Goal: Task Accomplishment & Management: Manage account settings

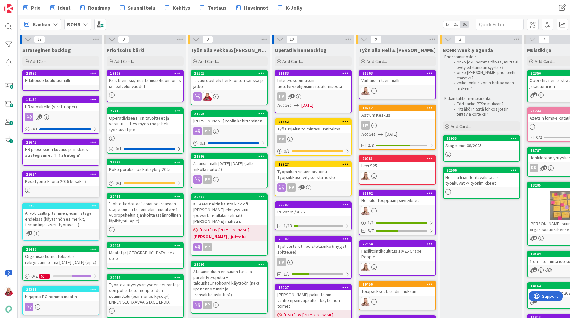
scroll to position [1, 105]
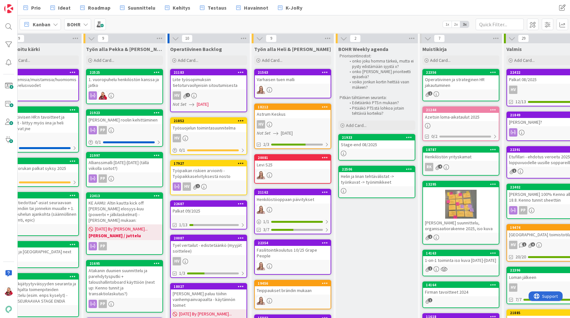
click at [82, 21] on div "BOHR" at bounding box center [77, 25] width 27 height 12
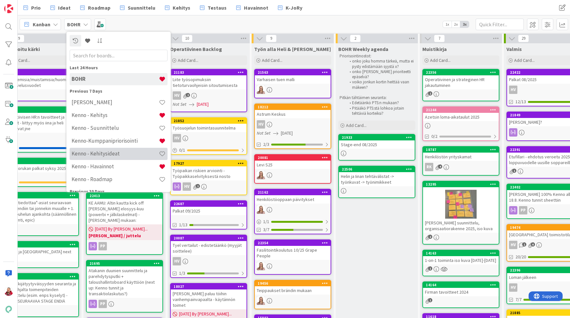
scroll to position [25, 0]
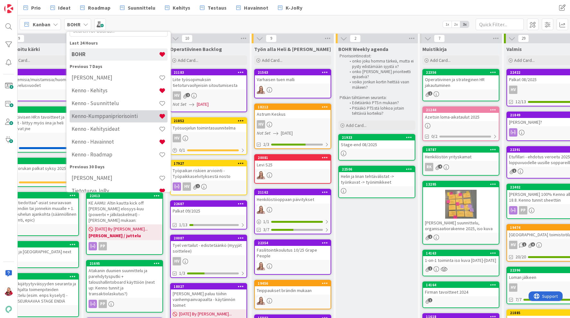
click at [101, 118] on h4 "Kenno-Kumppanipriorisointi" at bounding box center [115, 116] width 87 height 6
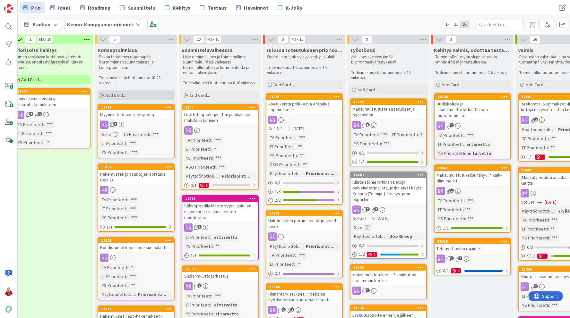
scroll to position [0, 99]
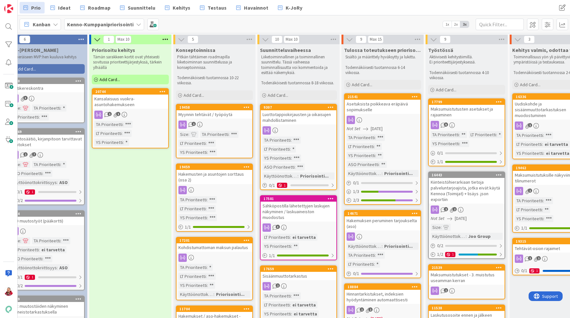
click at [401, 146] on div "TA Prioriteetti : *** LT Prioriteetti : ** YS Prioriteetti : ** ASO Prioriteett…" at bounding box center [383, 155] width 72 height 43
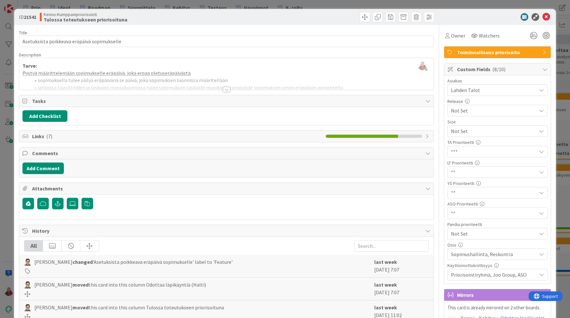
click at [474, 256] on span "Sopimushallinta, Reskontra" at bounding box center [493, 255] width 85 height 8
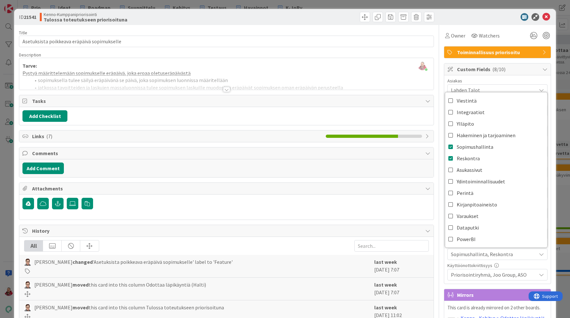
click at [324, 22] on div "ID 21541 Kenno-Kumppanipriorisointi Tulossa toteutukseen priorisoituna" at bounding box center [284, 17] width 541 height 16
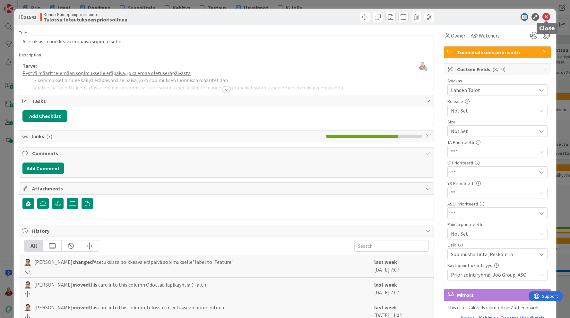
click at [549, 19] on icon at bounding box center [546, 17] width 8 height 8
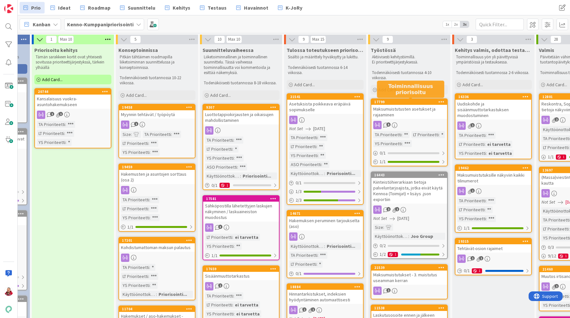
scroll to position [0, 241]
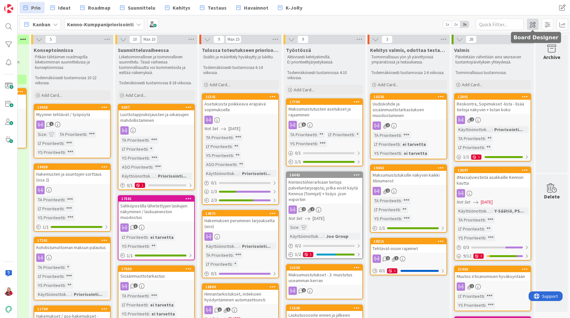
click at [534, 24] on span at bounding box center [533, 25] width 12 height 12
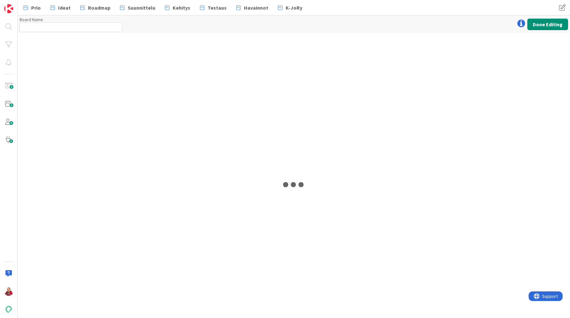
type input "Kenno-Kumppanipriorisointi"
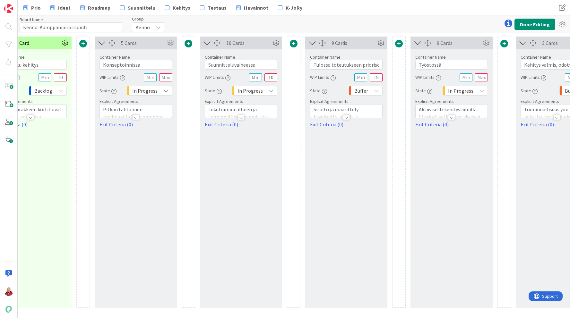
scroll to position [0, 269]
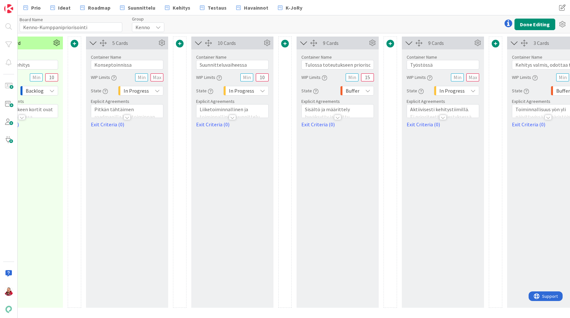
click at [389, 43] on span at bounding box center [390, 44] width 8 height 8
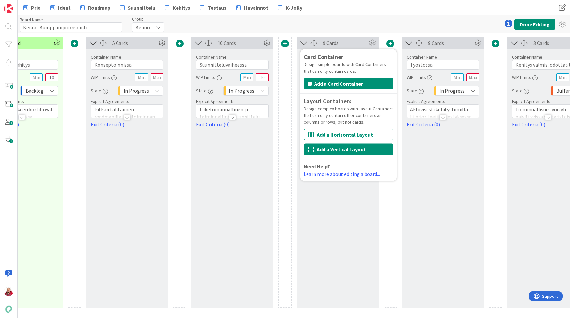
click at [354, 149] on button "Add a Vertical Layout" at bounding box center [349, 150] width 90 height 12
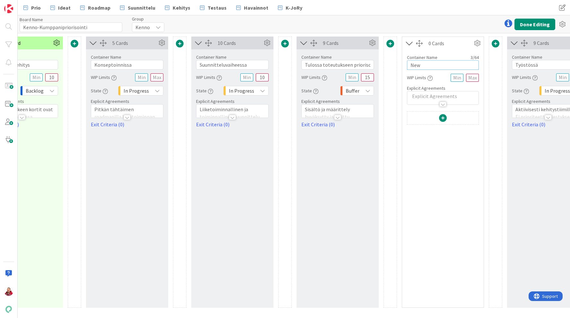
click at [434, 67] on input "New" at bounding box center [443, 65] width 72 height 10
drag, startPoint x: 434, startPoint y: 67, endPoint x: 404, endPoint y: 66, distance: 29.9
click at [404, 66] on div "Container Name 3 / 64 New WIP Limits Explicit Agreements" at bounding box center [443, 77] width 82 height 55
type input "Työstössä"
click at [446, 8] on div "Prio Ideat Roadmap Suunnittelu Kehitys Testaus Havainnot K-JoRy Prio Ideat Road…" at bounding box center [294, 7] width 552 height 15
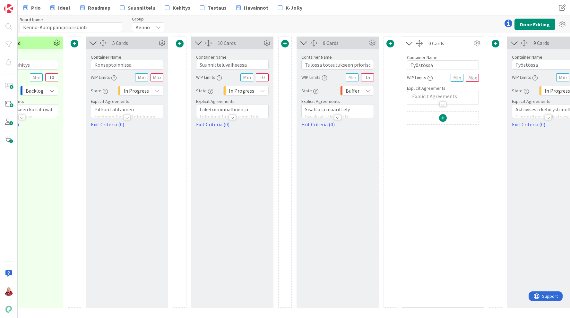
scroll to position [0, 357]
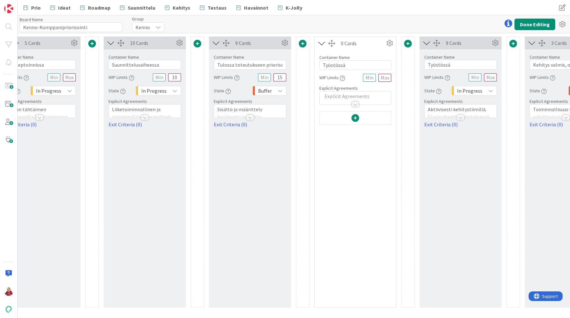
click at [426, 42] on icon at bounding box center [426, 43] width 11 height 8
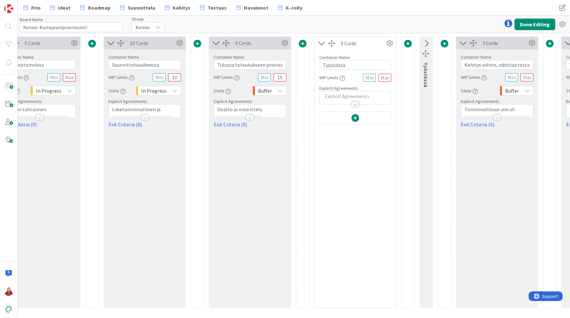
click at [426, 42] on icon at bounding box center [426, 43] width 11 height 8
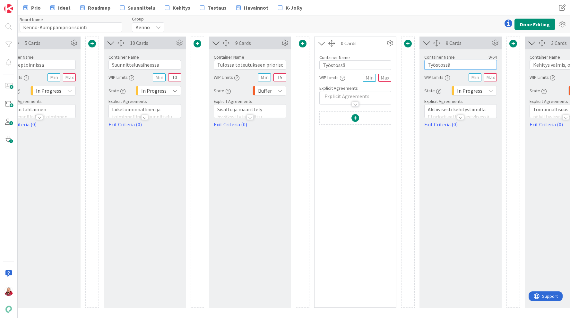
drag, startPoint x: 455, startPoint y: 64, endPoint x: 410, endPoint y: 64, distance: 45.3
click at [410, 64] on div "37 Cards Container Name 12 / 64 Uudet nostot WIP Limits State Backlog Explicit …" at bounding box center [197, 173] width 1066 height 272
type input "K"
type input "Työstössä"
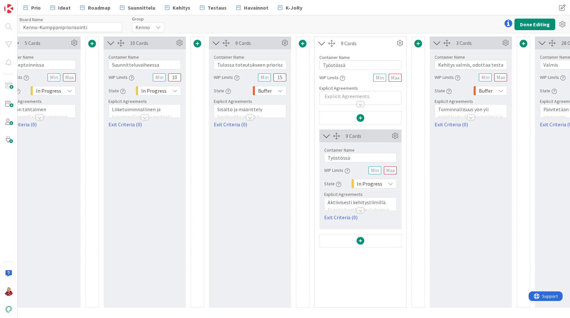
click at [359, 242] on span at bounding box center [361, 241] width 8 height 8
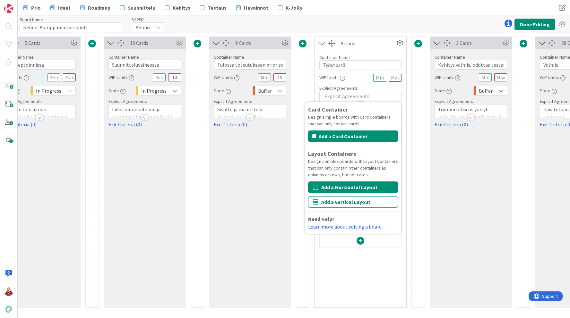
click at [348, 190] on button "Add a Horizontal Layout" at bounding box center [353, 188] width 90 height 12
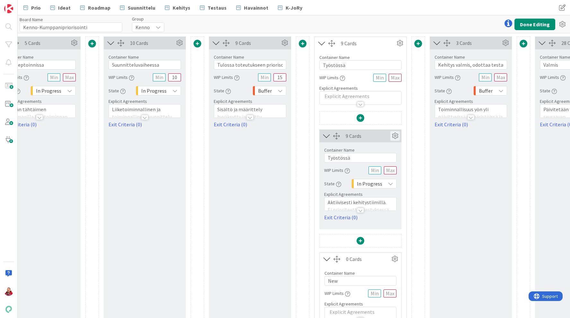
scroll to position [49, 357]
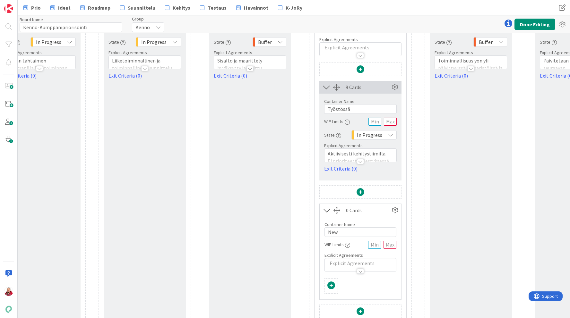
click at [362, 162] on div at bounding box center [360, 161] width 7 height 5
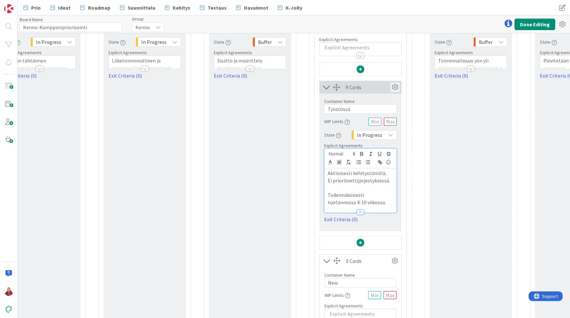
click at [393, 87] on icon at bounding box center [395, 87] width 10 height 10
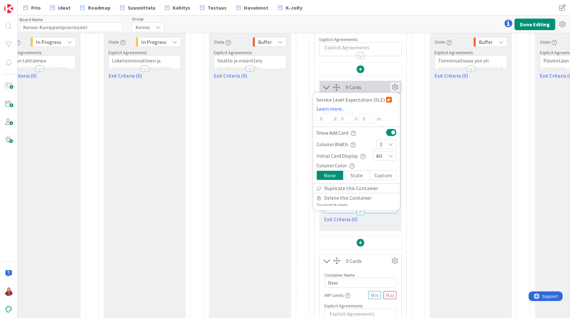
click at [389, 142] on icon at bounding box center [390, 144] width 5 height 5
click at [387, 196] on link "4" at bounding box center [386, 193] width 20 height 12
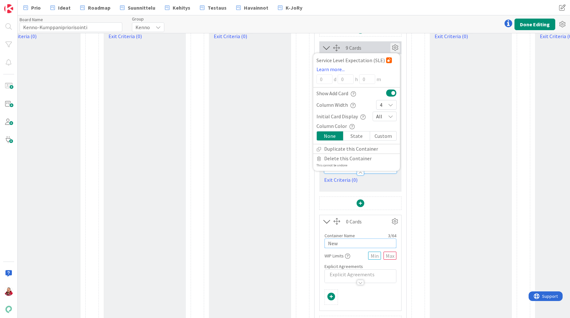
click at [352, 243] on input "New" at bounding box center [360, 244] width 72 height 10
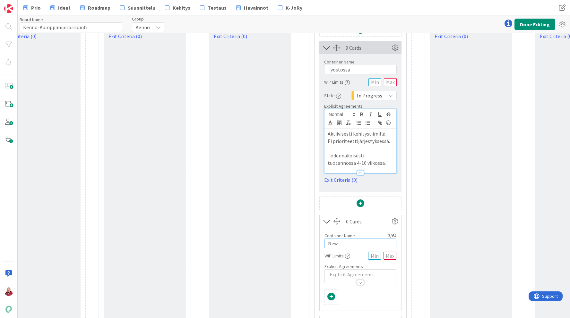
click at [352, 243] on input "New" at bounding box center [360, 244] width 72 height 10
type input "Kirjanpidon korjaukset"
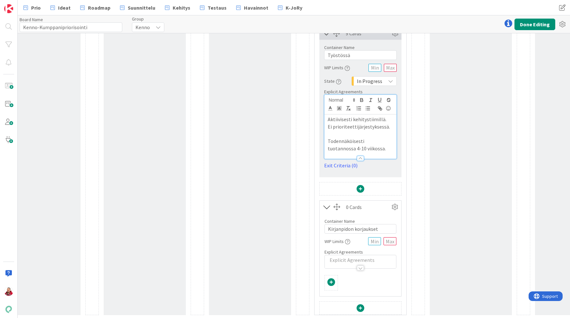
click at [332, 280] on span at bounding box center [331, 283] width 8 height 8
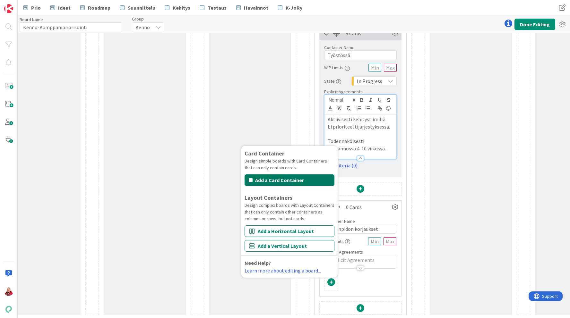
click at [295, 177] on button "Add a Card Container" at bounding box center [290, 181] width 90 height 12
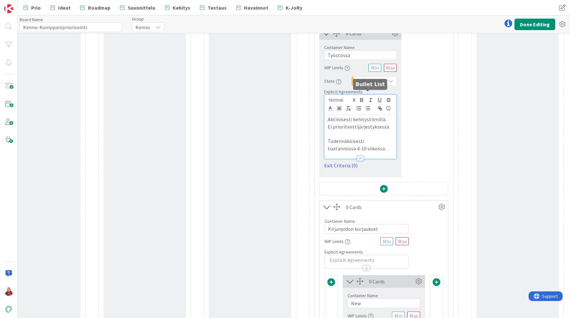
scroll to position [187, 357]
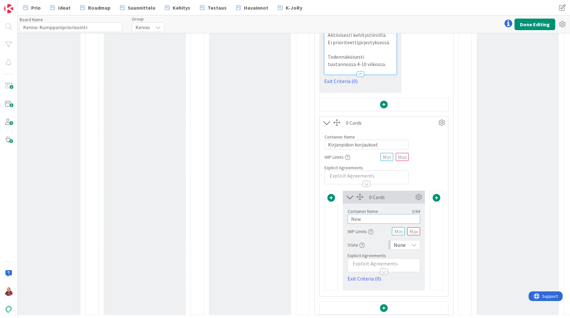
click at [369, 221] on input "New" at bounding box center [384, 219] width 73 height 10
type input "Odottaa läpikäyntiä"
click at [436, 198] on span at bounding box center [437, 198] width 8 height 8
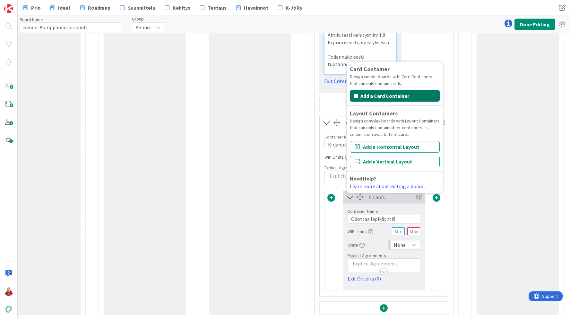
click at [381, 97] on button "Add a Card Container" at bounding box center [395, 96] width 90 height 12
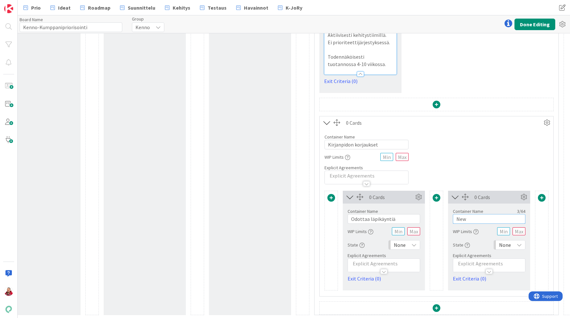
click at [460, 220] on input "New" at bounding box center [489, 219] width 73 height 10
type input "Odottaa kapaisteettia"
click at [547, 197] on div at bounding box center [541, 198] width 13 height 9
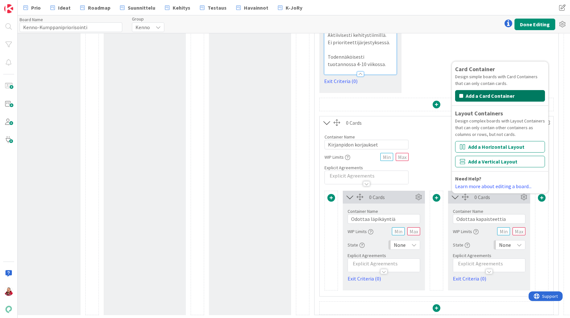
click at [481, 97] on button "Add a Card Container" at bounding box center [500, 96] width 90 height 12
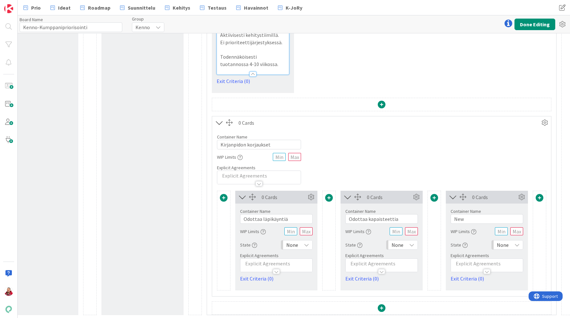
scroll to position [187, 523]
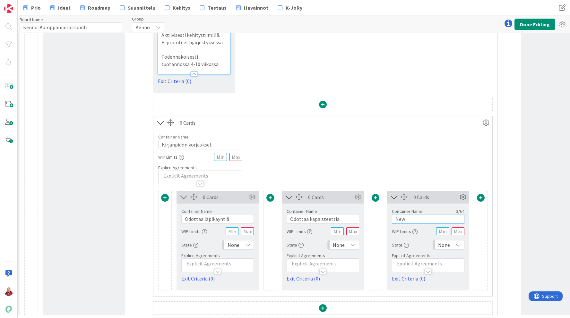
click at [415, 218] on input "New" at bounding box center [428, 219] width 73 height 10
type input "Työn alla"
click at [479, 197] on span at bounding box center [481, 198] width 8 height 8
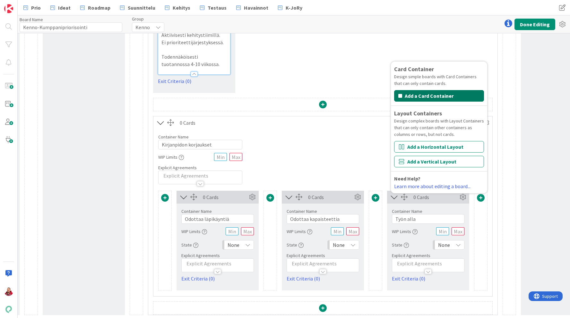
click at [432, 95] on button "Add a Card Container" at bounding box center [439, 96] width 90 height 12
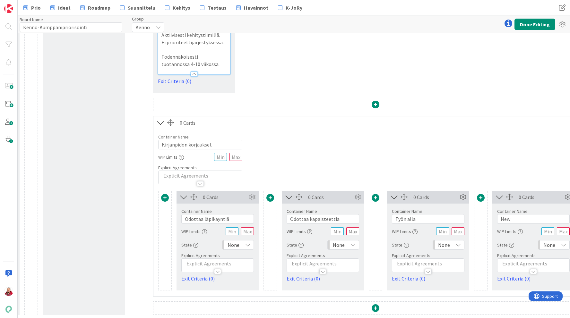
click at [508, 213] on label "Container Name" at bounding box center [512, 212] width 30 height 6
click at [507, 217] on input "New" at bounding box center [533, 219] width 73 height 10
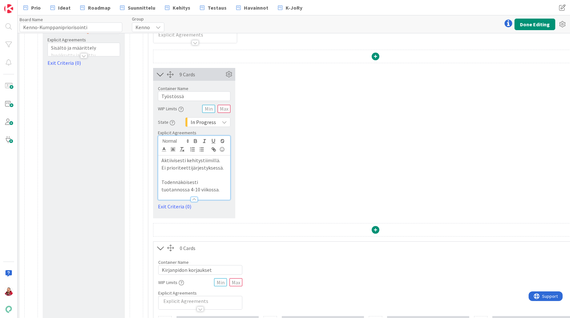
scroll to position [0, 523]
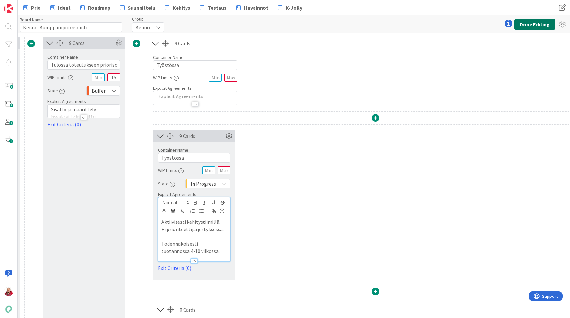
type input "Katselmoitavana"
click at [531, 27] on button "Done Editing" at bounding box center [534, 25] width 41 height 12
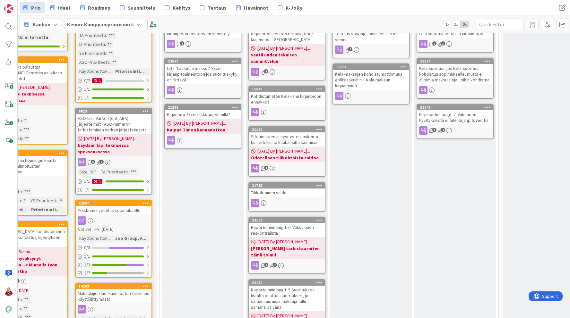
scroll to position [412, 368]
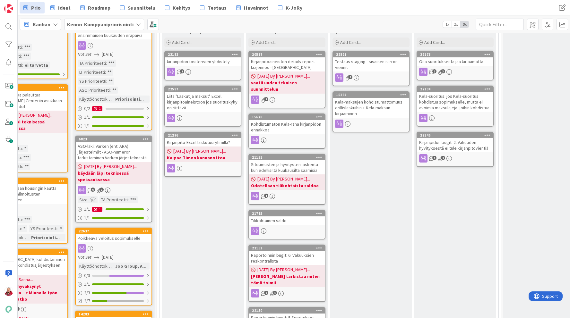
click at [284, 120] on div "Kohdistumaton Kela-raha kirjanpidon ennakkoa." at bounding box center [287, 127] width 76 height 14
click at [279, 160] on div "Sitoumusten ja hyvitysten laskenta kun edellisiltä kuukausilta saamisia" at bounding box center [287, 167] width 76 height 14
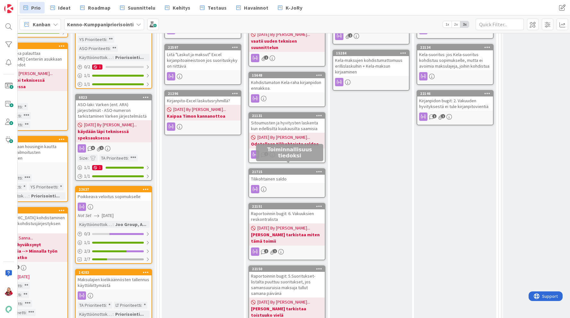
click at [278, 175] on div "Tilikohtainen saldo" at bounding box center [287, 179] width 76 height 8
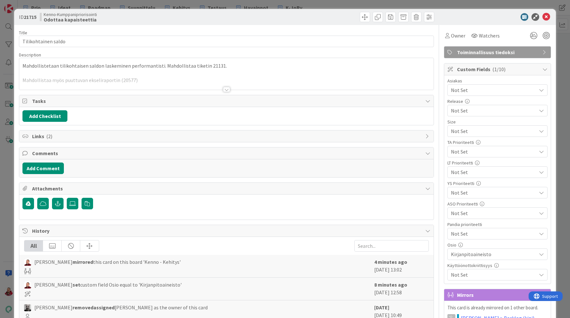
click at [223, 87] on div at bounding box center [226, 89] width 7 height 5
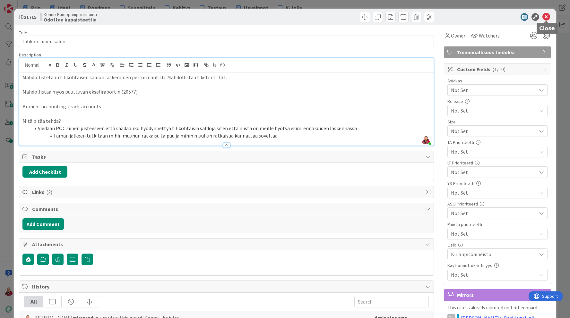
click at [548, 16] on icon at bounding box center [546, 17] width 8 height 8
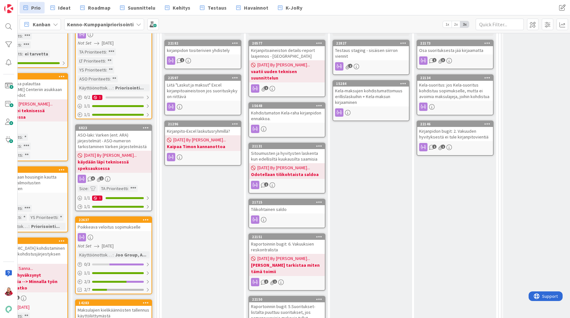
scroll to position [405, 368]
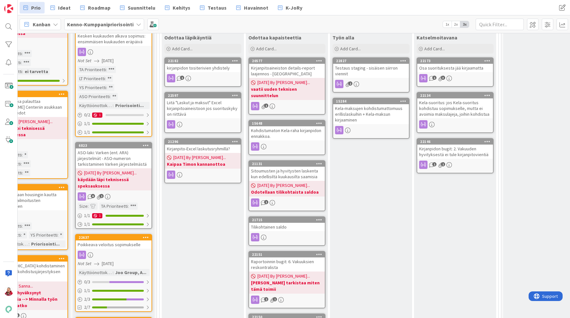
click at [446, 65] on div "Osa suorituksesta jää kirjaamatta" at bounding box center [455, 68] width 76 height 8
click at [365, 113] on div "Kela-maksujen kohdistumattomuus erillislaskuihin + Kela-maksun kirjaaminen" at bounding box center [371, 114] width 76 height 20
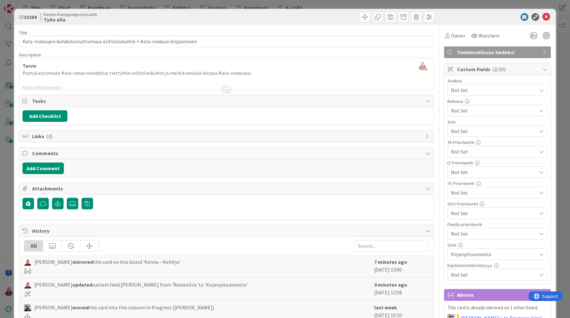
click at [224, 89] on div at bounding box center [226, 89] width 7 height 5
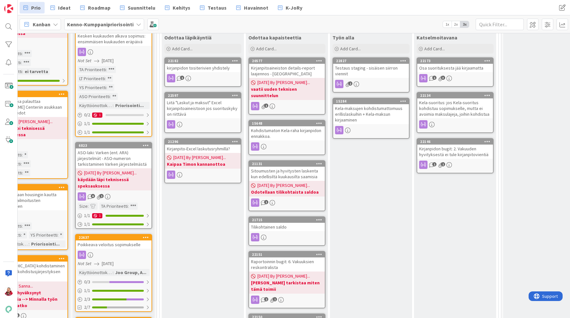
click at [363, 68] on div "Testaus staging - sisäisen siirron viennit" at bounding box center [371, 71] width 76 height 14
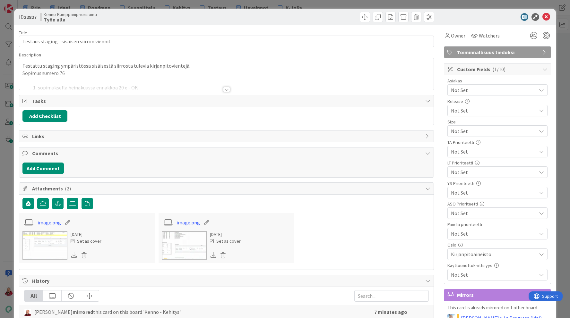
click at [228, 88] on div at bounding box center [226, 89] width 7 height 5
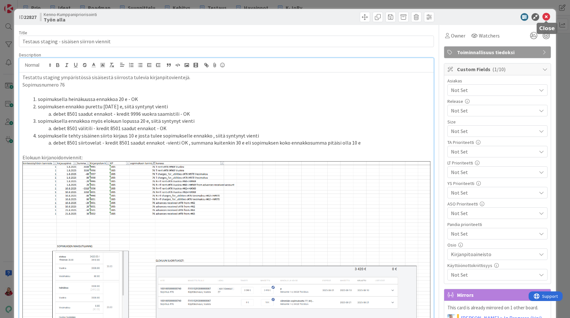
click at [544, 18] on icon at bounding box center [546, 17] width 8 height 8
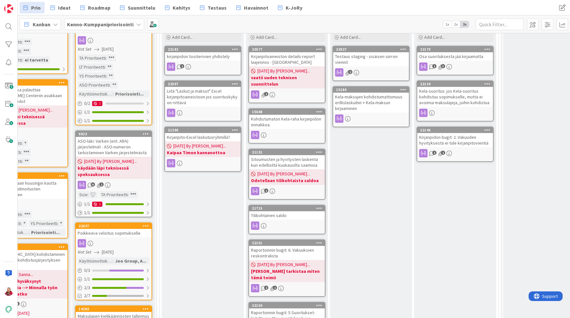
click at [446, 139] on div "Kirjanpidon bugit: 2. Vakuuden hyvityksestä ei tule kirjanpitovientiä" at bounding box center [455, 140] width 76 height 14
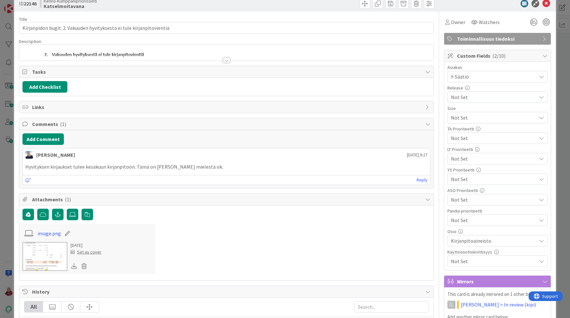
scroll to position [18, 0]
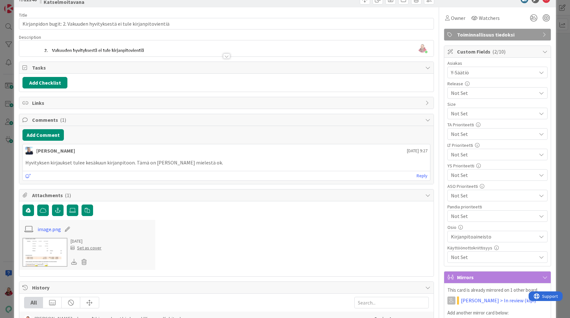
click at [50, 250] on img at bounding box center [44, 252] width 45 height 29
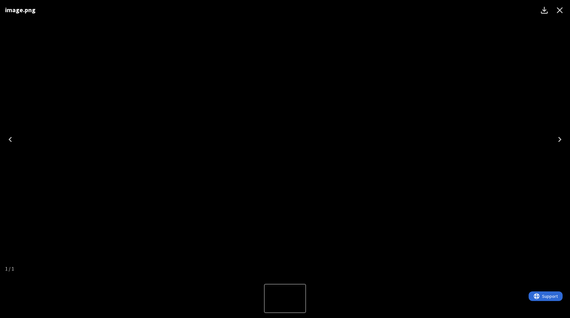
click at [125, 180] on div "image.png" at bounding box center [285, 139] width 570 height 279
click at [563, 9] on icon "Close" at bounding box center [560, 10] width 10 height 10
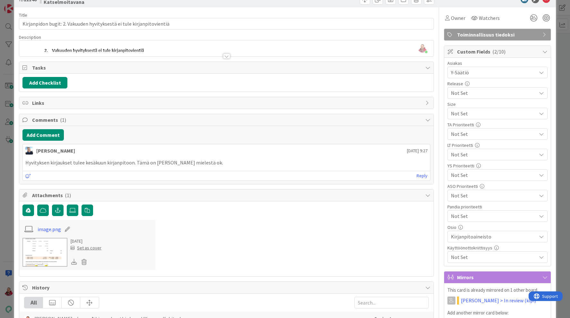
scroll to position [0, 0]
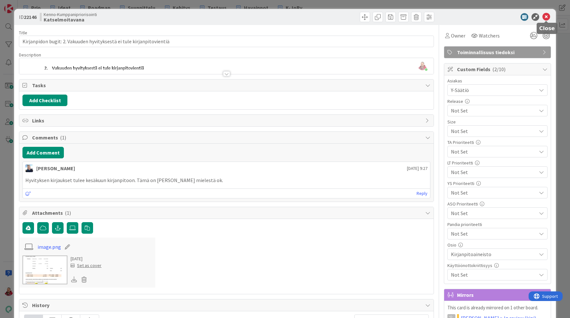
click at [547, 17] on icon at bounding box center [546, 17] width 8 height 8
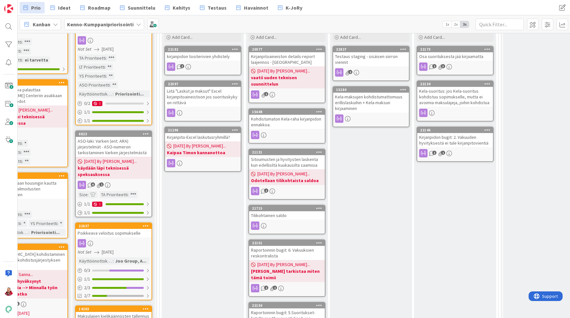
click at [442, 56] on div "Osa suorituksesta jää kirjaamatta" at bounding box center [455, 56] width 76 height 8
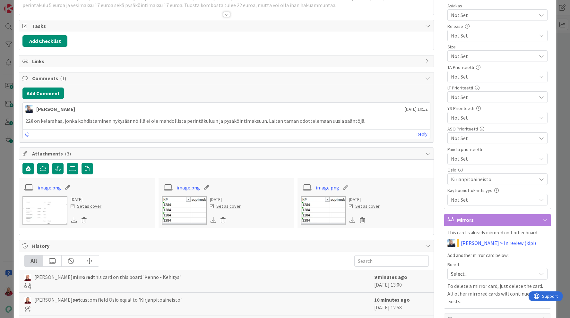
scroll to position [85, 0]
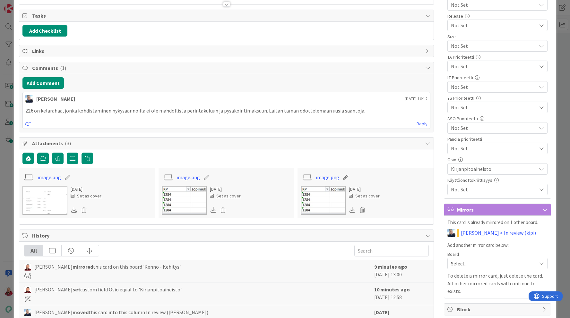
click at [50, 198] on img at bounding box center [44, 200] width 45 height 29
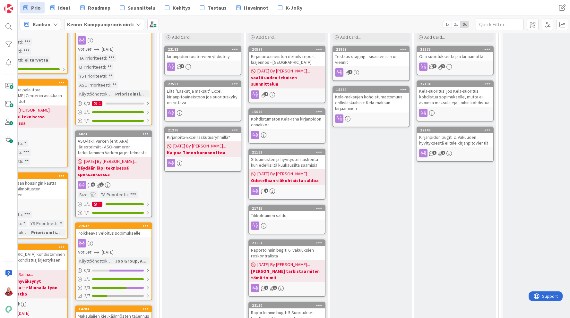
click at [462, 58] on div "Osa suorituksesta jää kirjaamatta" at bounding box center [455, 56] width 76 height 8
click at [490, 48] on icon at bounding box center [487, 49] width 6 height 4
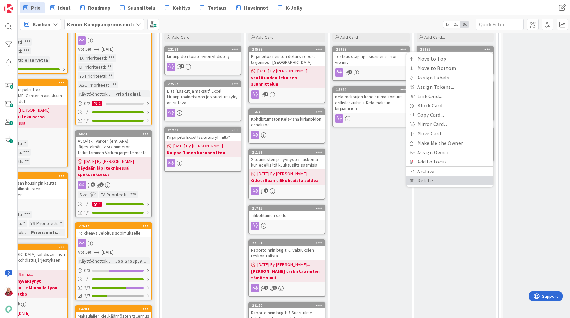
click at [449, 183] on link "Delete" at bounding box center [449, 180] width 87 height 9
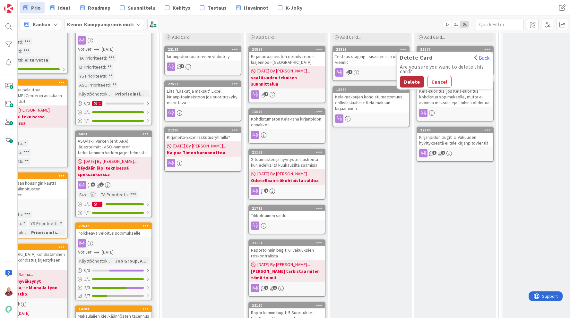
click at [413, 82] on button "Delete" at bounding box center [412, 82] width 24 height 12
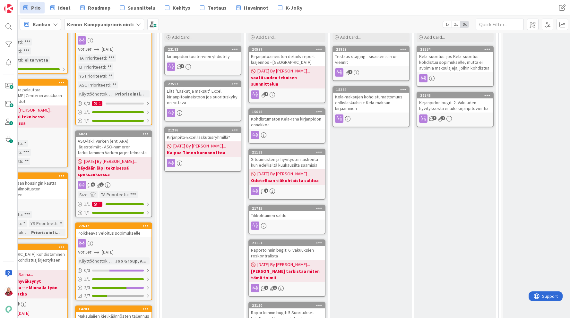
click at [371, 57] on div "Testaus staging - sisäisen siirron viennit" at bounding box center [371, 59] width 76 height 14
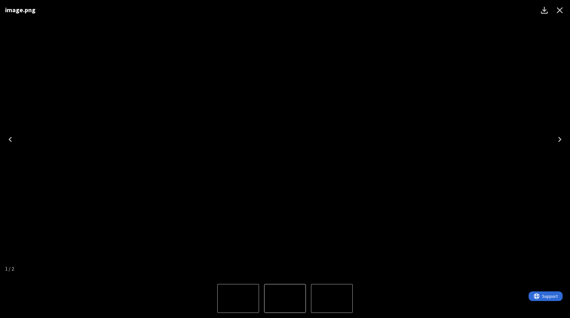
click at [562, 9] on icon "Close" at bounding box center [560, 10] width 10 height 10
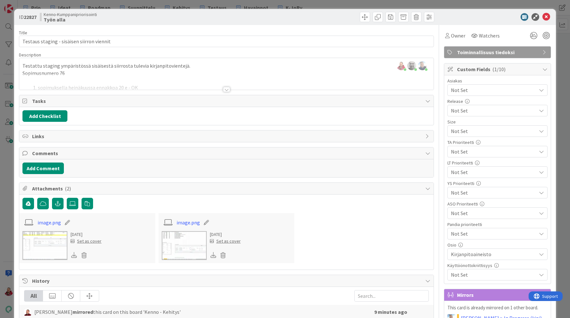
click at [225, 88] on div at bounding box center [226, 89] width 7 height 5
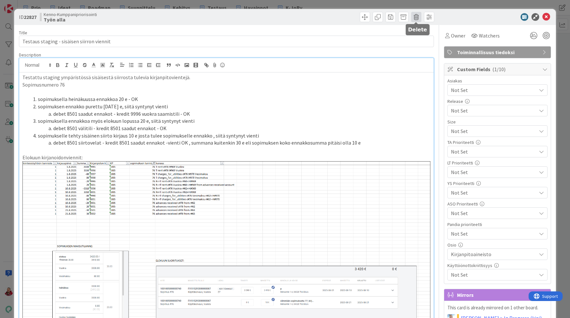
click at [419, 14] on span at bounding box center [416, 17] width 10 height 10
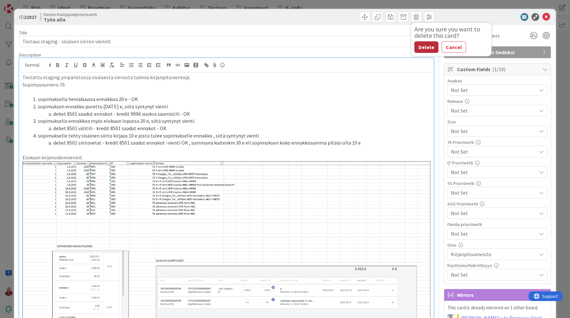
click at [425, 48] on button "Delete" at bounding box center [426, 47] width 24 height 12
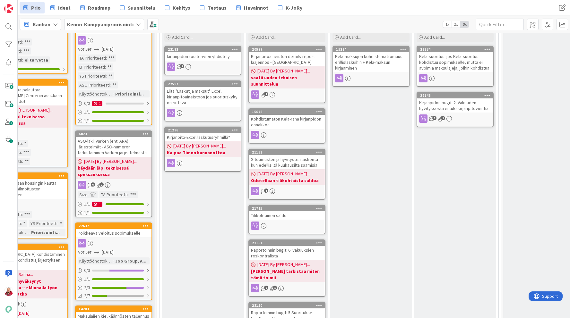
click at [300, 56] on div "Kirjanpitoaineiston details-report laajennos - [GEOGRAPHIC_DATA]" at bounding box center [287, 59] width 76 height 14
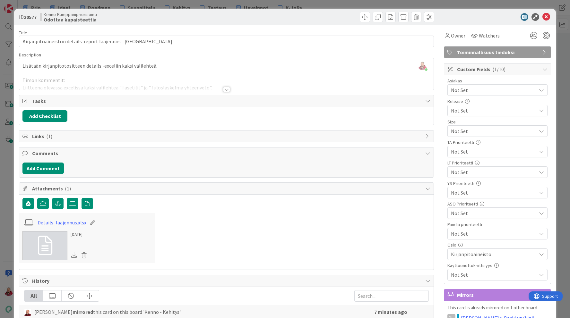
click at [224, 90] on div at bounding box center [226, 89] width 7 height 5
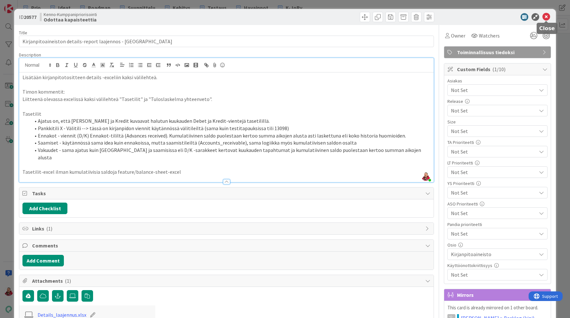
click at [545, 17] on icon at bounding box center [546, 17] width 8 height 8
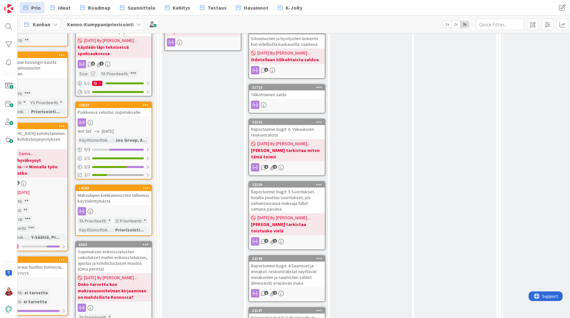
click at [285, 125] on div "Raportoinnin bugit: 6. Vakuuksien reskontralista" at bounding box center [287, 132] width 76 height 14
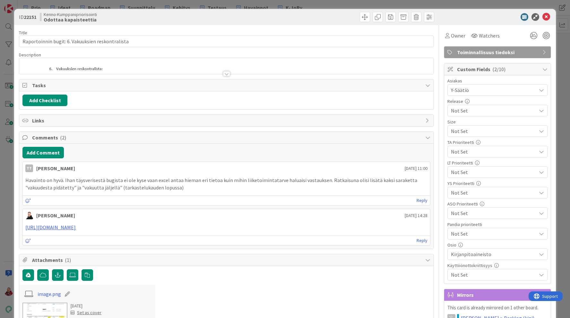
click at [227, 74] on div at bounding box center [226, 73] width 7 height 5
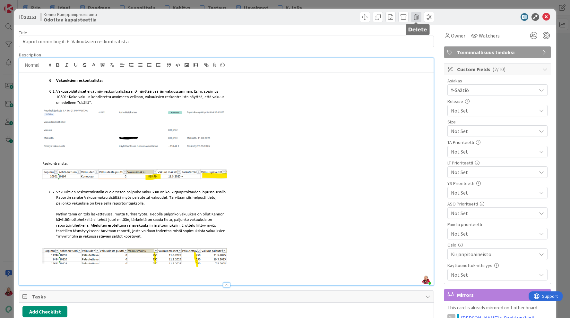
click at [415, 18] on span at bounding box center [416, 17] width 10 height 10
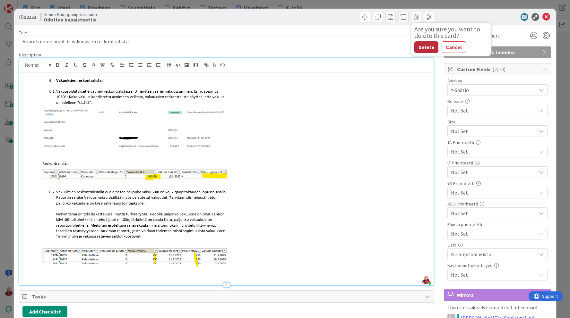
click at [425, 49] on button "Delete" at bounding box center [426, 47] width 24 height 12
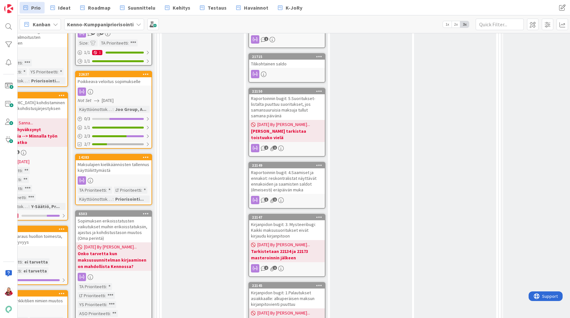
scroll to position [595, 368]
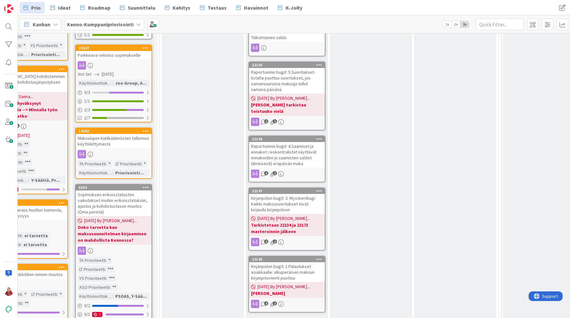
click at [299, 77] on div "Raportoinnin bugit: 5.Suoritukset-listalta puuttuu suoritukset, jos samansuurui…" at bounding box center [287, 81] width 76 height 26
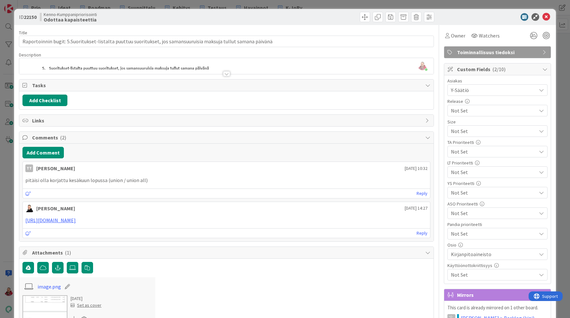
click at [226, 75] on div at bounding box center [226, 73] width 7 height 5
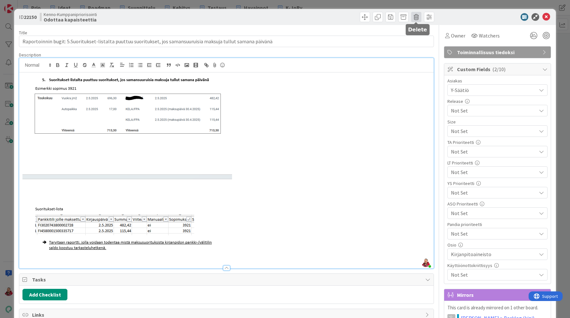
click at [415, 16] on span at bounding box center [416, 17] width 10 height 10
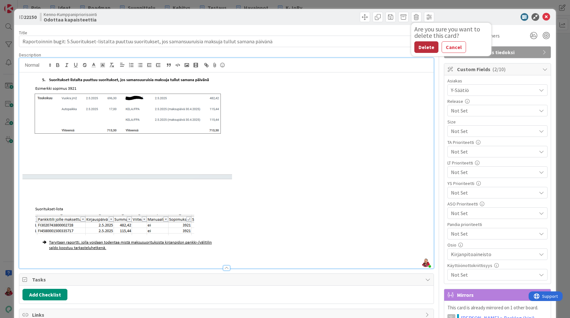
click at [423, 48] on button "Delete" at bounding box center [426, 47] width 24 height 12
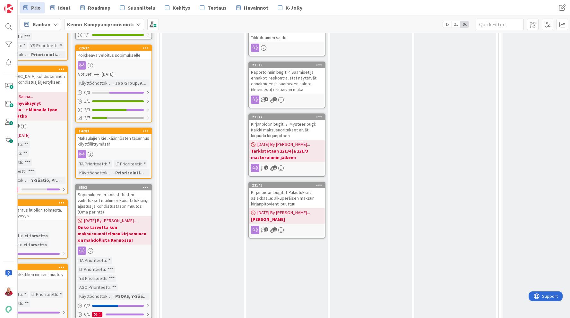
click at [290, 70] on div "Raportoinnin bugit: 4.Saamiset ja ennakot: reskontralistat näyttävät ennakoiden…" at bounding box center [287, 81] width 76 height 26
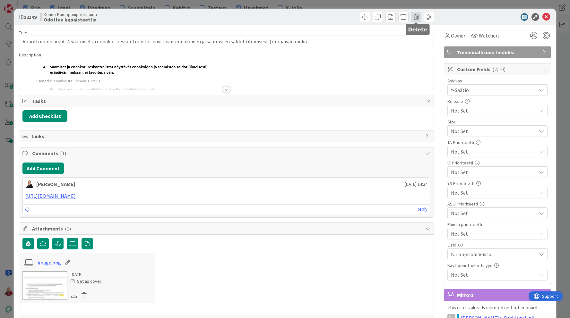
click at [417, 16] on span at bounding box center [416, 17] width 10 height 10
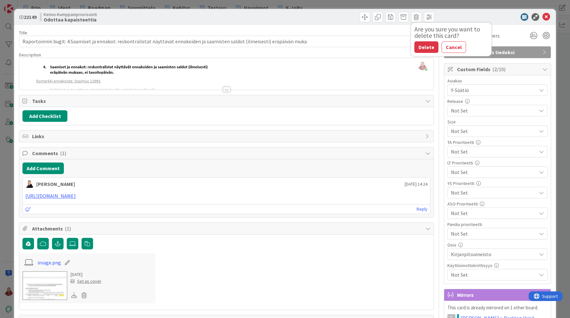
click at [422, 40] on div "Are you sure you want to delete this card? Delete Cancel" at bounding box center [451, 39] width 80 height 27
click at [422, 43] on button "Delete" at bounding box center [426, 47] width 24 height 12
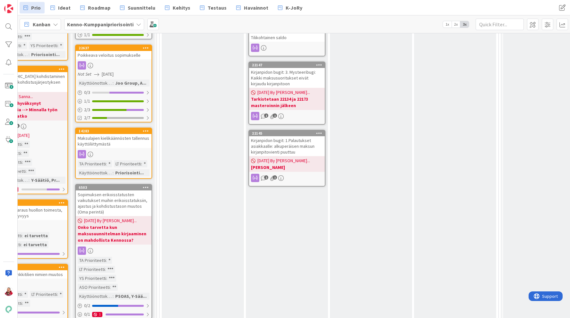
click at [294, 70] on div "Kirjanpidon bugit: 3. Mysteeribugi: Kaikki maksusuoritukset eivät kirjaudu kirj…" at bounding box center [287, 78] width 76 height 20
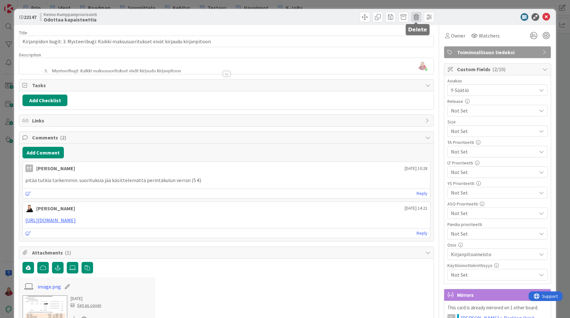
click at [416, 15] on span at bounding box center [416, 17] width 10 height 10
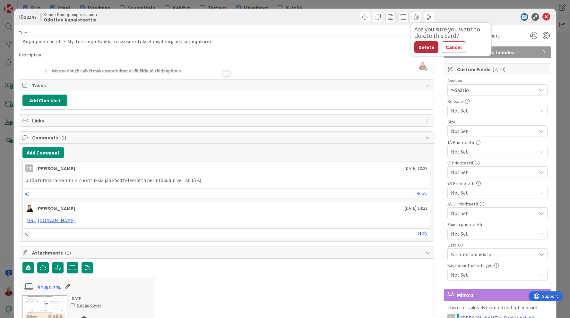
click at [422, 50] on button "Delete" at bounding box center [426, 47] width 24 height 12
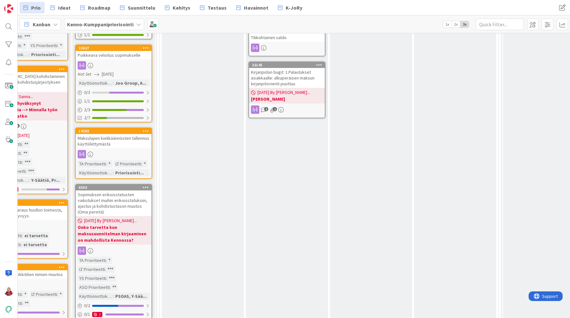
click at [291, 70] on div "Kirjanpidon bugit: 1.Palautukset asiakkaalle: alkuperäisen maksun kirjanpitovie…" at bounding box center [287, 78] width 76 height 20
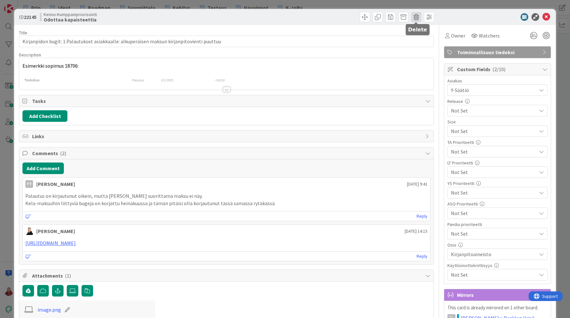
click at [417, 19] on span at bounding box center [416, 17] width 10 height 10
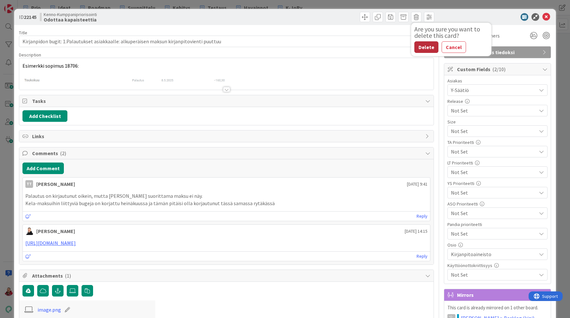
click at [418, 48] on button "Delete" at bounding box center [426, 47] width 24 height 12
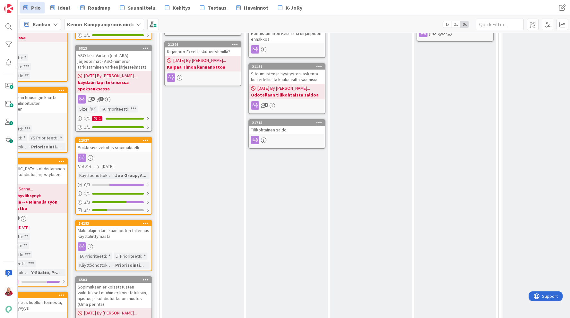
scroll to position [349, 368]
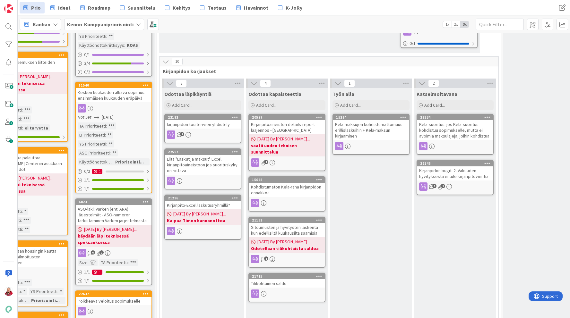
click at [452, 174] on div "Kirjanpidon bugit: 2. Vakuuden hyvityksestä ei tule kirjanpitovientiä" at bounding box center [455, 174] width 76 height 14
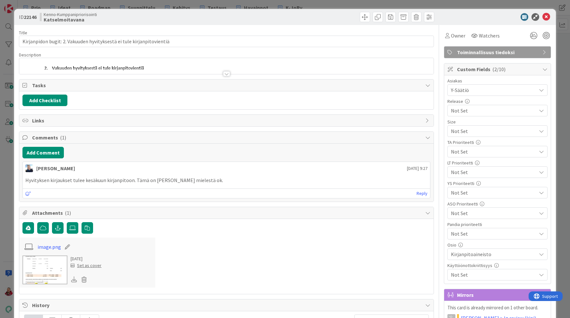
click at [226, 76] on div at bounding box center [226, 73] width 7 height 5
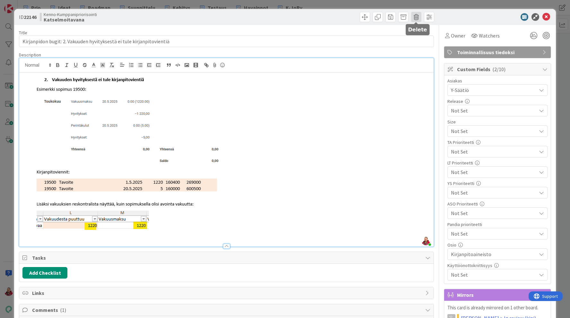
click at [415, 15] on span at bounding box center [416, 17] width 10 height 10
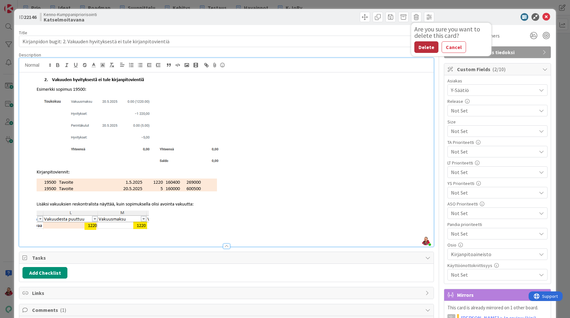
click at [423, 52] on button "Delete" at bounding box center [426, 47] width 24 height 12
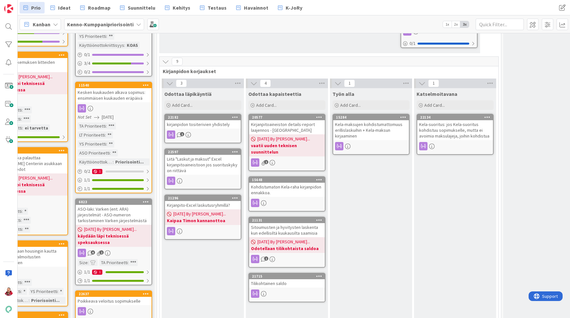
click at [136, 25] on icon at bounding box center [138, 24] width 5 height 5
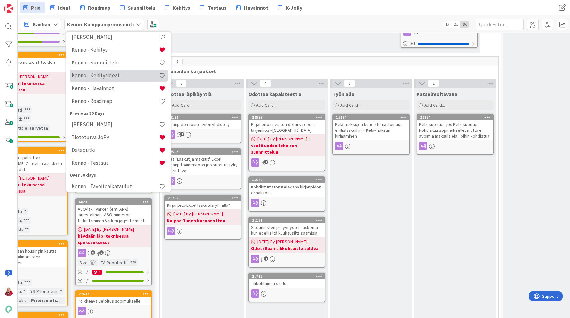
scroll to position [65, 0]
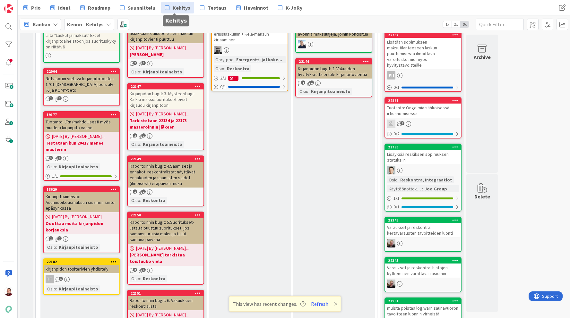
scroll to position [85, 0]
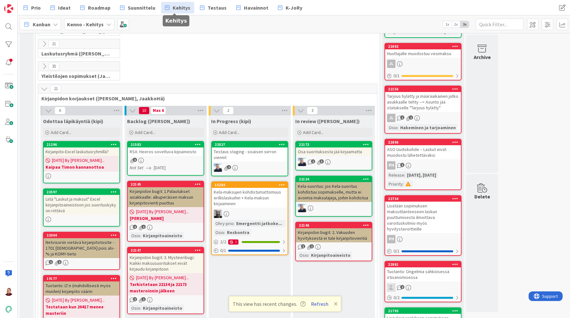
click at [324, 303] on button "Refresh" at bounding box center [320, 304] width 22 height 8
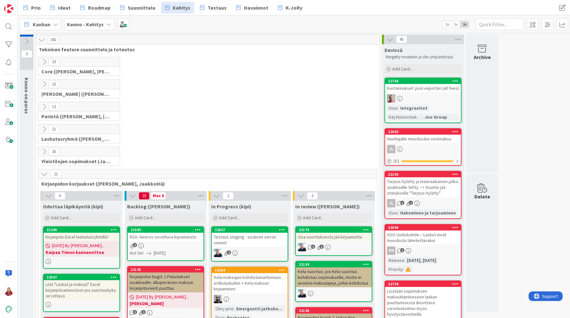
click at [52, 21] on div "Kanban" at bounding box center [40, 25] width 41 height 12
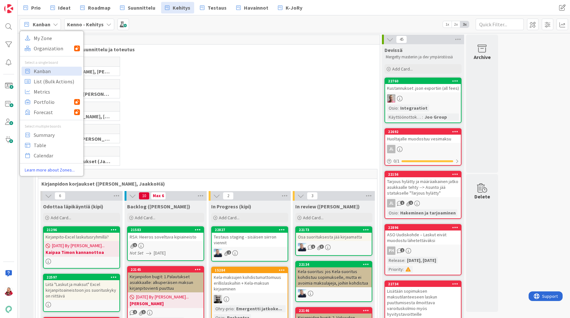
click at [52, 21] on div "Kanban" at bounding box center [40, 25] width 41 height 12
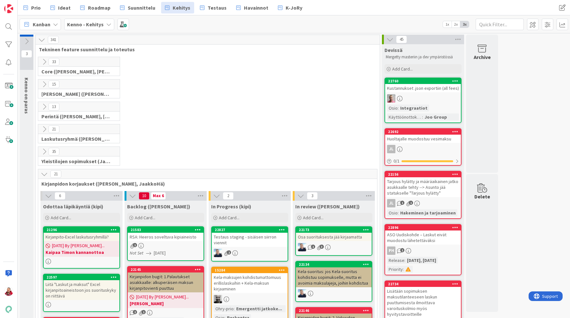
click at [52, 21] on div "Kanban" at bounding box center [40, 25] width 41 height 12
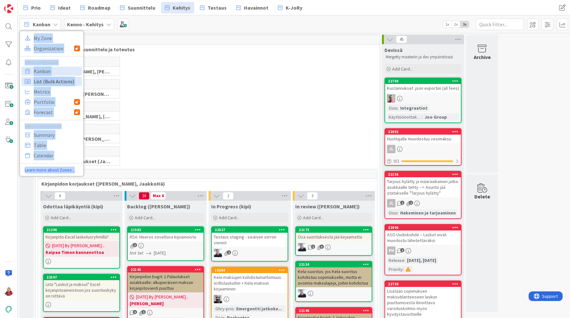
click at [49, 81] on span "List (Bulk Actions)" at bounding box center [57, 82] width 46 height 10
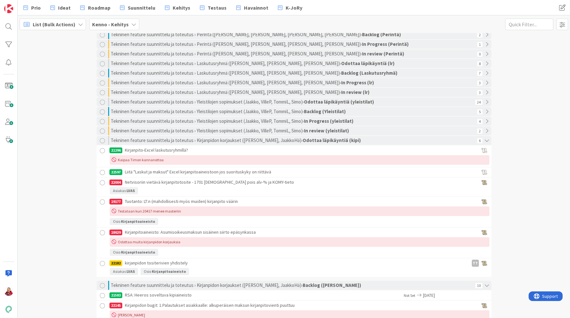
scroll to position [131, 0]
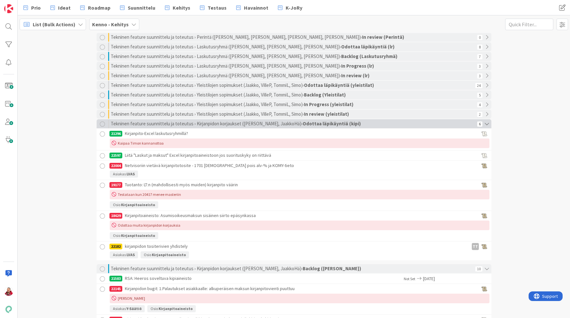
click at [102, 124] on div at bounding box center [102, 124] width 5 height 5
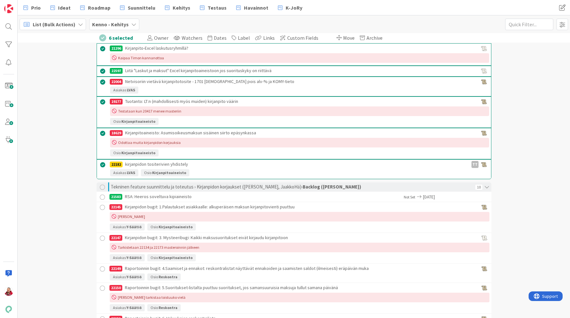
scroll to position [164, 0]
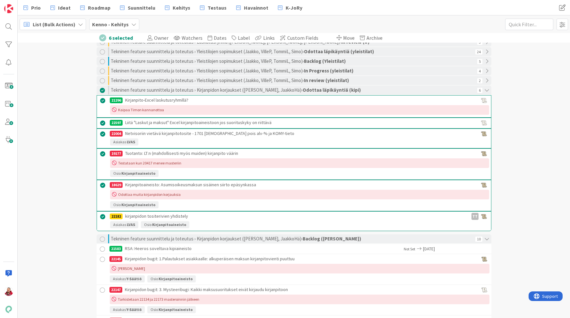
click at [69, 22] on span "List (Bulk Actions)" at bounding box center [54, 25] width 43 height 8
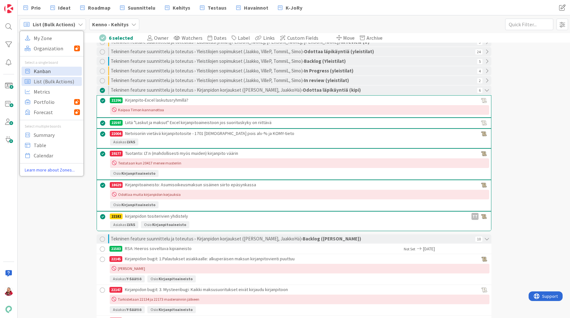
click at [58, 73] on span "Kanban" at bounding box center [57, 71] width 46 height 10
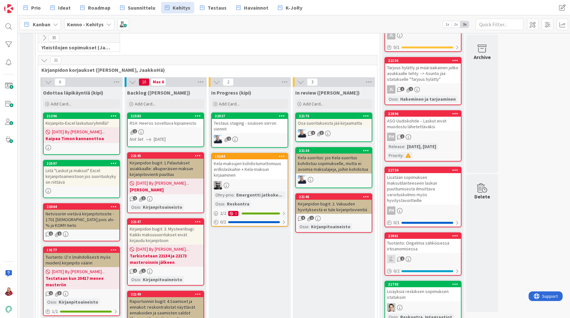
scroll to position [115, 0]
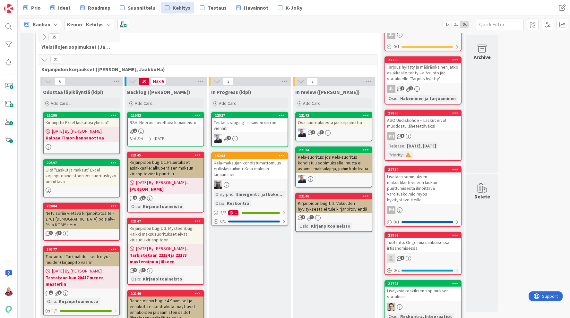
click at [366, 195] on icon at bounding box center [366, 196] width 6 height 4
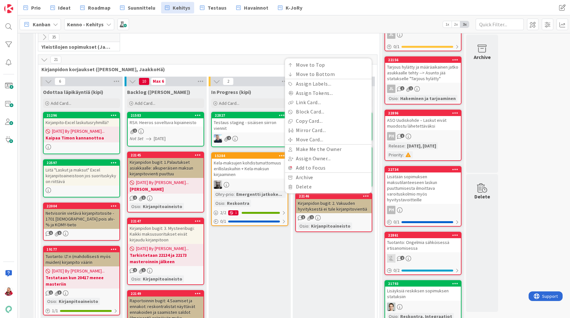
click at [58, 22] on div "Kanban" at bounding box center [40, 25] width 41 height 12
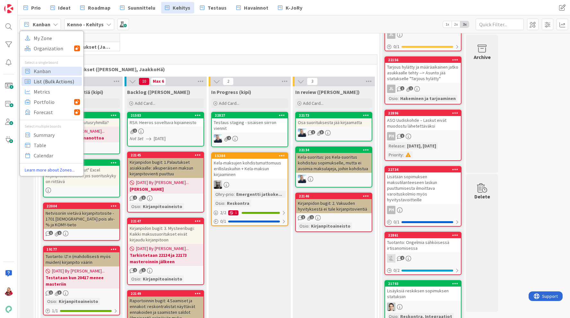
click at [44, 80] on span "List (Bulk Actions)" at bounding box center [57, 82] width 46 height 10
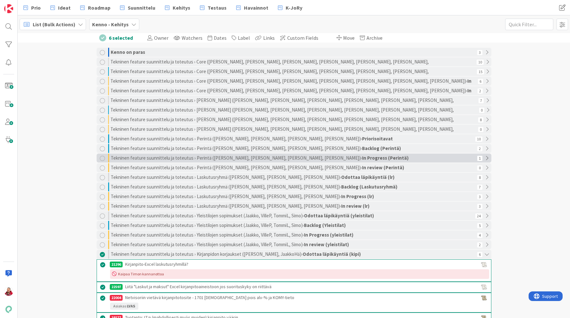
scroll to position [162, 0]
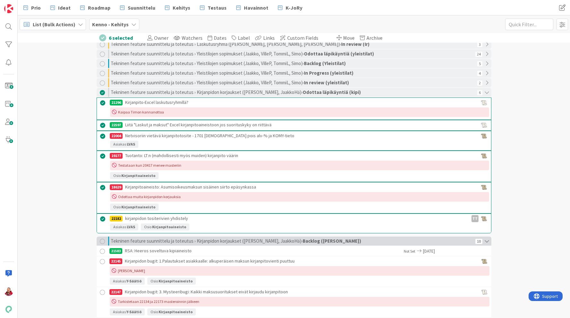
click at [102, 241] on div at bounding box center [102, 241] width 5 height 5
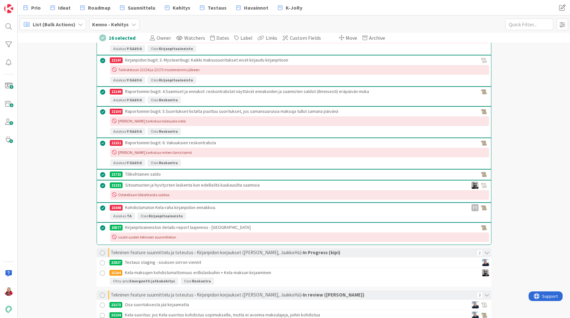
scroll to position [409, 0]
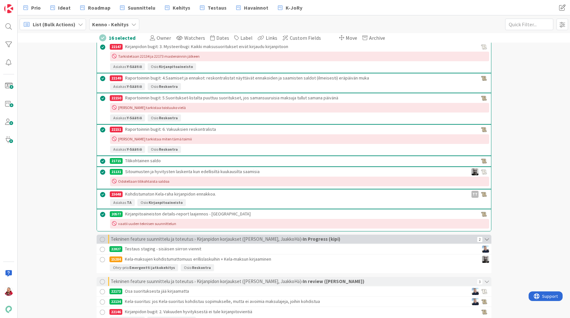
click at [102, 241] on div at bounding box center [102, 239] width 5 height 5
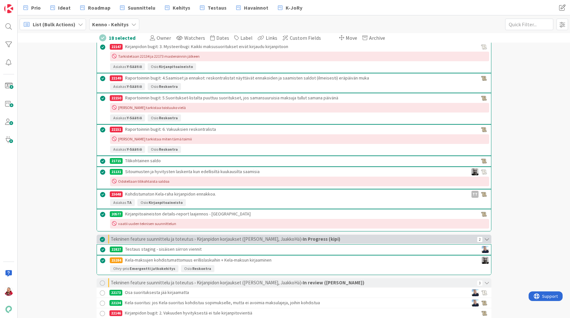
scroll to position [445, 0]
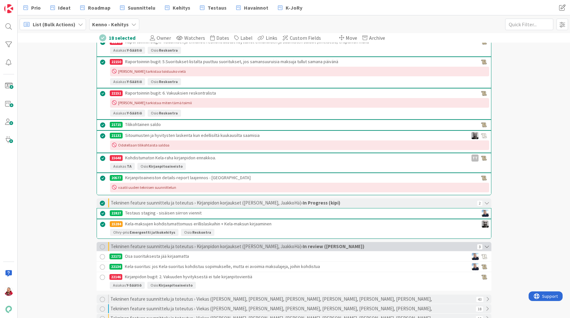
click at [101, 246] on div at bounding box center [102, 247] width 5 height 5
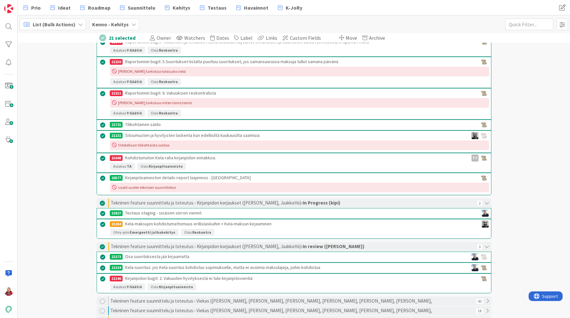
click at [303, 41] on div "Owner Watchers Dates Label Links Custom Fields" at bounding box center [236, 38] width 176 height 10
click at [303, 39] on span "Custom Fields" at bounding box center [305, 38] width 31 height 6
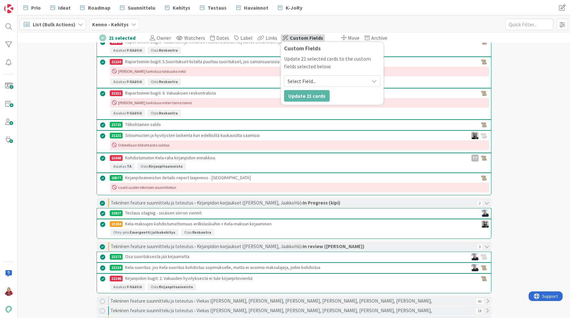
click at [320, 79] on span "Select Field..." at bounding box center [327, 81] width 78 height 9
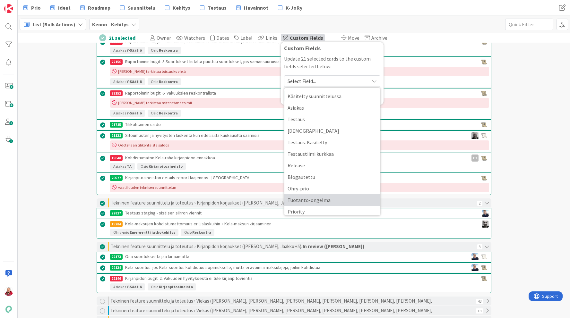
scroll to position [28, 0]
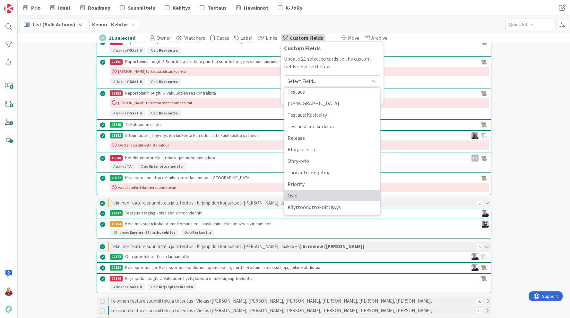
click at [315, 199] on span "Osio" at bounding box center [332, 196] width 89 height 10
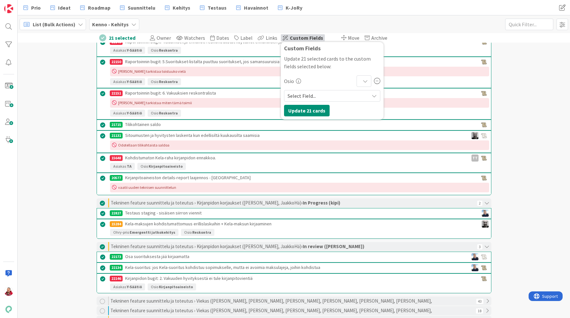
click at [297, 96] on span "Select Field..." at bounding box center [327, 95] width 78 height 9
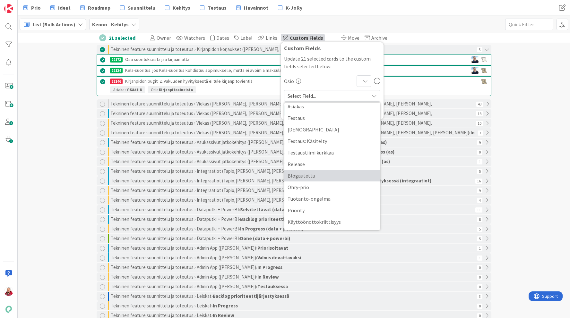
scroll to position [644, 0]
click at [317, 76] on div "Osio" at bounding box center [332, 81] width 96 height 12
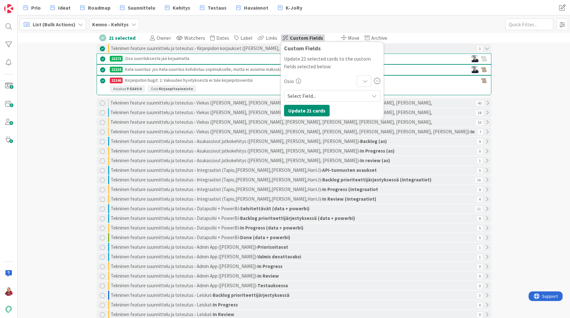
click at [357, 81] on div at bounding box center [364, 81] width 15 height 12
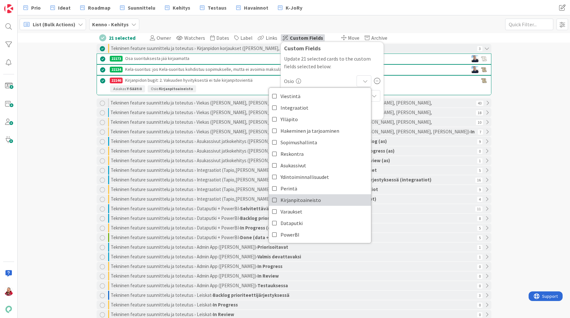
click at [315, 197] on link "Kirjanpitoaineisto" at bounding box center [320, 200] width 102 height 12
click at [364, 52] on div "Custom Fields" at bounding box center [332, 50] width 96 height 10
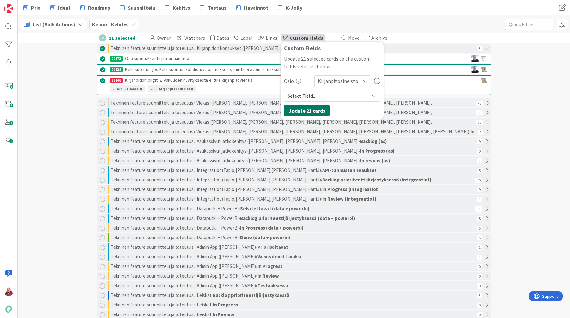
click at [300, 112] on button "Update 21 cards" at bounding box center [307, 111] width 46 height 12
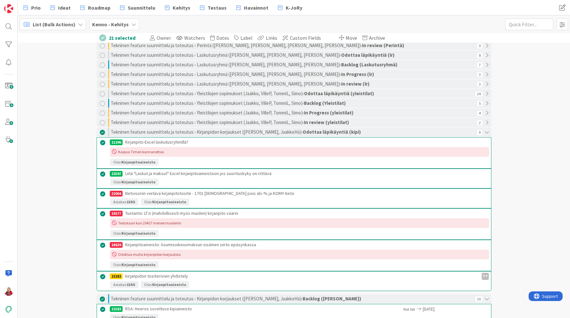
scroll to position [112, 0]
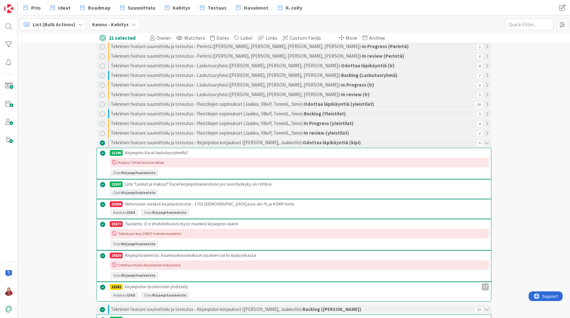
click at [54, 26] on span "List (Bulk Actions)" at bounding box center [54, 25] width 43 height 8
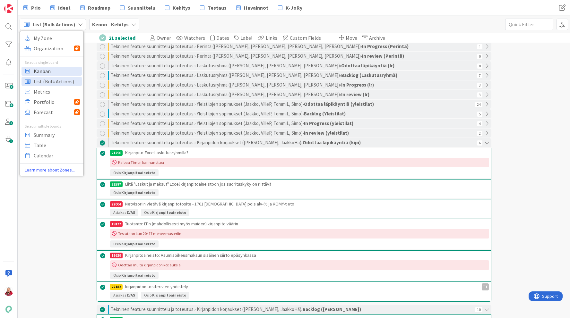
click at [49, 69] on span "Kanban" at bounding box center [57, 71] width 46 height 10
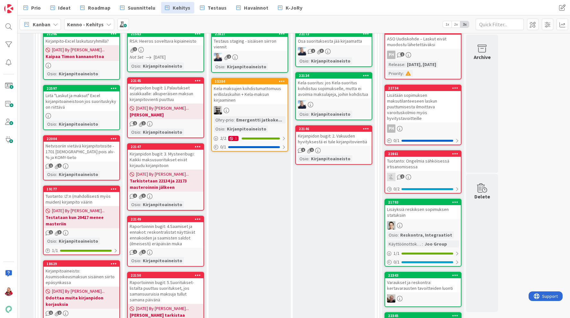
click at [368, 128] on icon at bounding box center [366, 128] width 6 height 4
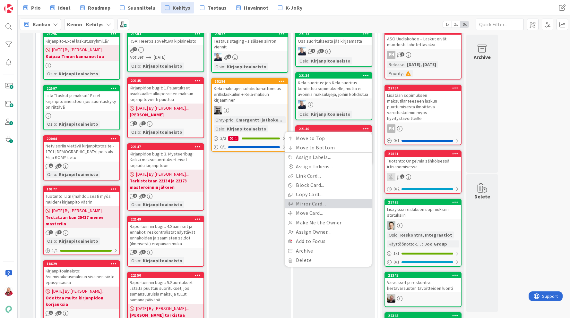
click at [323, 204] on link "Mirror Card..." at bounding box center [328, 203] width 87 height 9
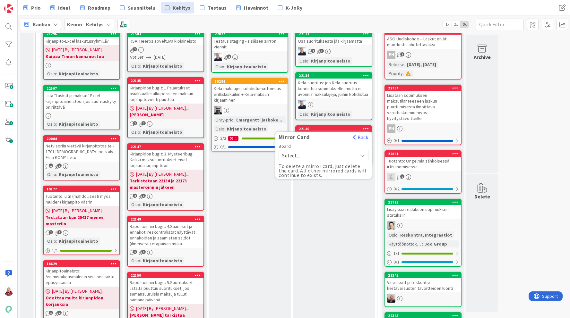
click at [312, 155] on span "Select..." at bounding box center [318, 155] width 72 height 9
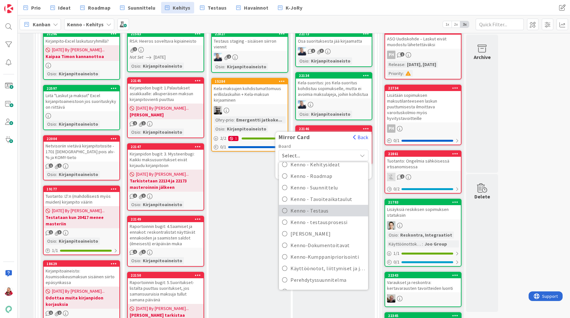
scroll to position [116, 0]
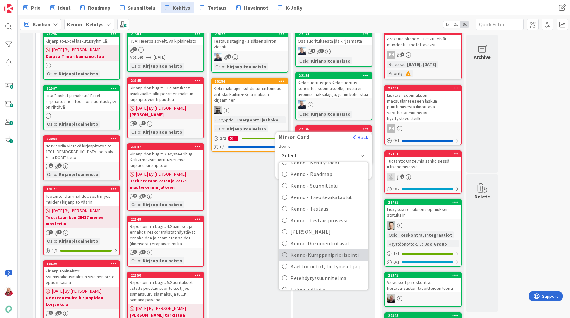
click at [321, 257] on span "Kenno-Kumppanipriorisointi" at bounding box center [327, 255] width 74 height 10
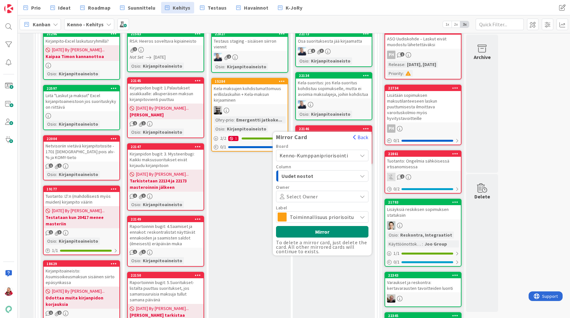
click at [314, 177] on span "Uudet nostot" at bounding box center [305, 176] width 48 height 8
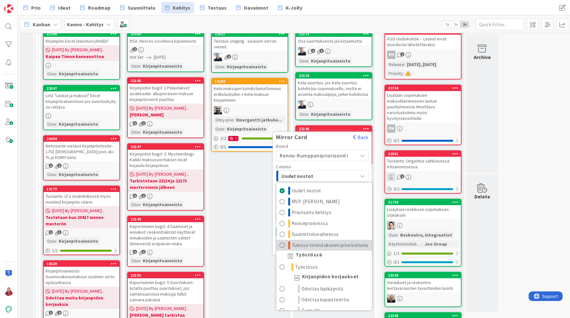
scroll to position [49, 0]
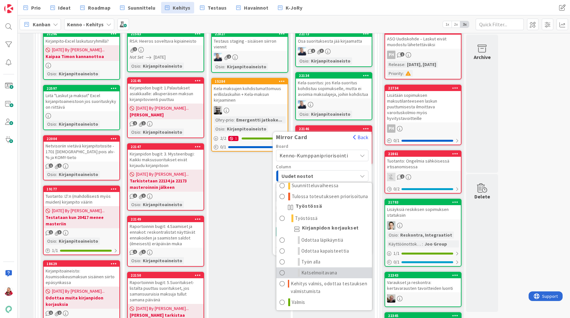
click at [324, 273] on span "Katselmoitavana" at bounding box center [319, 273] width 36 height 8
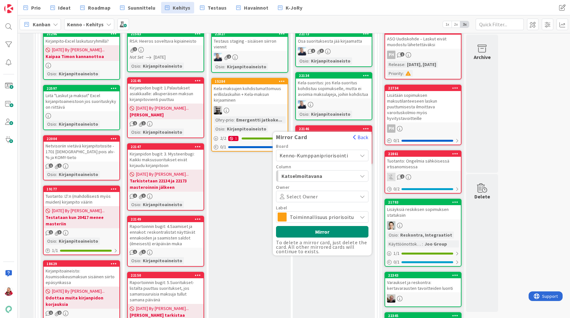
click at [315, 216] on span "Toiminnallisuus priorisoitu" at bounding box center [322, 217] width 64 height 9
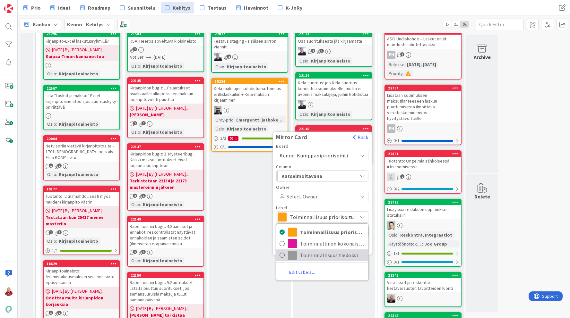
click at [308, 252] on span "Toiminnallisuus tiedoksi" at bounding box center [332, 256] width 65 height 10
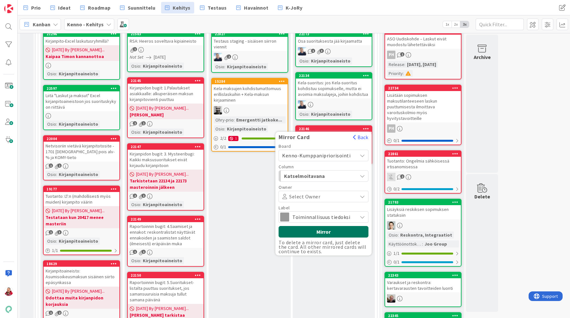
click at [314, 233] on button "Mirror" at bounding box center [324, 232] width 90 height 12
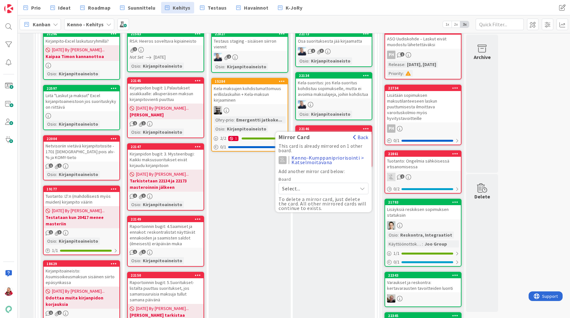
click at [358, 136] on button "Back" at bounding box center [361, 137] width 16 height 7
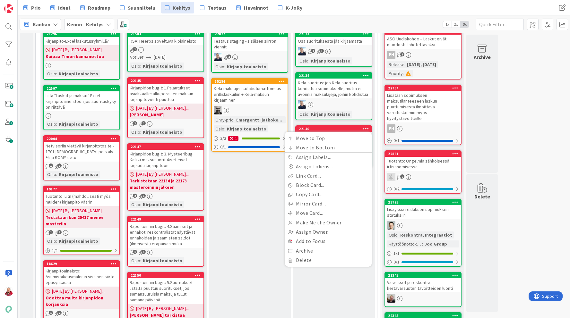
click at [365, 75] on icon at bounding box center [366, 75] width 6 height 4
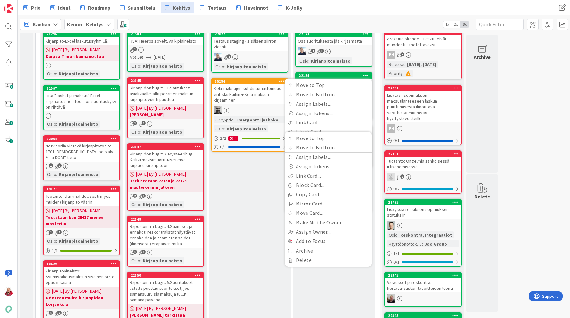
click at [365, 75] on icon at bounding box center [366, 75] width 6 height 4
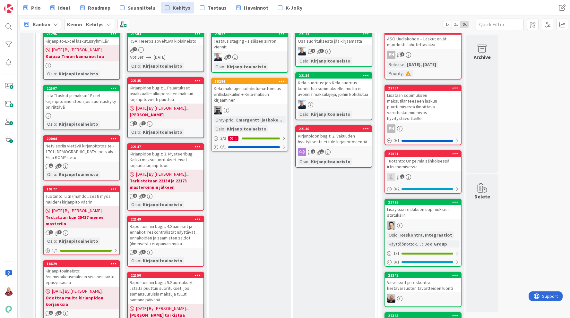
click at [366, 74] on icon at bounding box center [366, 75] width 6 height 4
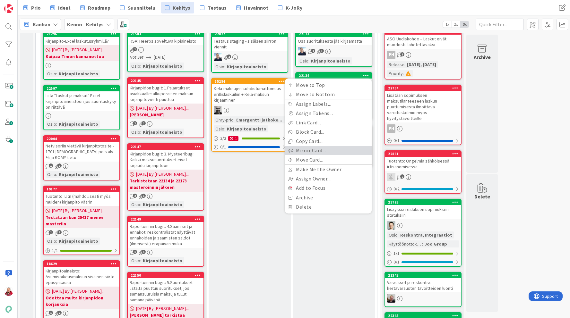
click at [333, 153] on link "Mirror Card..." at bounding box center [328, 150] width 87 height 9
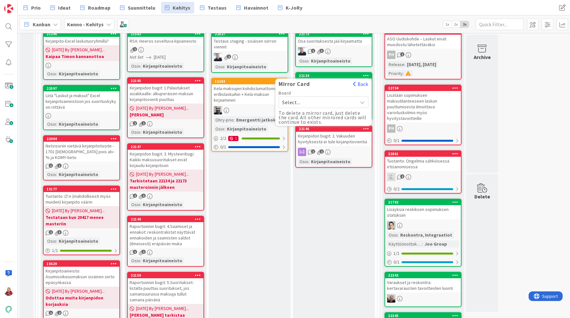
click at [340, 102] on span "Select..." at bounding box center [318, 102] width 72 height 9
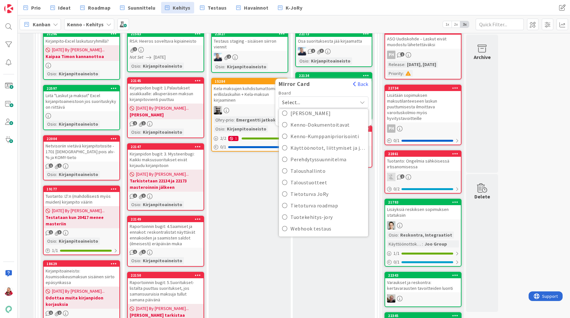
scroll to position [145, 0]
click at [320, 176] on span "Kenno-Kumppanipriorisointi" at bounding box center [327, 172] width 74 height 10
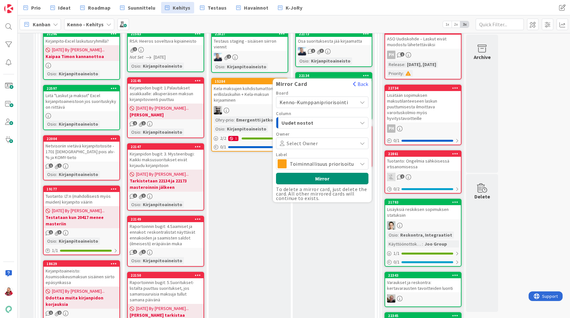
click at [307, 125] on span "Uudet nostot" at bounding box center [305, 123] width 48 height 8
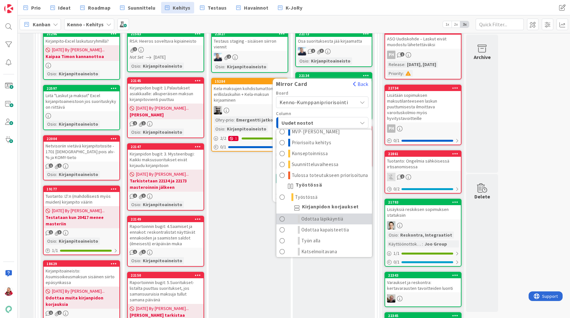
scroll to position [26, 0]
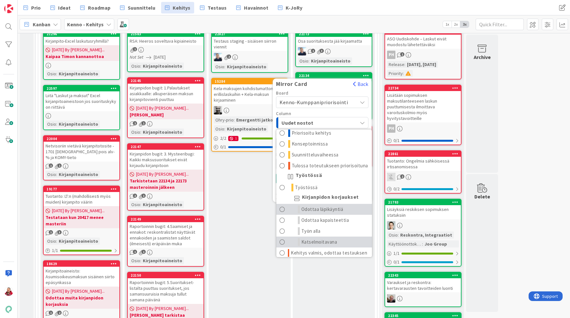
click at [327, 239] on span "Katselmoitavana" at bounding box center [319, 242] width 36 height 8
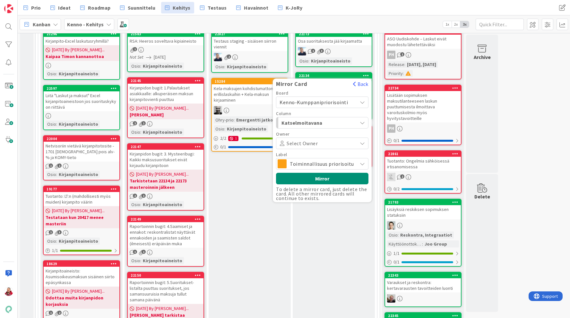
click at [315, 165] on span "Toiminnallisuus priorisoitu" at bounding box center [322, 164] width 64 height 9
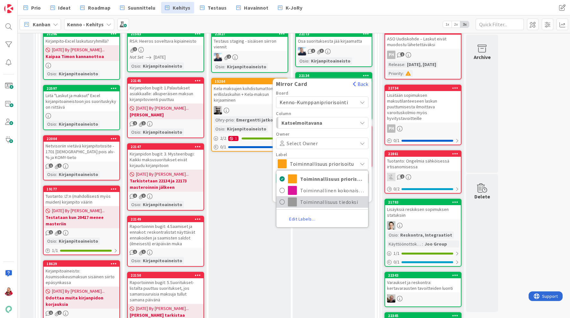
click at [313, 203] on span "Toiminnallisuus tiedoksi" at bounding box center [332, 202] width 65 height 10
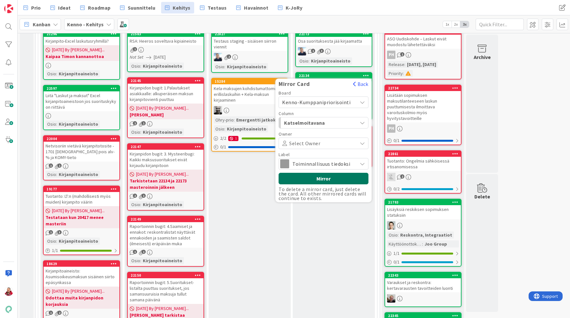
click at [311, 180] on button "Mirror" at bounding box center [324, 179] width 90 height 12
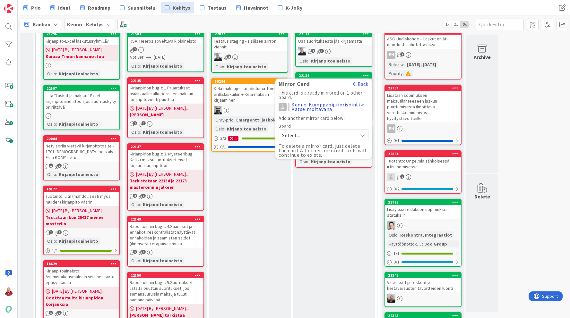
click at [360, 85] on button "Back" at bounding box center [361, 84] width 16 height 7
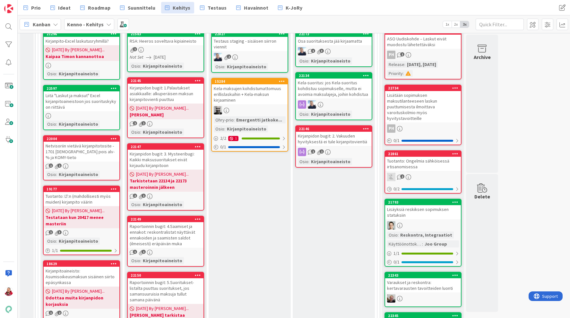
scroll to position [184, 0]
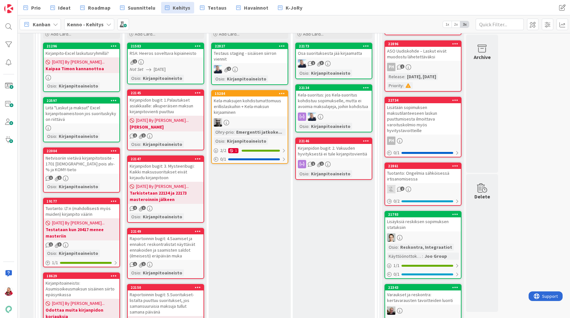
click at [365, 45] on icon at bounding box center [366, 46] width 6 height 4
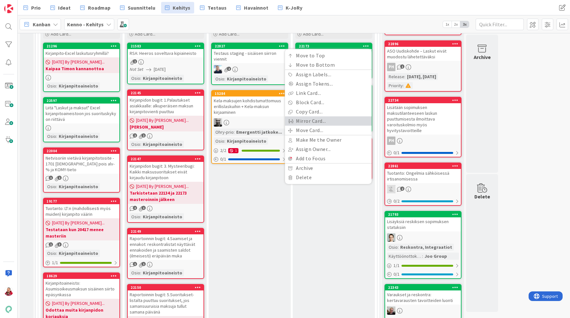
click at [338, 118] on link "Mirror Card..." at bounding box center [328, 121] width 87 height 9
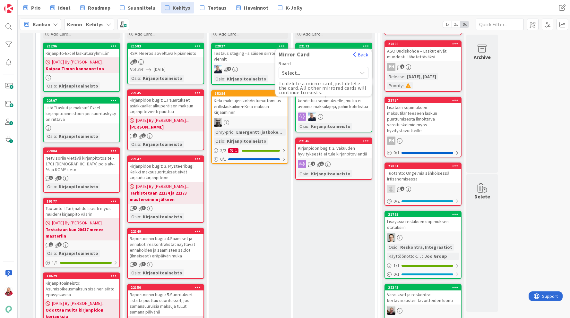
click at [343, 76] on span "Select..." at bounding box center [318, 72] width 72 height 9
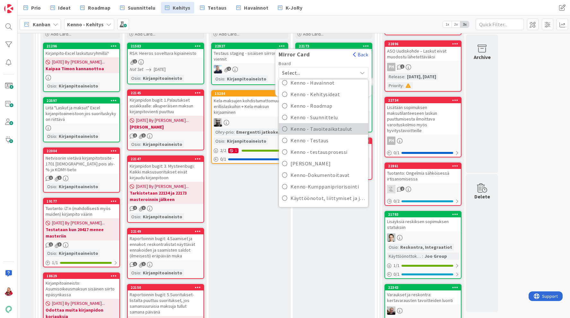
scroll to position [102, 0]
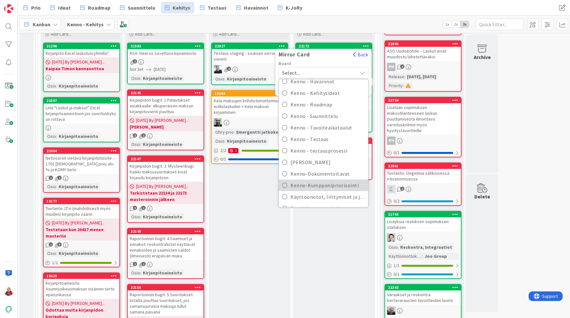
click at [314, 186] on span "Kenno-Kumppanipriorisointi" at bounding box center [327, 186] width 74 height 10
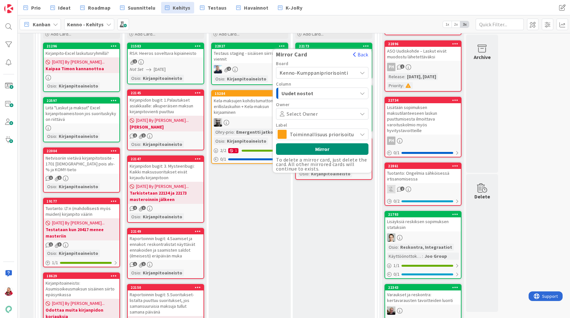
click at [300, 97] on span "Uudet nostot" at bounding box center [305, 93] width 48 height 8
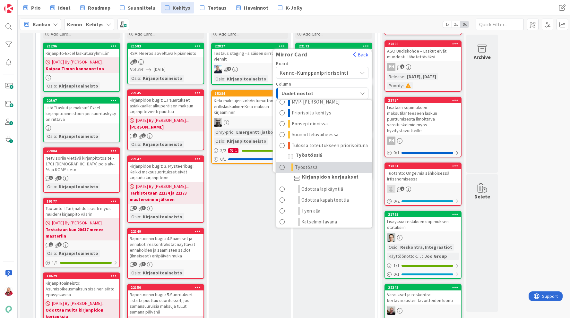
scroll to position [21, 0]
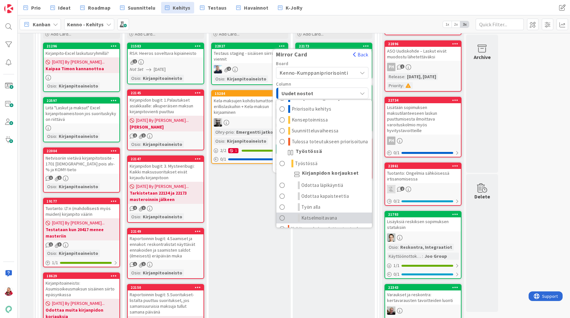
click at [317, 216] on span "Katselmoitavana" at bounding box center [319, 218] width 36 height 8
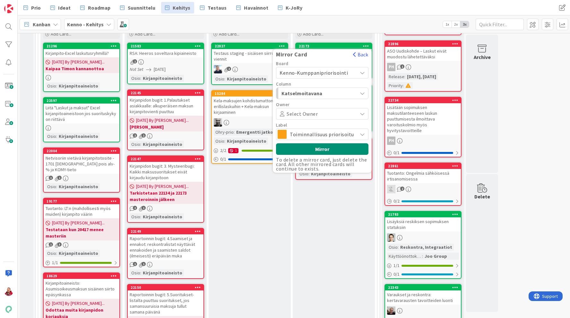
click at [311, 136] on span "Toiminnallisuus priorisoitu" at bounding box center [322, 134] width 64 height 9
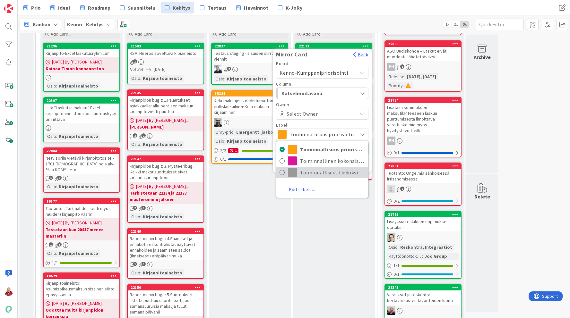
click at [312, 176] on span "Toiminnallisuus tiedoksi" at bounding box center [332, 173] width 65 height 10
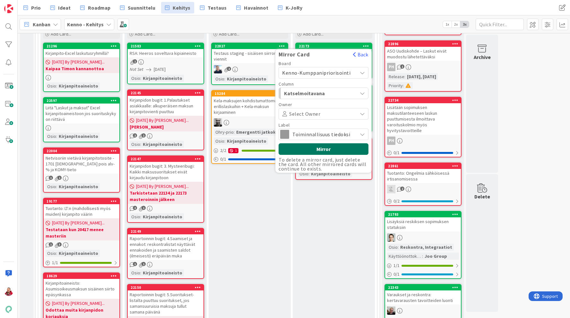
click at [310, 150] on button "Mirror" at bounding box center [324, 149] width 90 height 12
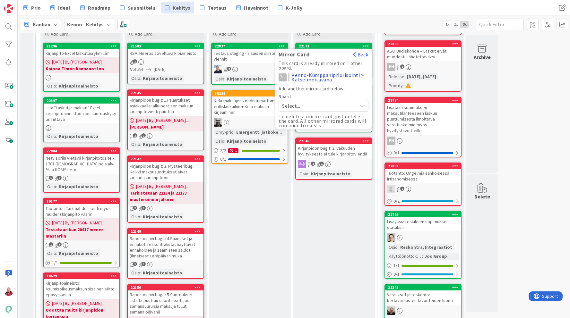
drag, startPoint x: 270, startPoint y: 187, endPoint x: 271, endPoint y: 183, distance: 4.0
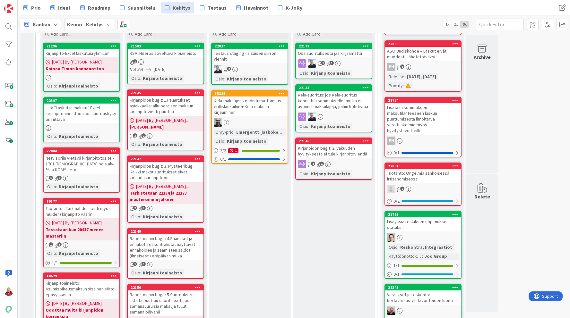
click at [280, 94] on icon at bounding box center [282, 93] width 6 height 4
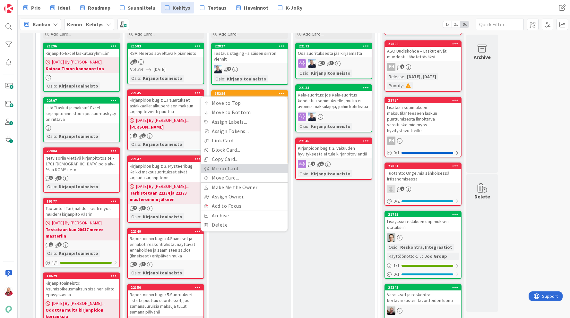
click at [263, 167] on link "Mirror Card..." at bounding box center [244, 168] width 87 height 9
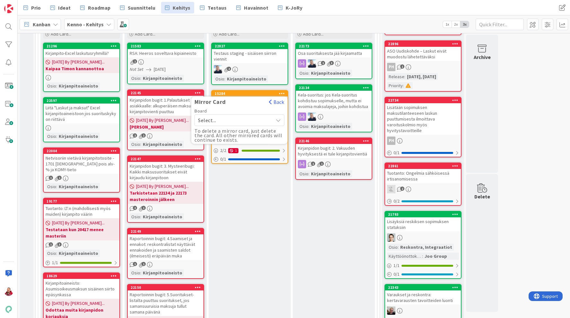
click at [276, 119] on icon at bounding box center [278, 120] width 5 height 5
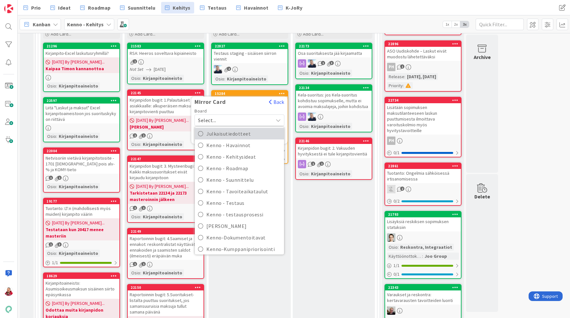
scroll to position [88, 0]
click at [255, 244] on span "Kenno-Kumppanipriorisointi" at bounding box center [243, 248] width 74 height 10
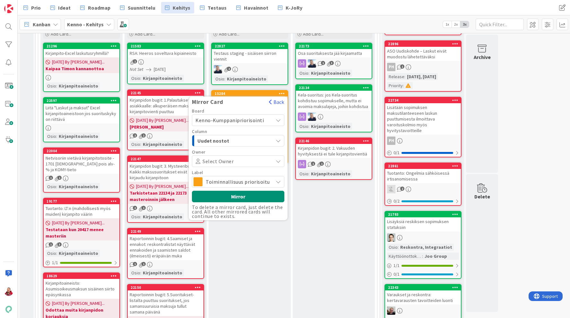
click at [247, 177] on span "Toiminnallisuus priorisoitu" at bounding box center [238, 181] width 64 height 9
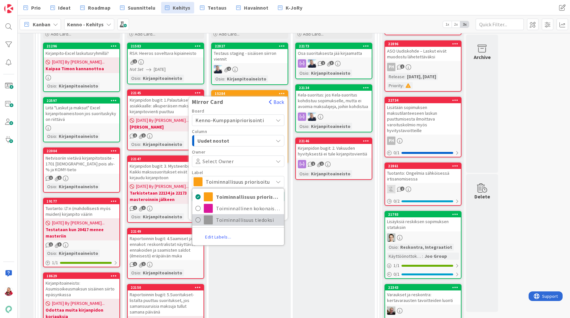
click at [237, 221] on span "Toiminnallisuus tiedoksi" at bounding box center [248, 220] width 65 height 10
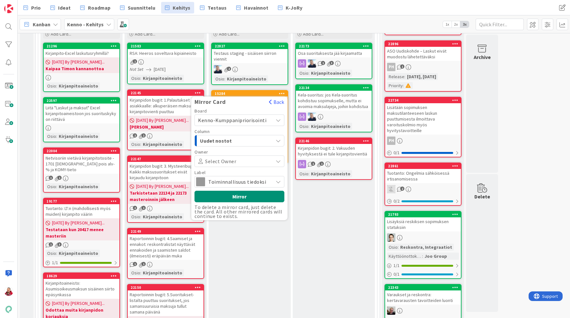
click at [232, 143] on span "Uudet nostot" at bounding box center [224, 141] width 48 height 8
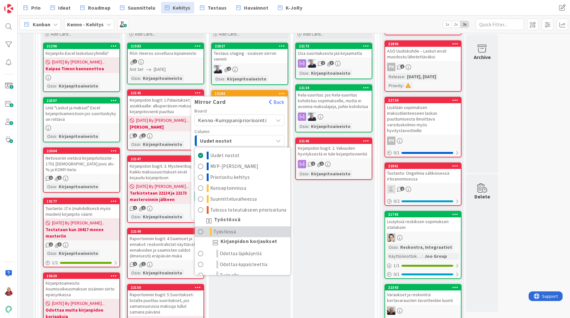
scroll to position [31, 0]
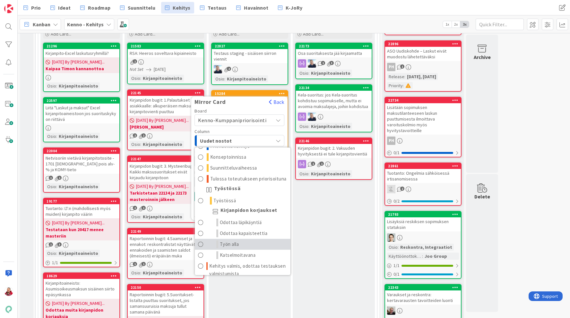
click at [234, 242] on span "Työn alla" at bounding box center [229, 245] width 19 height 8
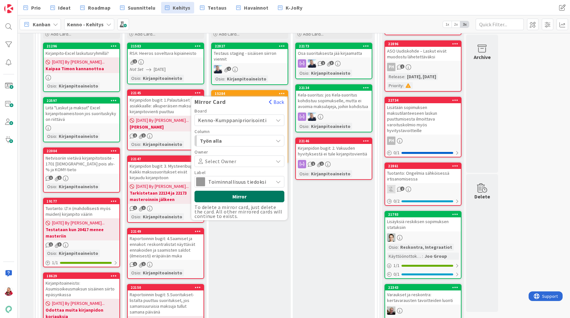
click at [238, 194] on button "Mirror" at bounding box center [239, 197] width 90 height 12
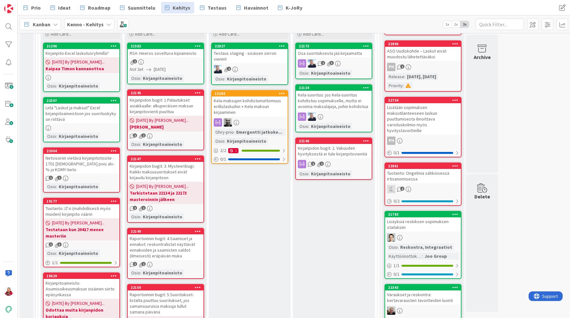
click at [281, 48] on icon at bounding box center [282, 46] width 6 height 4
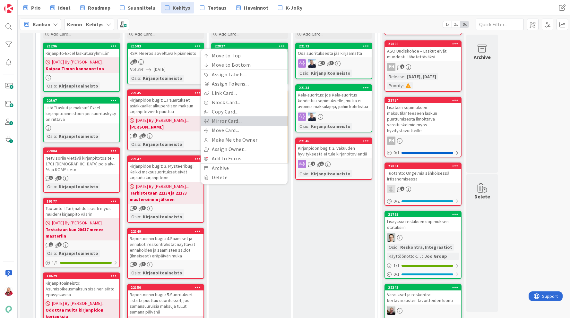
click at [249, 123] on link "Mirror Card..." at bounding box center [244, 121] width 87 height 9
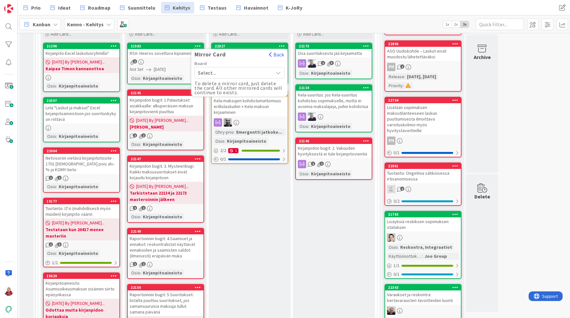
click at [246, 73] on span "Select..." at bounding box center [234, 72] width 72 height 9
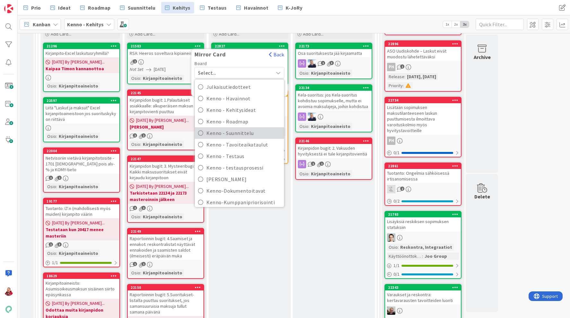
scroll to position [85, 0]
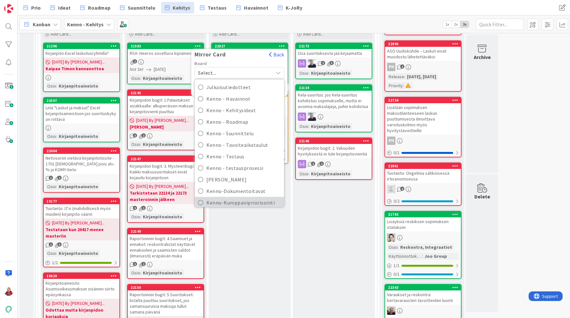
click at [242, 199] on span "Kenno-Kumppanipriorisointi" at bounding box center [243, 203] width 74 height 10
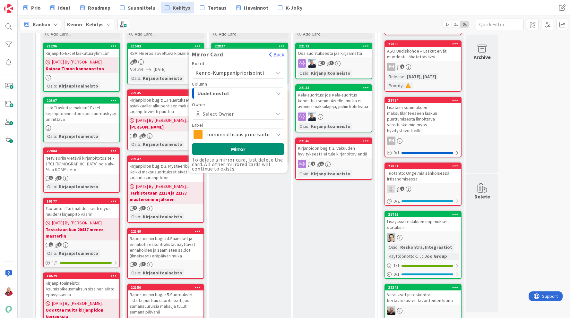
click at [231, 91] on span "Uudet nostot" at bounding box center [221, 93] width 48 height 8
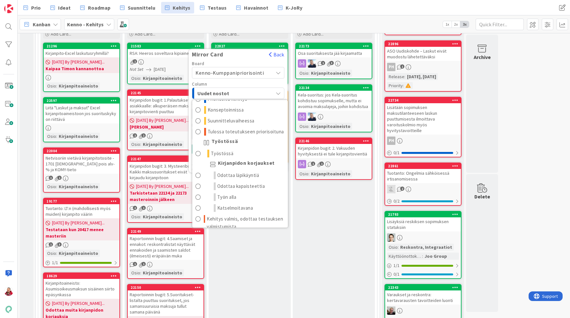
scroll to position [35, 0]
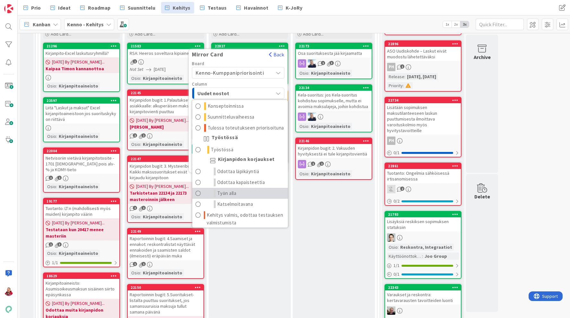
click at [237, 195] on span "Työn alla" at bounding box center [226, 194] width 19 height 8
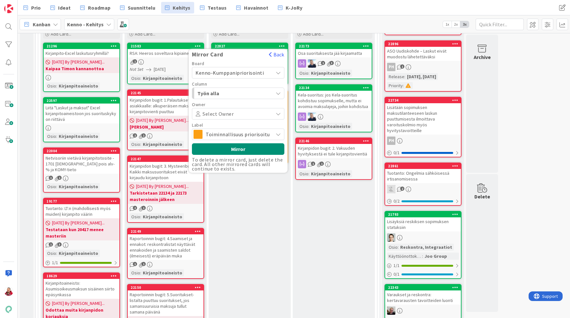
click at [226, 133] on span "Toiminnallisuus priorisoitu" at bounding box center [238, 134] width 64 height 9
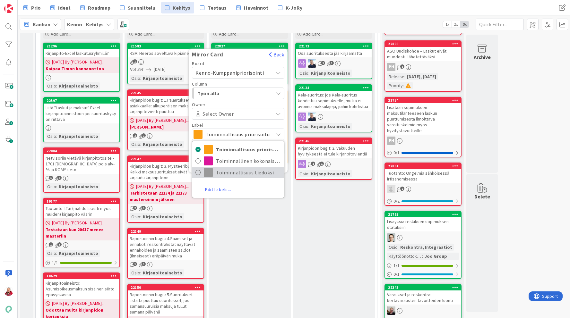
click at [226, 171] on span "Toiminnallisuus tiedoksi" at bounding box center [248, 173] width 65 height 10
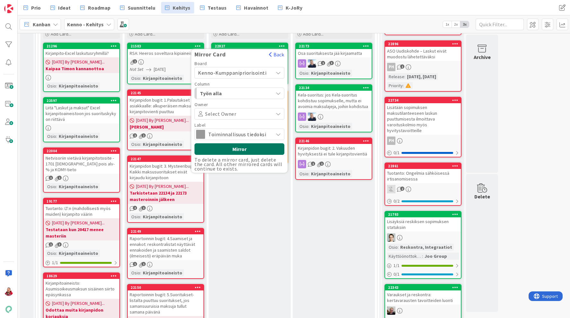
click at [228, 150] on button "Mirror" at bounding box center [239, 149] width 90 height 12
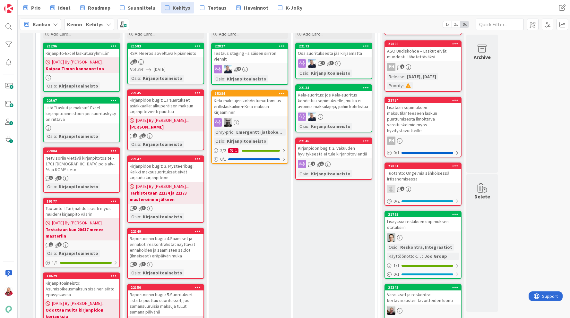
scroll to position [147, 0]
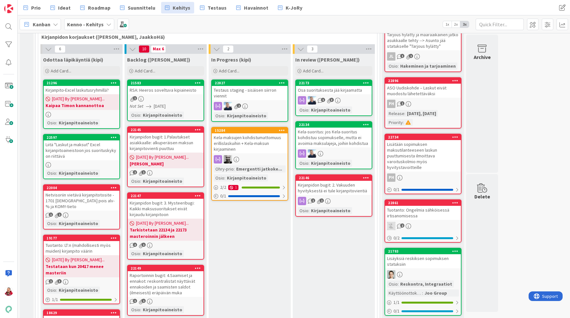
click at [199, 128] on icon at bounding box center [198, 129] width 6 height 4
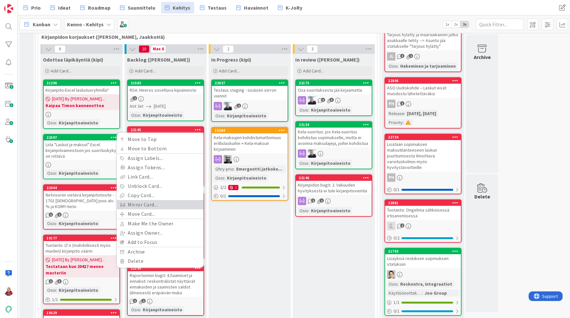
click at [174, 206] on link "Mirror Card..." at bounding box center [160, 204] width 87 height 9
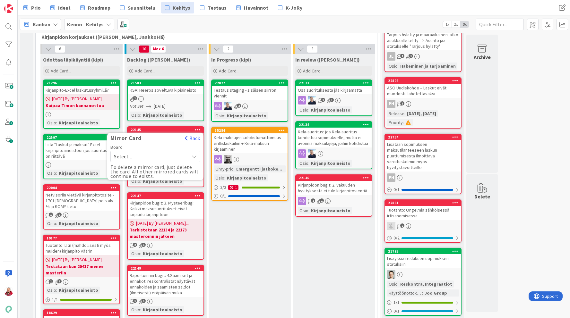
click at [192, 153] on div "Select..." at bounding box center [155, 157] width 90 height 12
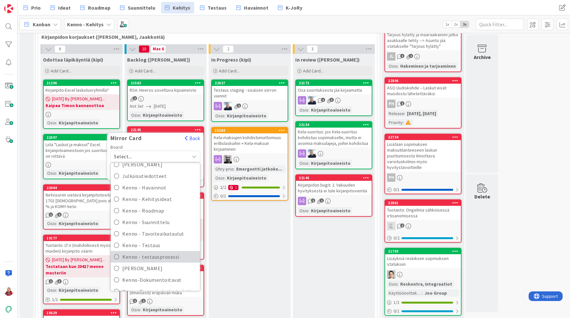
scroll to position [112, 0]
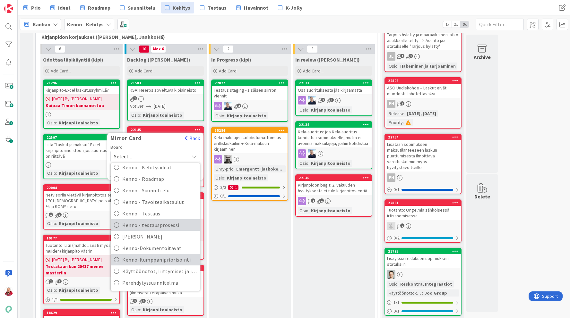
click at [176, 259] on span "Kenno-Kumppanipriorisointi" at bounding box center [159, 260] width 74 height 10
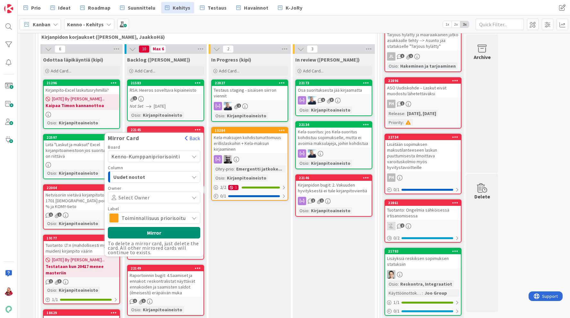
click at [138, 178] on span "Uudet nostot" at bounding box center [137, 177] width 48 height 8
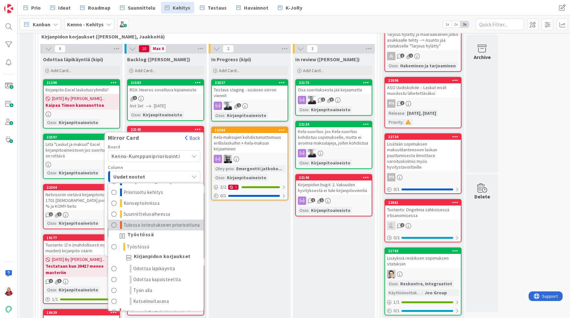
scroll to position [23, 0]
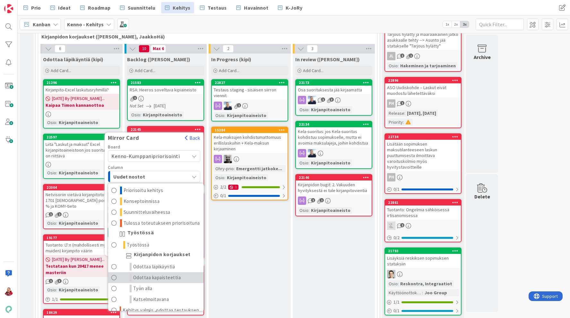
click at [146, 282] on link "Odottaa kapaisteettia" at bounding box center [156, 277] width 96 height 11
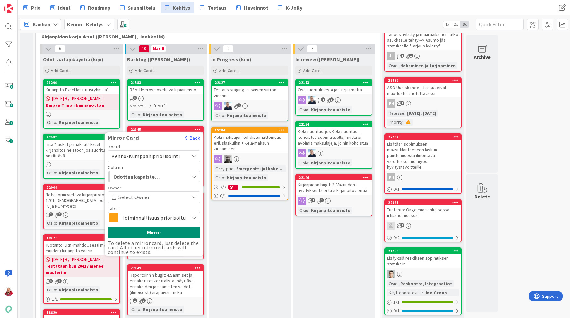
click at [143, 218] on span "Toiminnallisuus priorisoitu" at bounding box center [154, 217] width 64 height 9
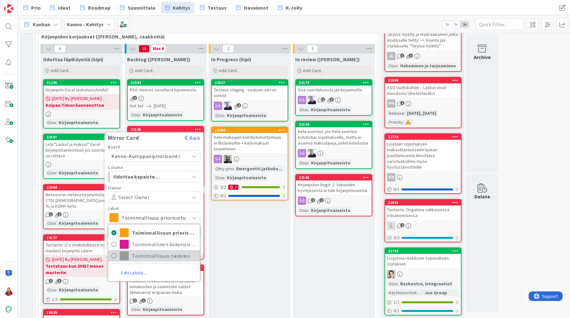
click at [145, 258] on span "Toiminnallisuus tiedoksi" at bounding box center [164, 256] width 65 height 10
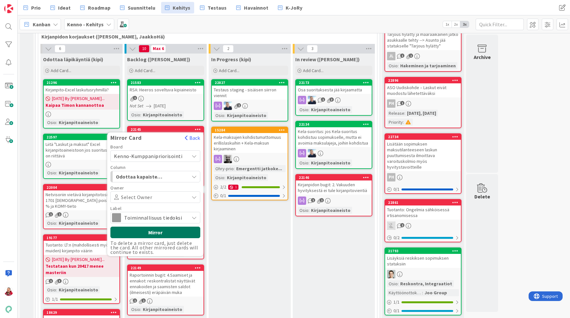
click at [151, 229] on button "Mirror" at bounding box center [155, 233] width 90 height 12
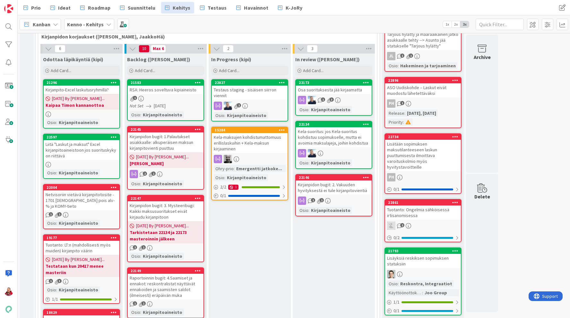
scroll to position [169, 0]
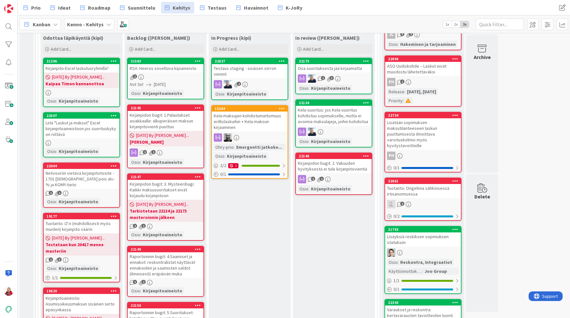
click at [199, 177] on icon at bounding box center [198, 177] width 6 height 4
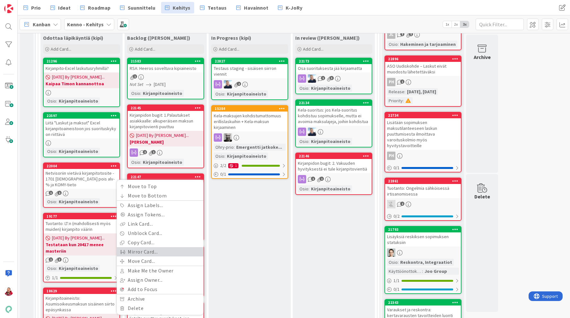
click at [182, 253] on link "Mirror Card..." at bounding box center [160, 251] width 87 height 9
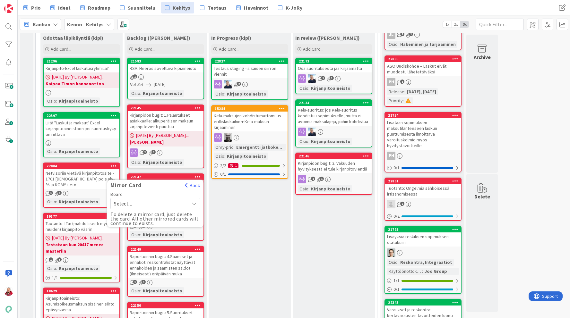
click at [177, 204] on span "Select..." at bounding box center [150, 203] width 72 height 9
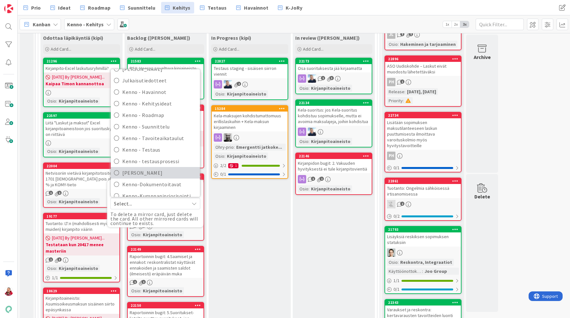
scroll to position [103, 0]
click at [172, 176] on span "Kenno-Kumppanipriorisointi" at bounding box center [159, 174] width 74 height 10
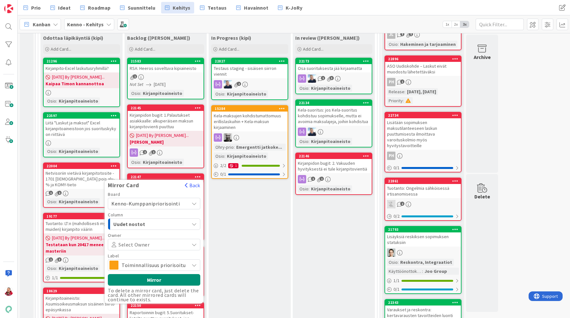
click at [169, 226] on div "Uudet nostot" at bounding box center [150, 224] width 77 height 10
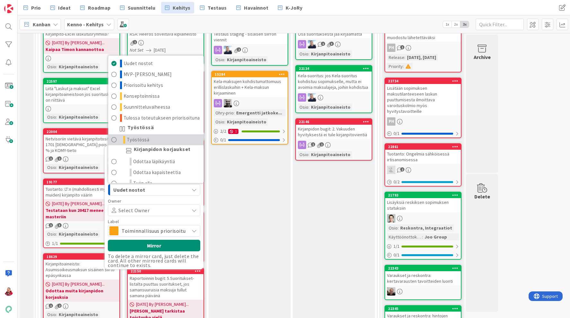
scroll to position [23, 0]
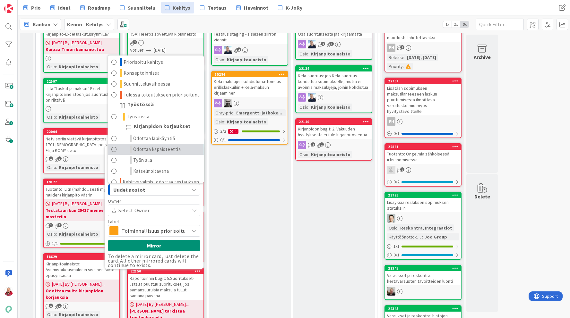
click at [151, 147] on span "Odottaa kapaisteettia" at bounding box center [157, 150] width 48 height 8
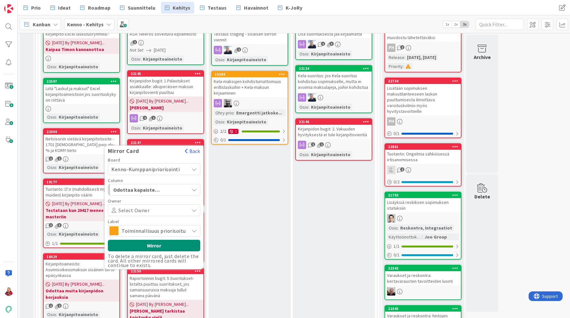
click at [162, 233] on span "Toiminnallisuus priorisoitu" at bounding box center [154, 231] width 64 height 9
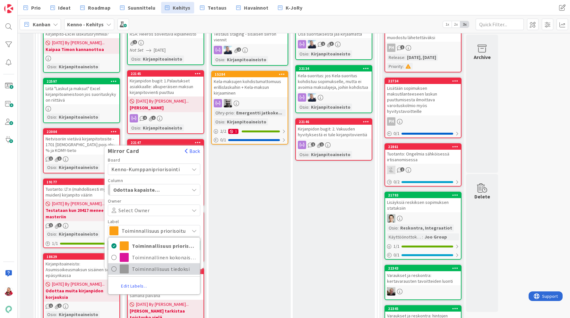
click at [155, 273] on span "Toiminnallisuus tiedoksi" at bounding box center [164, 269] width 65 height 10
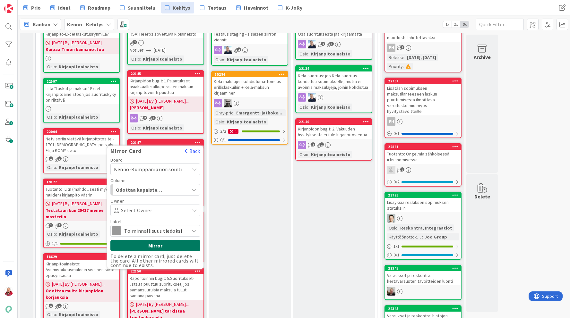
click at [153, 249] on button "Mirror" at bounding box center [155, 246] width 90 height 12
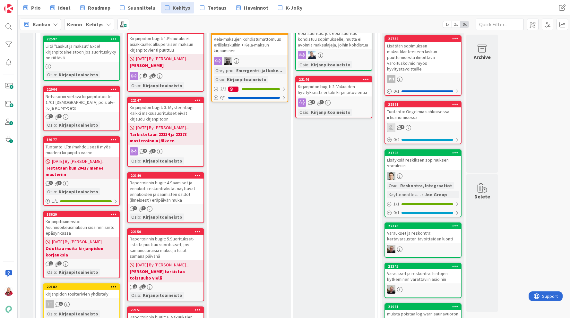
scroll to position [246, 0]
click at [199, 174] on icon at bounding box center [198, 175] width 6 height 4
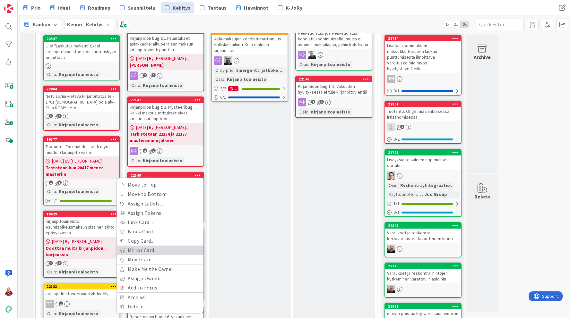
click at [173, 251] on link "Mirror Card..." at bounding box center [160, 250] width 87 height 9
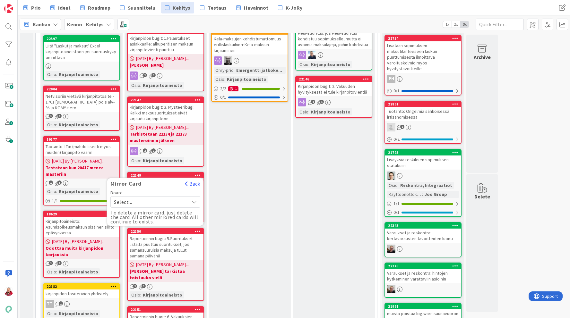
click at [155, 203] on span "Select..." at bounding box center [150, 202] width 72 height 9
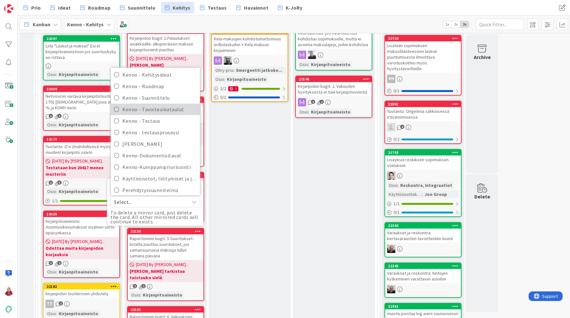
scroll to position [112, 0]
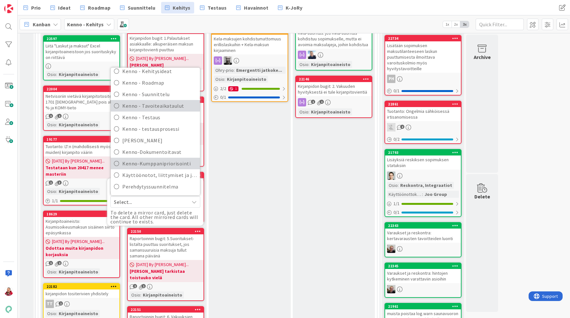
click at [153, 161] on span "Kenno-Kumppanipriorisointi" at bounding box center [159, 164] width 74 height 10
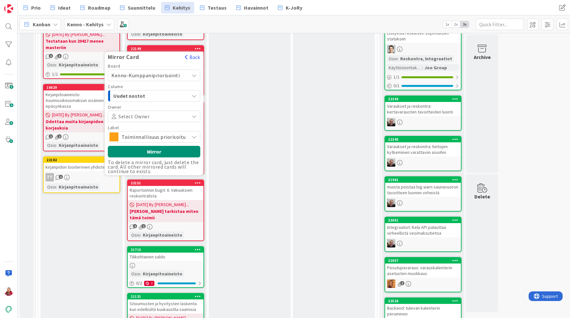
scroll to position [372, 0]
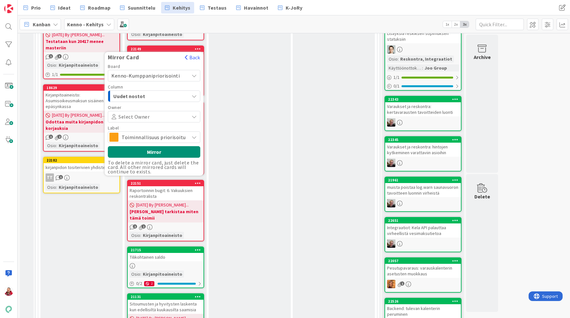
click at [174, 137] on span "Toiminnallisuus priorisoitu" at bounding box center [154, 137] width 64 height 9
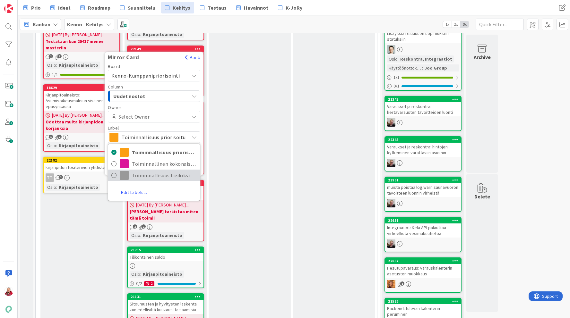
click at [163, 176] on span "Toiminnallisuus tiedoksi" at bounding box center [164, 176] width 65 height 10
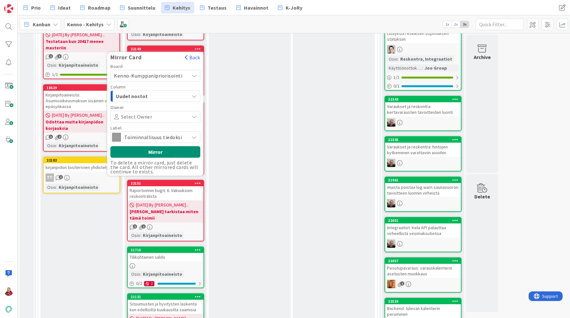
click at [146, 92] on span "Uudet nostot" at bounding box center [140, 96] width 48 height 8
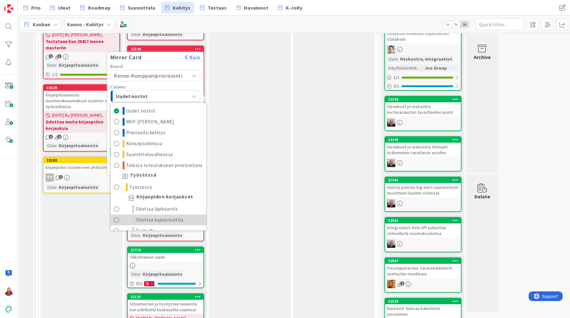
click at [152, 217] on span "Odottaa kapaisteettia" at bounding box center [160, 220] width 48 height 8
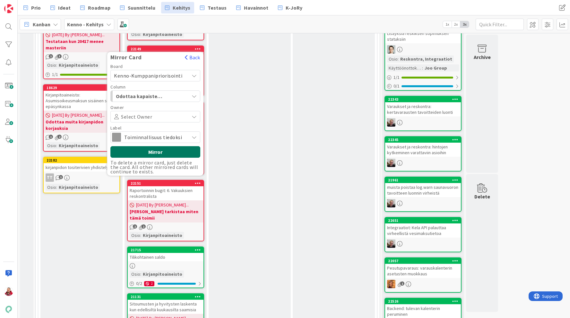
click at [150, 151] on button "Mirror" at bounding box center [155, 152] width 90 height 12
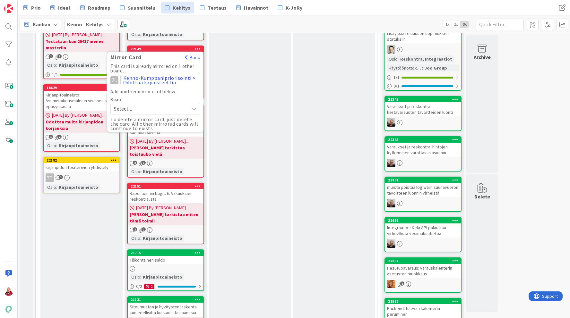
click at [234, 141] on div "In Progress (kipi) Add Card... 22827 Move to Top Move to Bottom Assign Labels..…" at bounding box center [250, 164] width 82 height 670
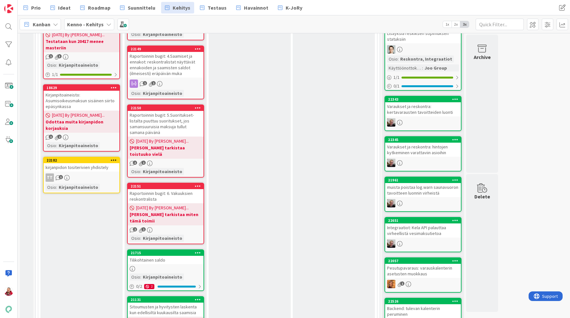
click at [197, 108] on icon at bounding box center [198, 108] width 6 height 4
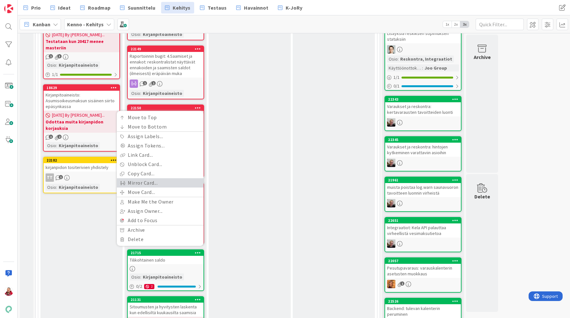
click at [171, 184] on link "Mirror Card..." at bounding box center [160, 182] width 87 height 9
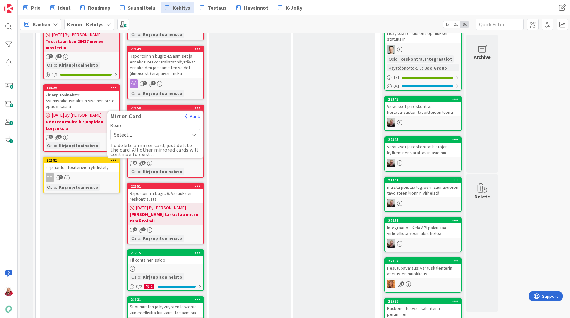
click at [149, 133] on span "Select..." at bounding box center [150, 134] width 72 height 9
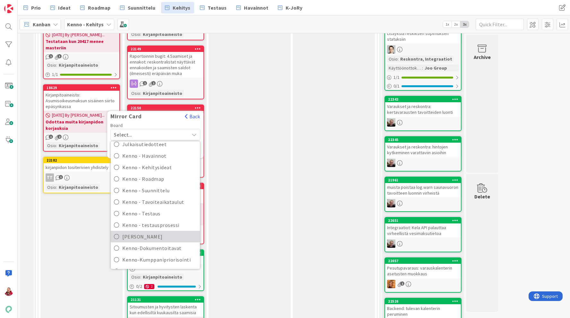
scroll to position [106, 0]
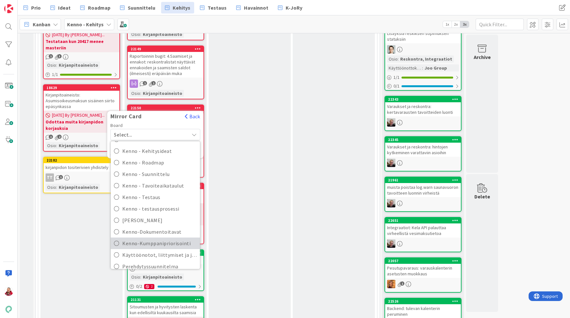
click at [148, 240] on span "Kenno-Kumppanipriorisointi" at bounding box center [159, 244] width 74 height 10
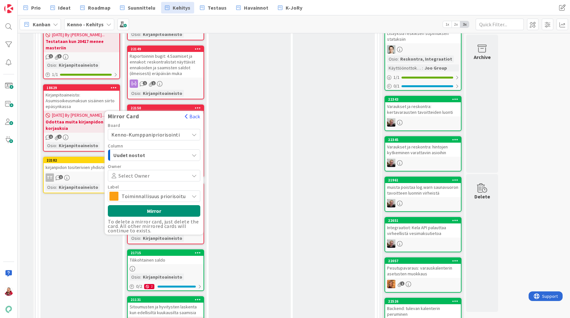
click at [135, 158] on span "Uudet nostot" at bounding box center [137, 155] width 48 height 8
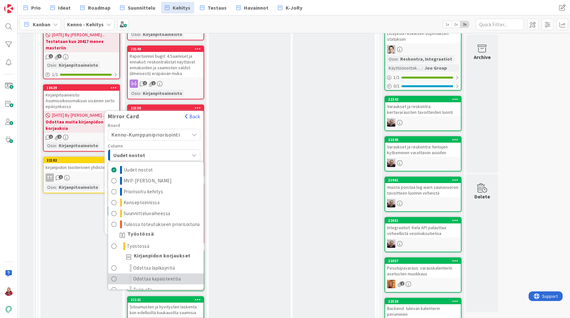
click at [151, 276] on span "Odottaa kapaisteettia" at bounding box center [157, 279] width 48 height 8
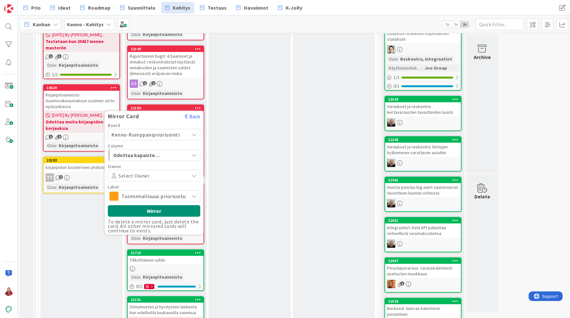
click at [151, 195] on span "Toiminnallisuus priorisoitu" at bounding box center [154, 196] width 64 height 9
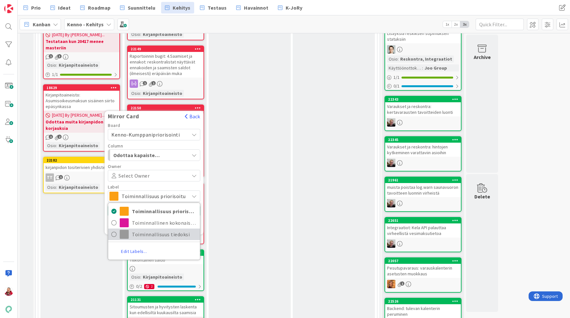
click at [149, 231] on span "Toiminnallisuus tiedoksi" at bounding box center [164, 235] width 65 height 10
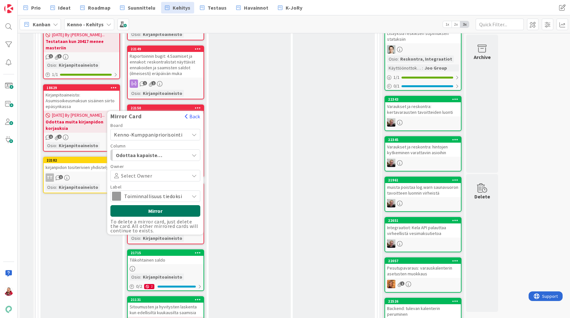
click at [147, 211] on button "Mirror" at bounding box center [155, 211] width 90 height 12
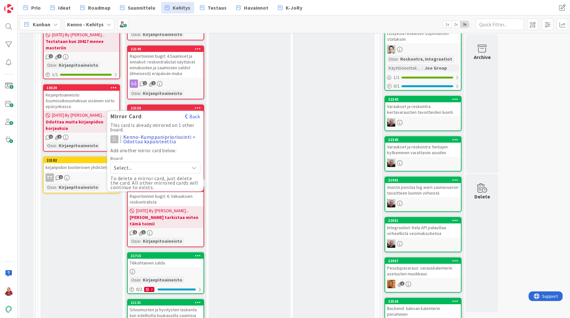
click at [240, 202] on div "In Progress (kipi) Add Card... 22827 Move to Top Move to Bottom Assign Labels..…" at bounding box center [250, 165] width 82 height 672
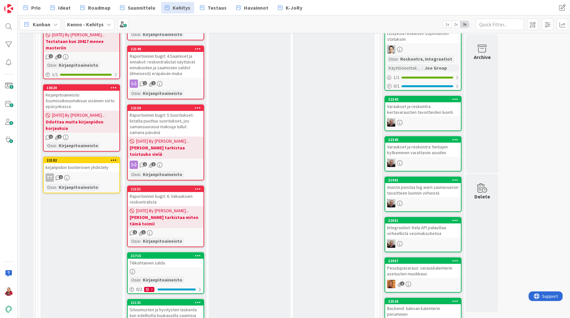
click at [196, 187] on icon at bounding box center [198, 189] width 6 height 4
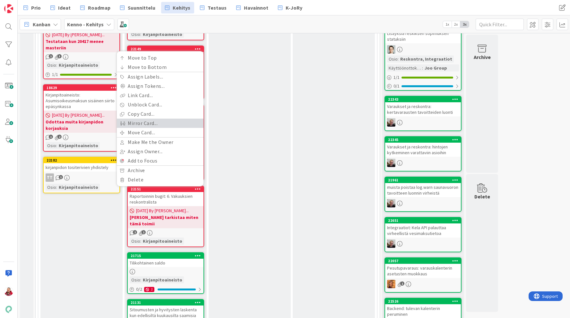
click at [166, 119] on link "Mirror Card..." at bounding box center [160, 123] width 87 height 9
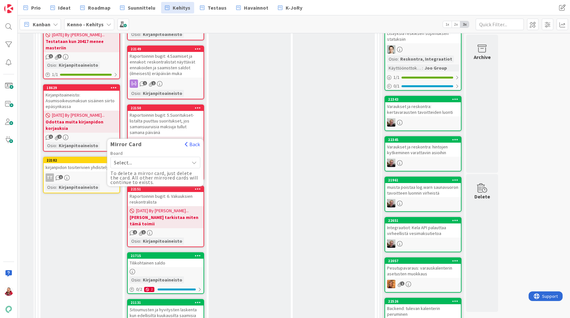
click at [146, 158] on span "Select..." at bounding box center [150, 162] width 72 height 9
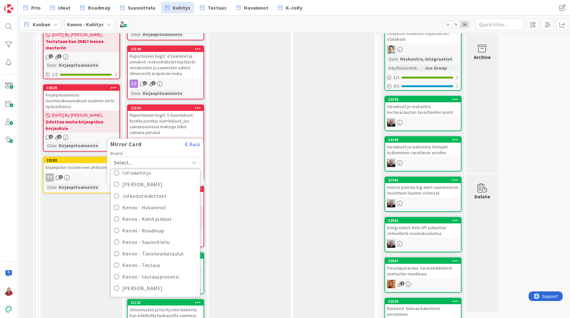
scroll to position [107, 0]
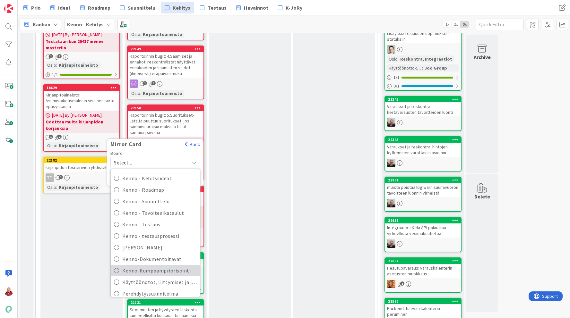
click at [148, 266] on span "Kenno-Kumppanipriorisointi" at bounding box center [159, 271] width 74 height 10
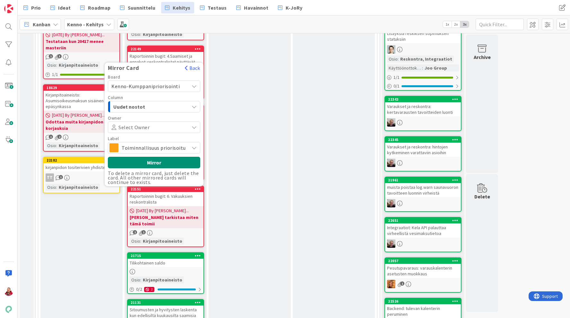
click at [129, 105] on div "Uudet nostot" at bounding box center [150, 107] width 77 height 10
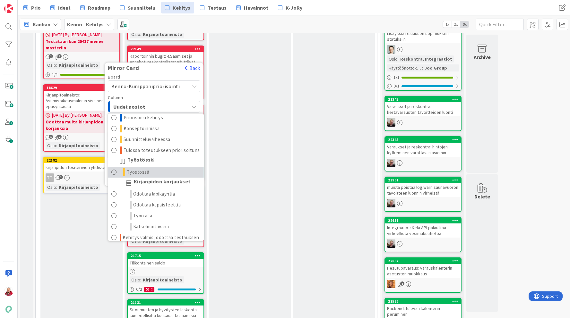
scroll to position [30, 0]
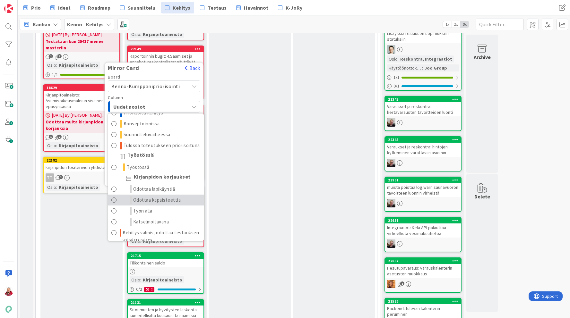
click at [144, 196] on span "Odottaa kapaisteettia" at bounding box center [157, 200] width 48 height 8
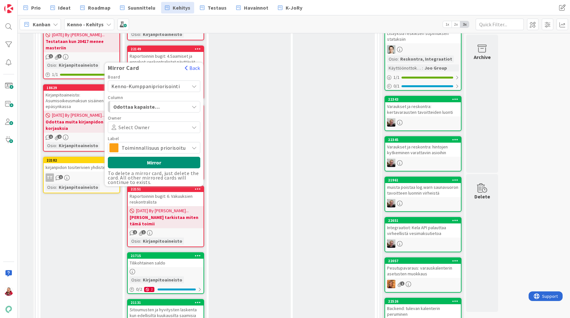
click at [140, 143] on span "Toiminnallisuus priorisoitu" at bounding box center [154, 147] width 64 height 9
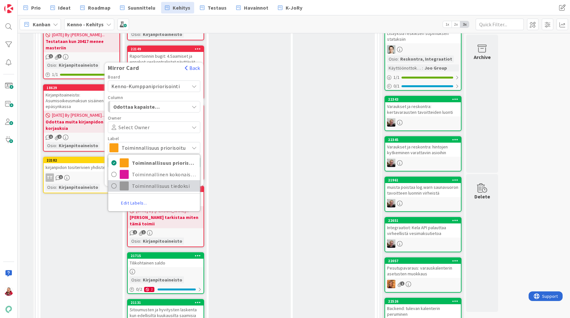
click at [141, 181] on span "Toiminnallisuus tiedoksi" at bounding box center [164, 186] width 65 height 10
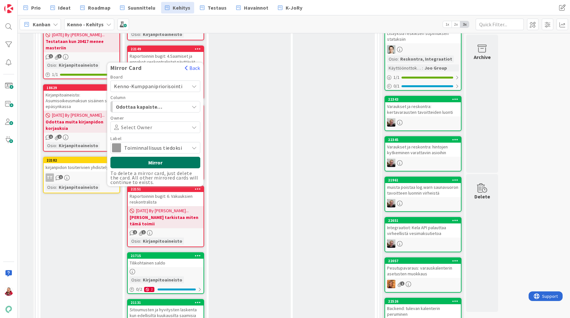
click at [148, 157] on button "Mirror" at bounding box center [155, 163] width 90 height 12
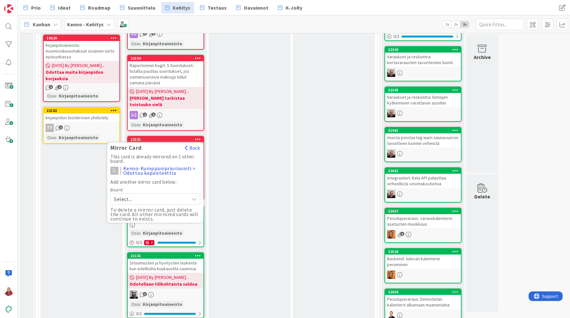
scroll to position [423, 0]
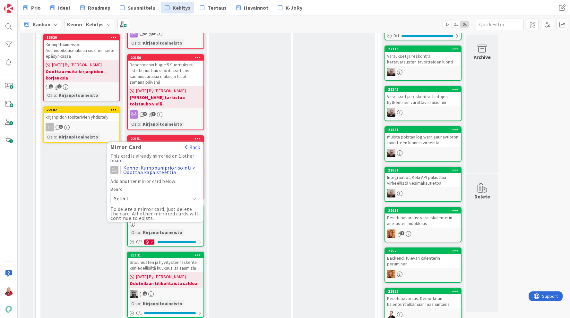
click at [221, 207] on div "In Progress (kipi) Add Card... 22827 Move to Top Move to Bottom Assign Labels..…" at bounding box center [250, 115] width 82 height 675
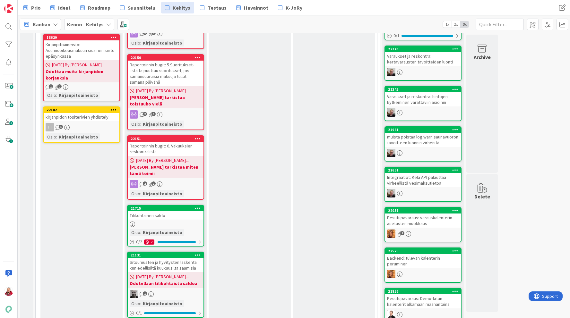
click at [198, 206] on icon at bounding box center [198, 208] width 6 height 4
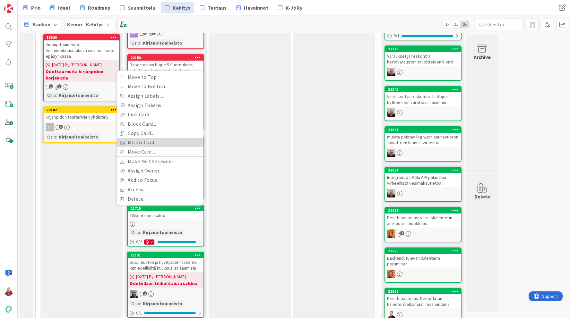
click at [158, 138] on link "Mirror Card..." at bounding box center [160, 142] width 87 height 9
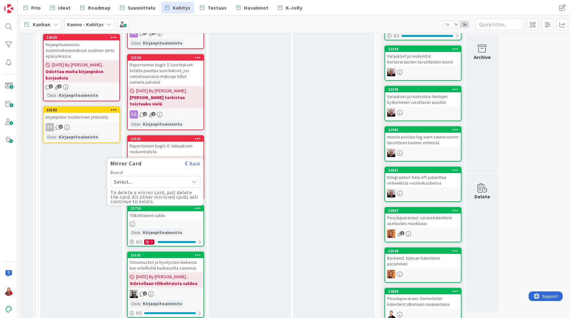
click at [162, 176] on div "Select..." at bounding box center [155, 182] width 90 height 12
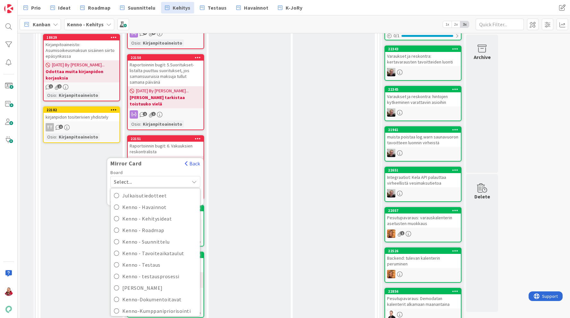
scroll to position [86, 0]
click at [168, 306] on span "Kenno-Kumppanipriorisointi" at bounding box center [159, 311] width 74 height 10
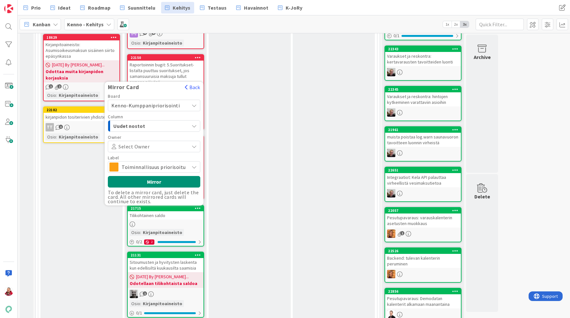
click at [149, 122] on span "Uudet nostot" at bounding box center [137, 126] width 48 height 8
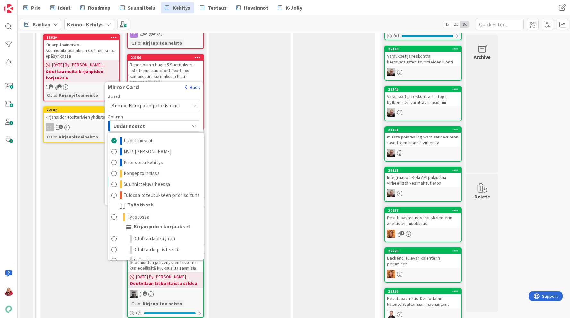
scroll to position [1, 0]
click at [158, 246] on span "Odottaa kapaisteettia" at bounding box center [157, 250] width 48 height 8
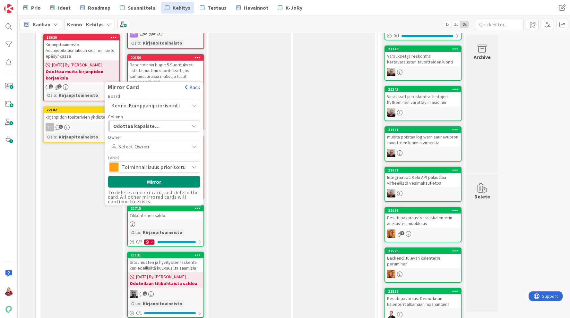
click at [143, 163] on span "Toiminnallisuus priorisoitu" at bounding box center [154, 167] width 64 height 9
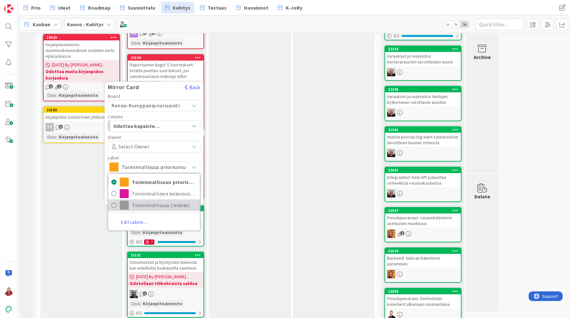
click at [143, 201] on span "Toiminnallisuus tiedoksi" at bounding box center [164, 206] width 65 height 10
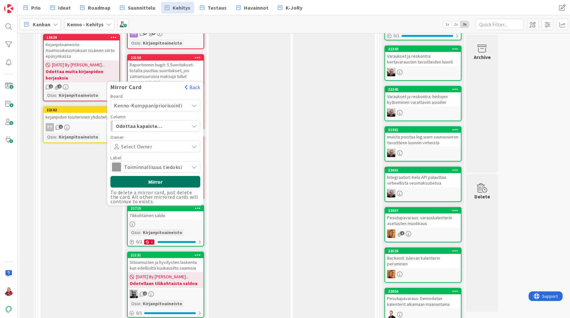
click at [142, 176] on button "Mirror" at bounding box center [155, 182] width 90 height 12
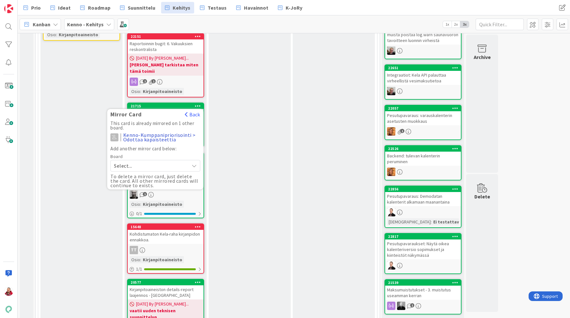
scroll to position [525, 0]
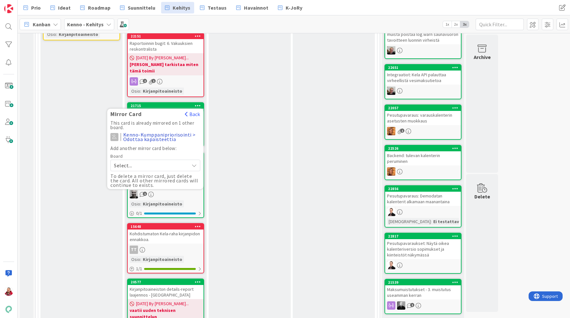
click at [238, 230] on div "In Progress (kipi) Add Card... 22827 Move to Top Move to Bottom Assign Labels..…" at bounding box center [250, 15] width 82 height 678
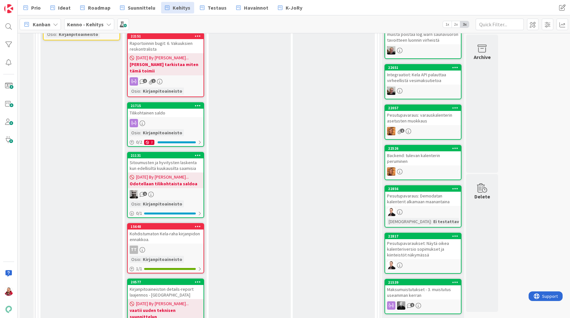
click at [200, 153] on icon at bounding box center [198, 155] width 6 height 4
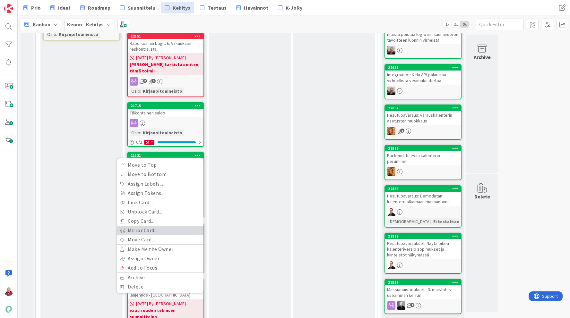
click at [175, 226] on link "Mirror Card..." at bounding box center [160, 230] width 87 height 9
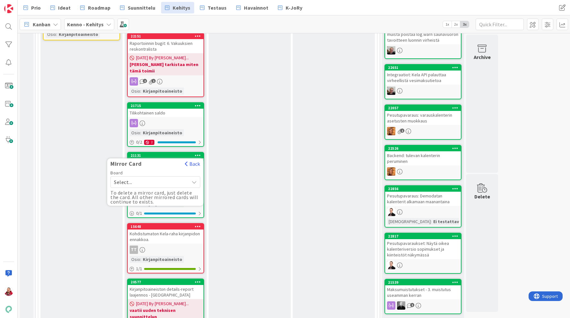
click at [154, 178] on span "Select..." at bounding box center [150, 182] width 72 height 9
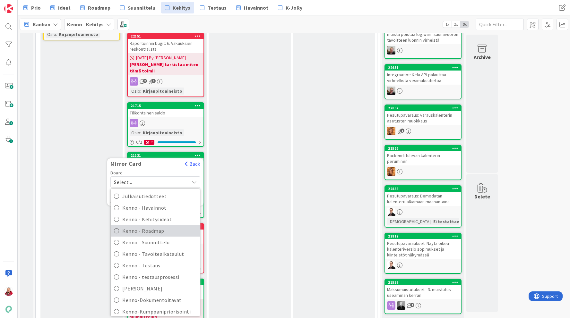
scroll to position [86, 0]
click at [150, 307] on span "Kenno-Kumppanipriorisointi" at bounding box center [159, 312] width 74 height 10
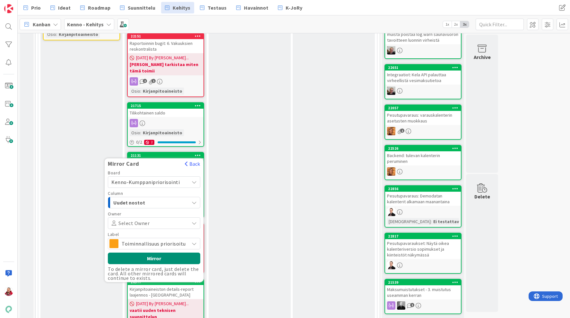
click at [151, 199] on span "Uudet nostot" at bounding box center [137, 203] width 48 height 8
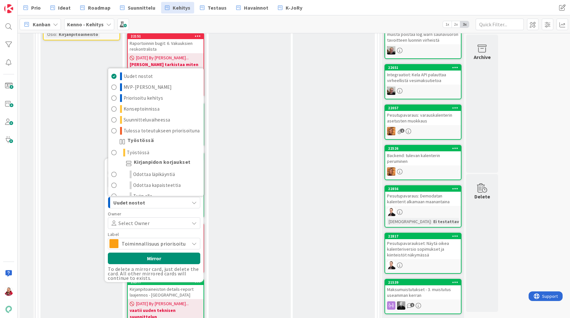
scroll to position [22, 0]
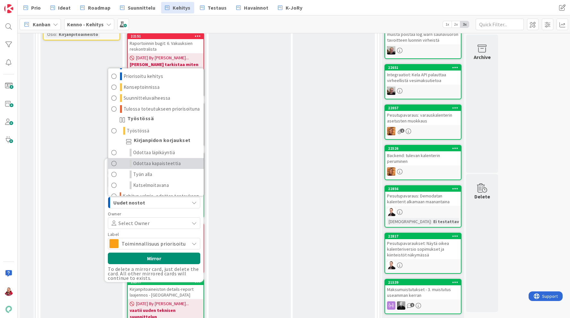
click at [148, 160] on span "Odottaa kapaisteettia" at bounding box center [157, 164] width 48 height 8
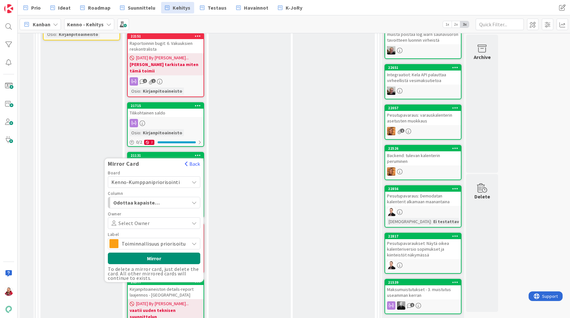
click at [183, 239] on span "Toiminnallisuus priorisoitu" at bounding box center [154, 243] width 64 height 9
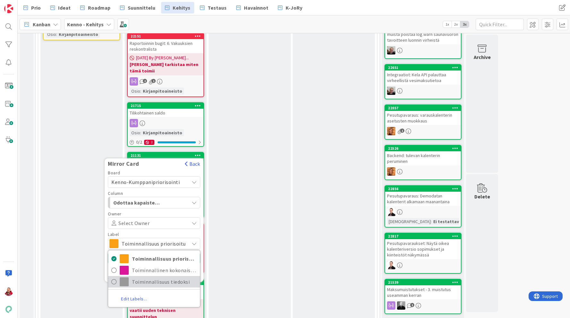
click at [164, 277] on span "Toiminnallisuus tiedoksi" at bounding box center [164, 282] width 65 height 10
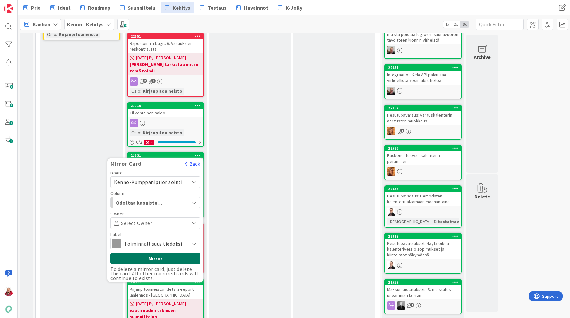
click at [141, 253] on button "Mirror" at bounding box center [155, 259] width 90 height 12
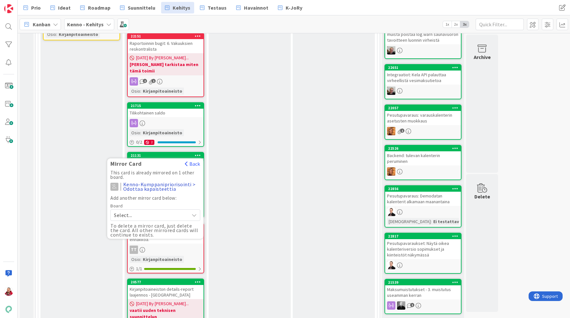
click at [215, 183] on div "In Progress (kipi) Add Card... 22827 Move to Top Move to Bottom Assign Labels..…" at bounding box center [250, 15] width 82 height 678
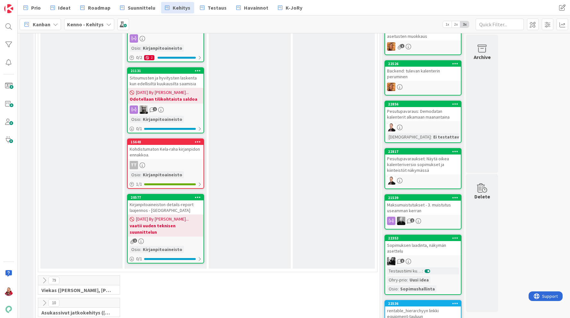
scroll to position [614, 0]
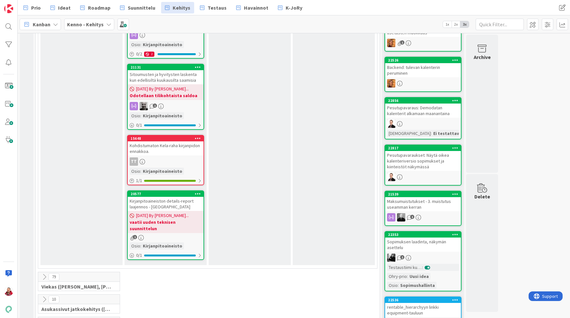
click at [197, 136] on icon at bounding box center [198, 138] width 6 height 4
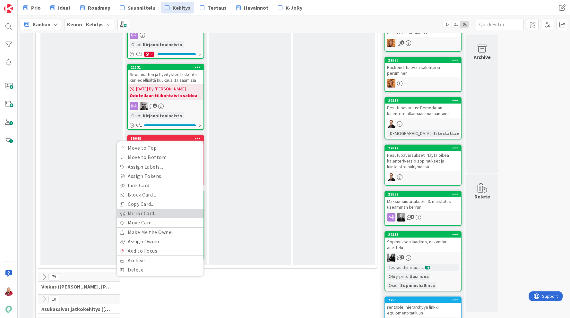
click at [162, 209] on link "Mirror Card..." at bounding box center [160, 213] width 87 height 9
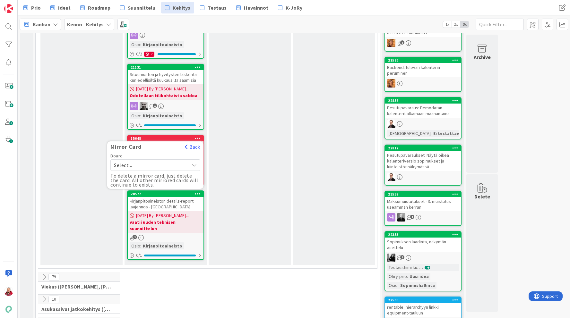
click at [146, 161] on span "Select..." at bounding box center [150, 165] width 72 height 9
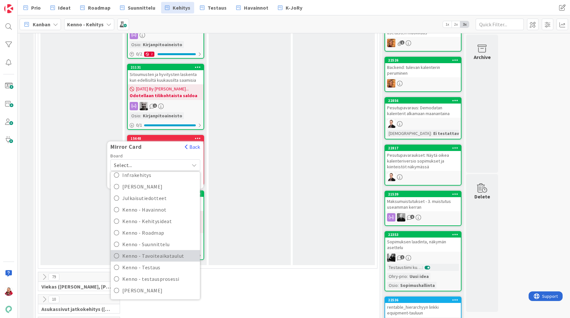
scroll to position [100, 0]
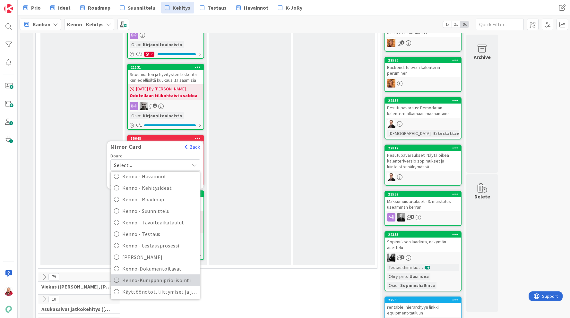
click at [154, 276] on span "Kenno-Kumppanipriorisointi" at bounding box center [159, 281] width 74 height 10
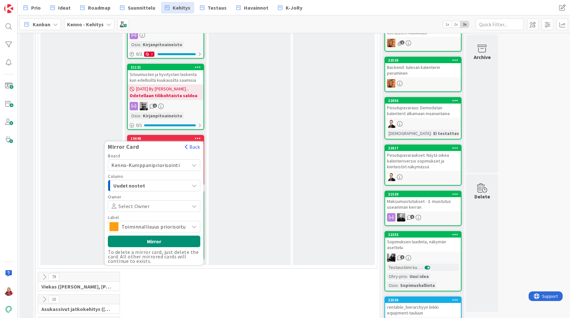
click at [146, 182] on span "Uudet nostot" at bounding box center [137, 186] width 48 height 8
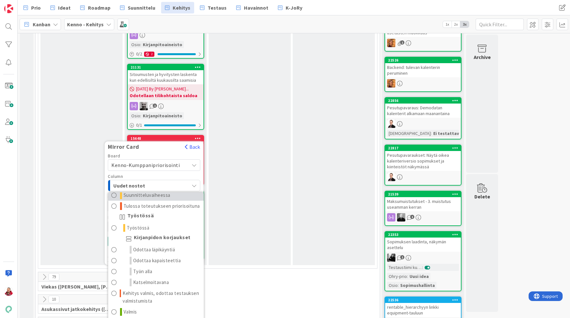
scroll to position [47, 0]
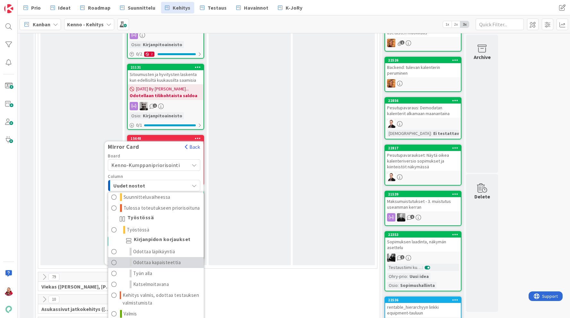
click at [156, 259] on span "Odottaa kapaisteettia" at bounding box center [157, 263] width 48 height 8
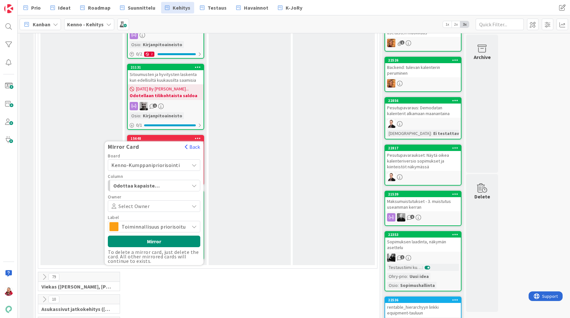
click at [144, 222] on span "Toiminnallisuus priorisoitu" at bounding box center [154, 226] width 64 height 9
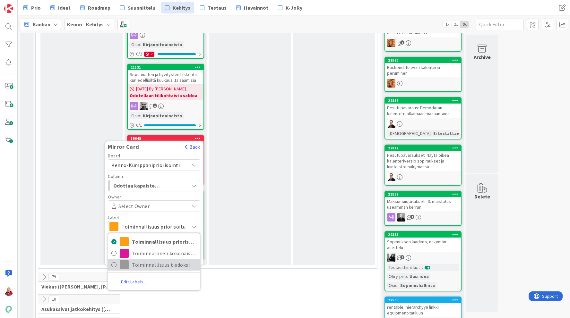
click at [147, 260] on span "Toiminnallisuus tiedoksi" at bounding box center [164, 265] width 65 height 10
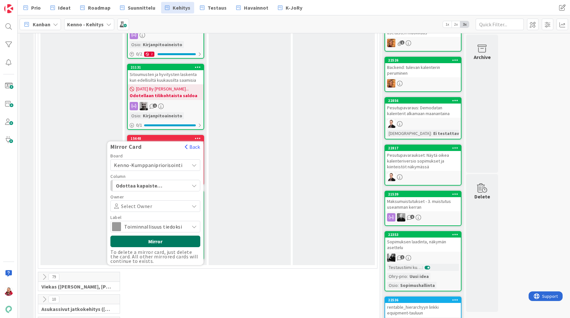
click at [144, 236] on button "Mirror" at bounding box center [155, 242] width 90 height 12
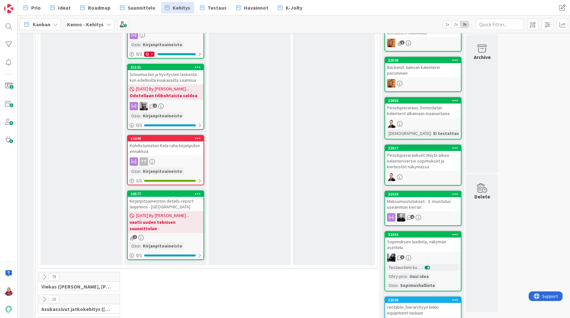
click at [196, 192] on icon at bounding box center [198, 194] width 6 height 4
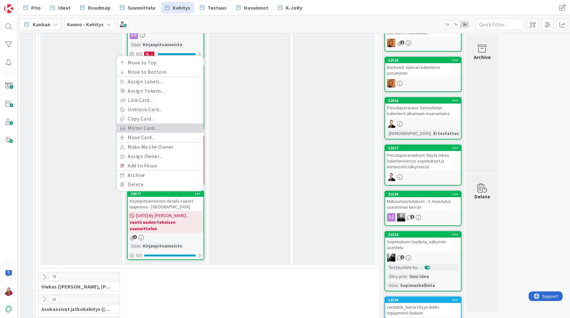
click at [160, 124] on link "Mirror Card..." at bounding box center [160, 128] width 87 height 9
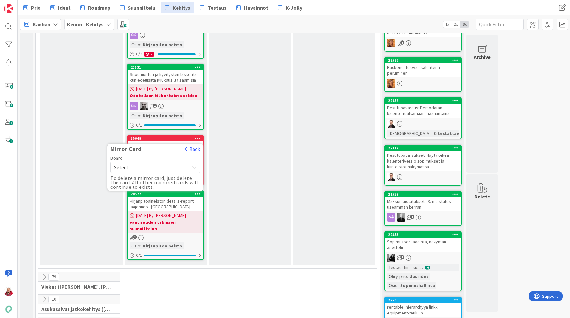
click at [158, 163] on span "Select..." at bounding box center [150, 167] width 72 height 9
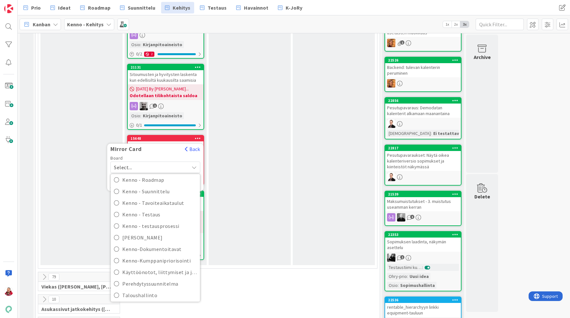
scroll to position [122, 0]
click at [159, 256] on span "Kenno-Kumppanipriorisointi" at bounding box center [159, 261] width 74 height 10
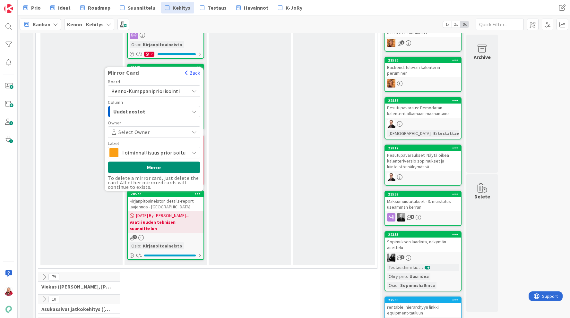
click at [138, 108] on span "Uudet nostot" at bounding box center [137, 112] width 48 height 8
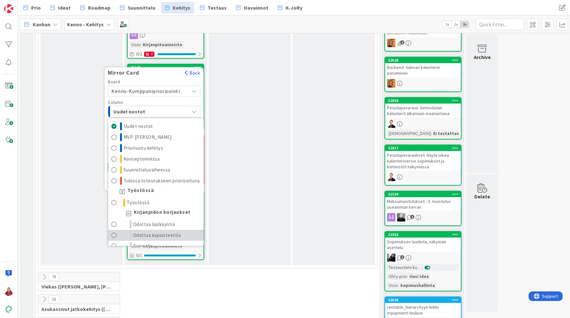
click at [150, 232] on span "Odottaa kapaisteettia" at bounding box center [157, 236] width 48 height 8
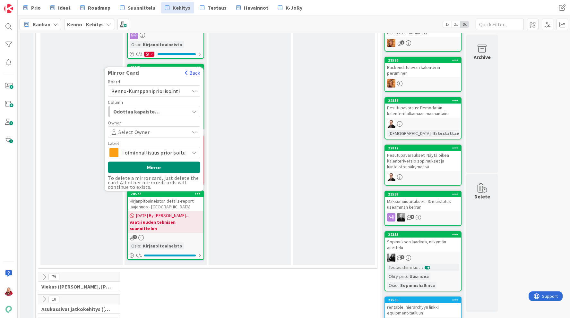
click at [146, 148] on span "Toiminnallisuus priorisoitu" at bounding box center [154, 152] width 64 height 9
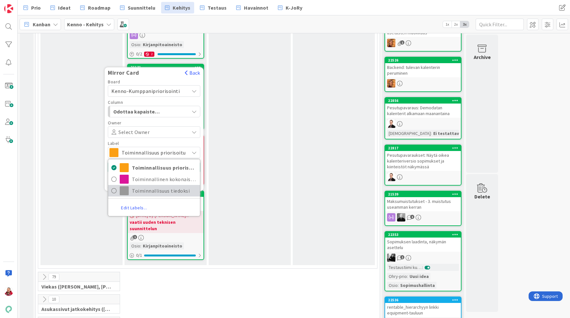
click at [149, 186] on span "Toiminnallisuus tiedoksi" at bounding box center [164, 191] width 65 height 10
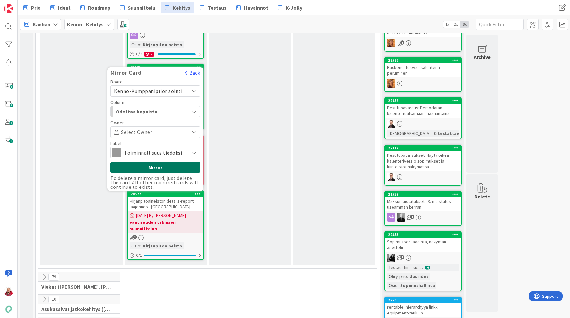
click at [143, 162] on button "Mirror" at bounding box center [155, 168] width 90 height 12
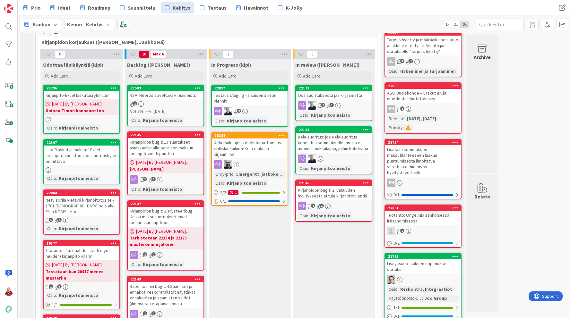
scroll to position [128, 0]
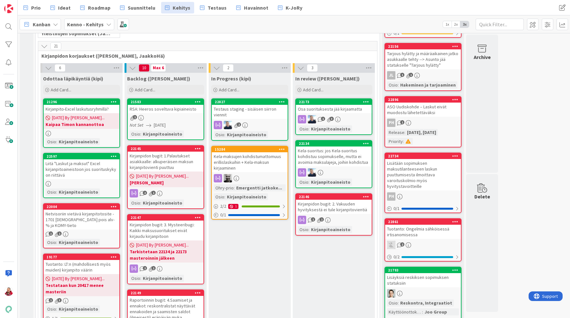
click at [115, 100] on icon at bounding box center [114, 101] width 6 height 4
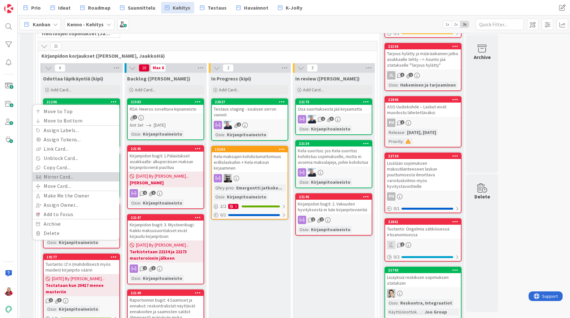
click at [79, 177] on link "Mirror Card..." at bounding box center [76, 176] width 87 height 9
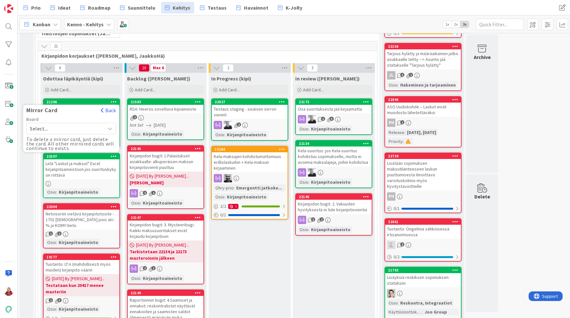
click at [110, 129] on icon at bounding box center [110, 128] width 5 height 5
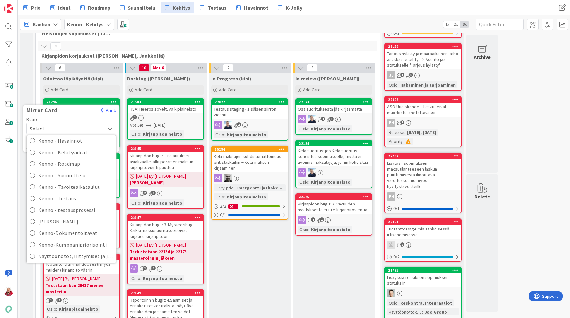
scroll to position [138, 0]
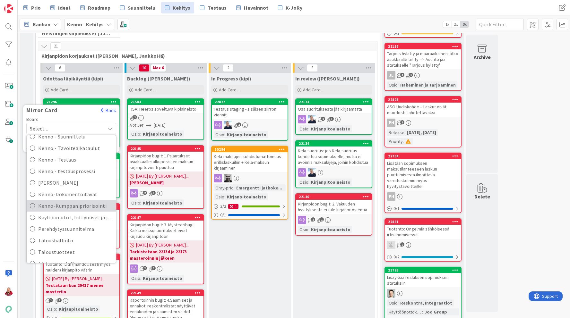
click at [89, 207] on span "Kenno-Kumppanipriorisointi" at bounding box center [75, 206] width 74 height 10
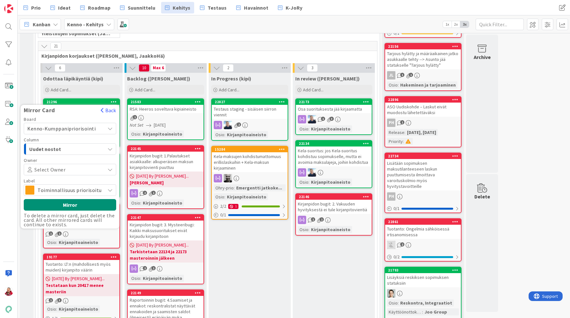
click at [77, 145] on span "Uudet nostot" at bounding box center [53, 149] width 48 height 8
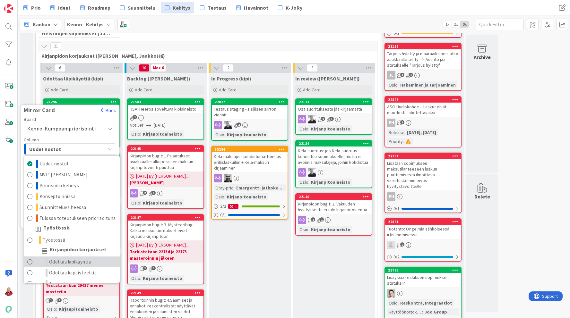
click at [77, 259] on span "Odottaa läpikäyntiä" at bounding box center [70, 262] width 42 height 8
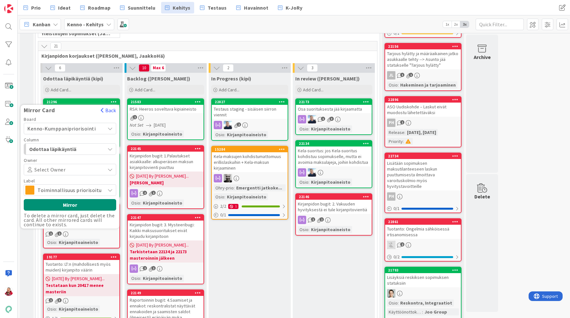
click at [63, 191] on span "Toiminnallisuus priorisoitu" at bounding box center [70, 190] width 64 height 9
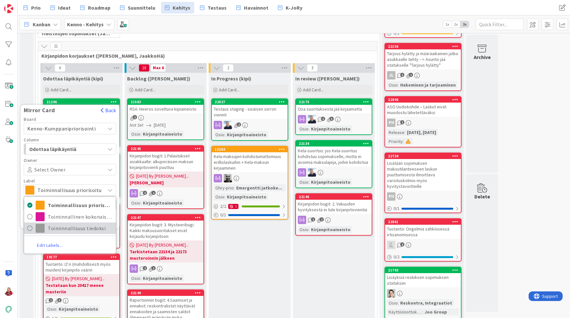
click at [63, 227] on span "Toiminnallisuus tiedoksi" at bounding box center [80, 229] width 65 height 10
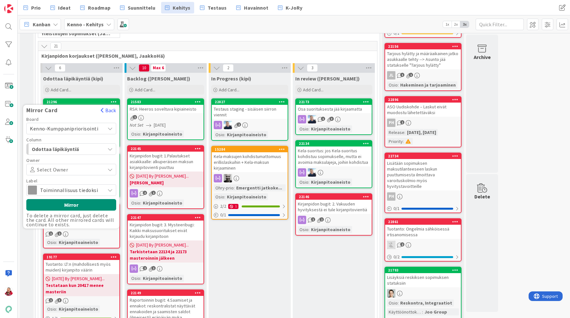
click at [65, 199] on div "Board Kenno-Kumppanipriorisointi Kenno - Kehitys BOHR Dataputki Infra Infrakehi…" at bounding box center [71, 172] width 90 height 110
click at [65, 202] on button "Mirror" at bounding box center [71, 205] width 90 height 12
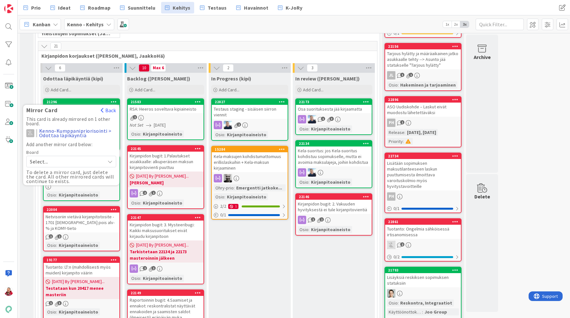
click at [121, 86] on div "Odottaa läpikäyntiä (kipi) Add Card..." at bounding box center [81, 84] width 82 height 23
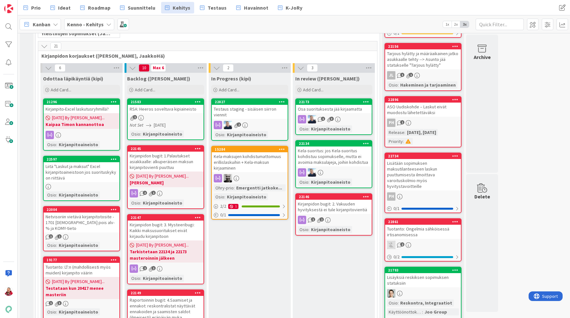
click at [114, 158] on icon at bounding box center [114, 159] width 6 height 4
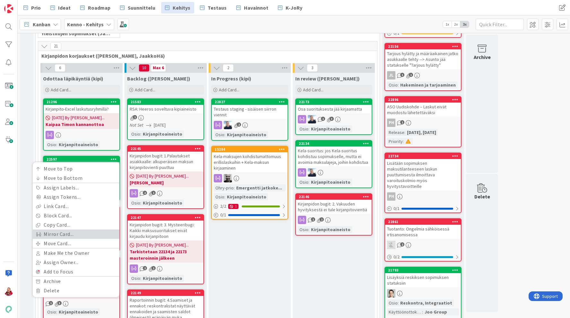
click at [83, 236] on link "Mirror Card..." at bounding box center [76, 234] width 87 height 9
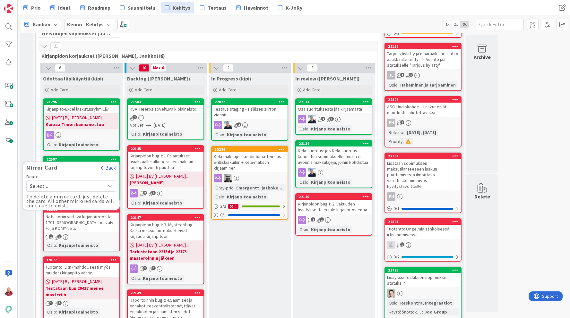
click at [68, 185] on span "Select..." at bounding box center [66, 186] width 72 height 9
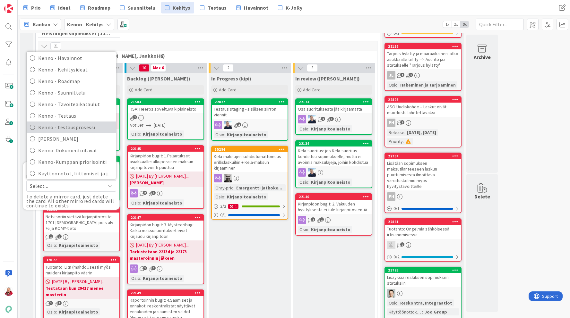
scroll to position [99, 0]
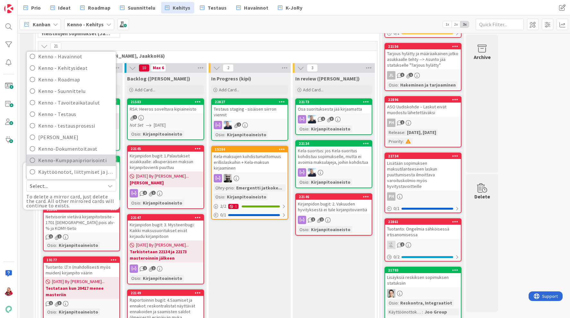
click at [67, 159] on span "Kenno-Kumppanipriorisointi" at bounding box center [75, 161] width 74 height 10
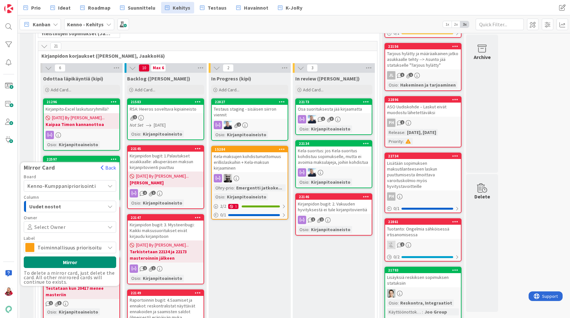
click at [74, 180] on div "Kenno-Kumppanipriorisointi" at bounding box center [70, 186] width 92 height 12
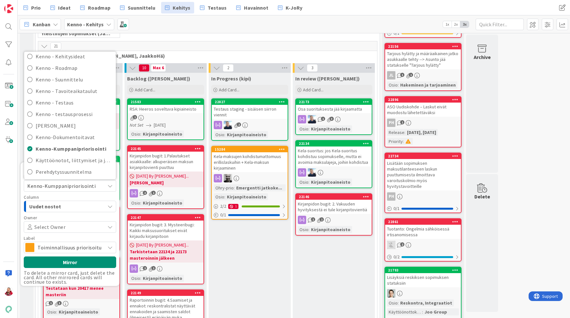
click at [61, 209] on span "Uudet nostot" at bounding box center [53, 207] width 48 height 8
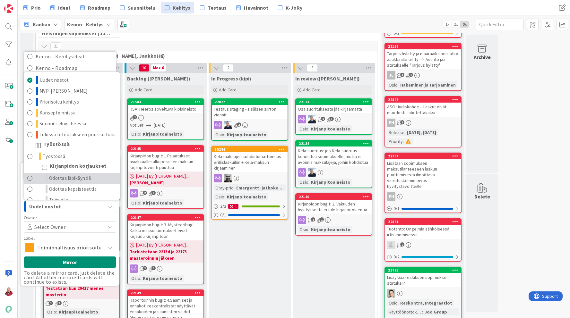
click at [65, 176] on span "Odottaa läpikäyntiä" at bounding box center [70, 179] width 42 height 8
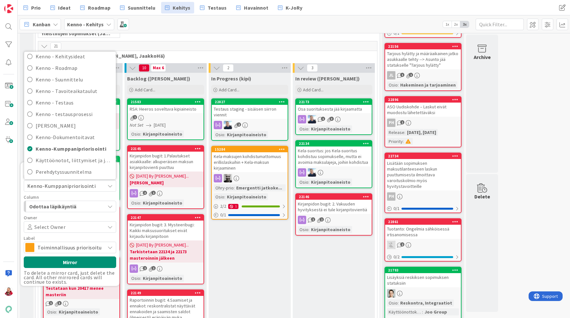
click at [58, 244] on span "Toiminnallisuus priorisoitu" at bounding box center [70, 247] width 64 height 9
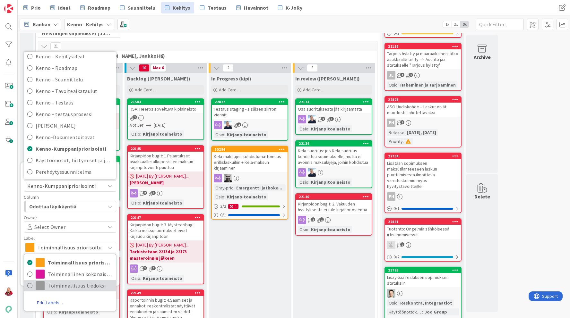
click at [56, 285] on span "Toiminnallisuus tiedoksi" at bounding box center [80, 286] width 65 height 10
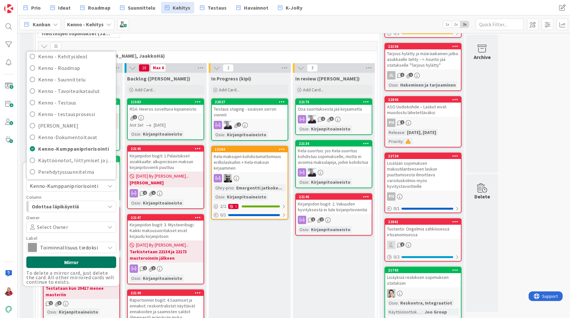
click at [87, 263] on button "Mirror" at bounding box center [71, 263] width 90 height 12
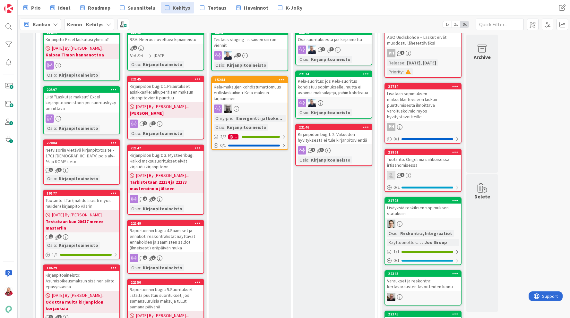
scroll to position [198, 0]
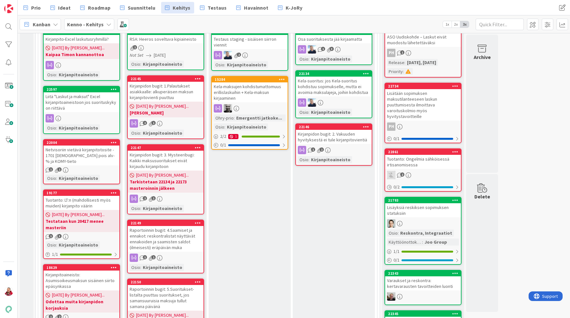
click at [91, 156] on div "Netvisoriin vietävä kirjanpitotosite - 1701 [DEMOGRAPHIC_DATA] pois alv-% ja KO…" at bounding box center [82, 156] width 76 height 20
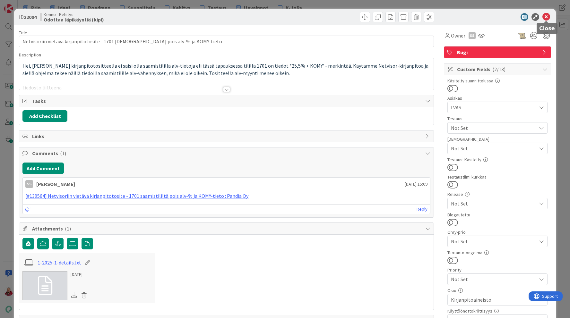
click at [545, 17] on icon at bounding box center [546, 17] width 8 height 8
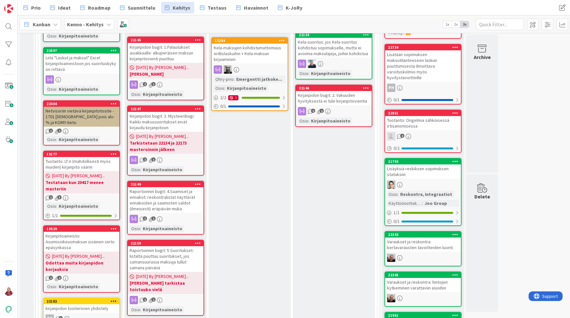
click at [83, 165] on div "Tuotanto: LT:n (mahdollisesti myös muiden) kirjanpito väärin" at bounding box center [82, 164] width 76 height 14
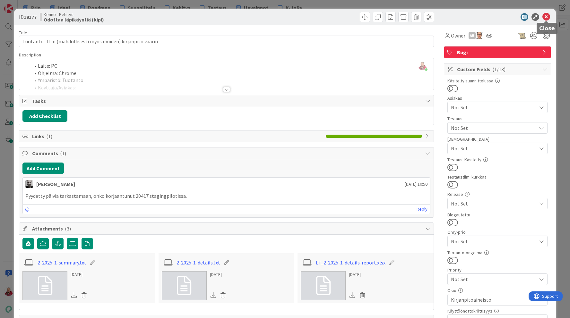
click at [550, 18] on div at bounding box center [494, 17] width 114 height 8
click at [543, 15] on icon at bounding box center [546, 17] width 8 height 8
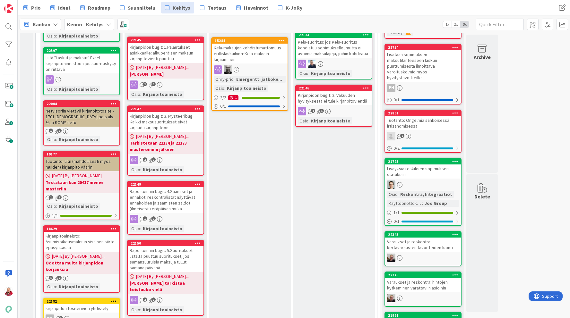
click at [95, 242] on div "Kirjanpitoaineisto: Asumisoikeusmaksun sisäinen siirto epäsynkassa" at bounding box center [82, 242] width 76 height 20
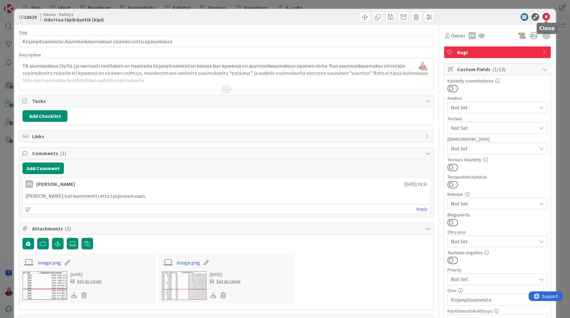
click at [545, 16] on icon at bounding box center [546, 17] width 8 height 8
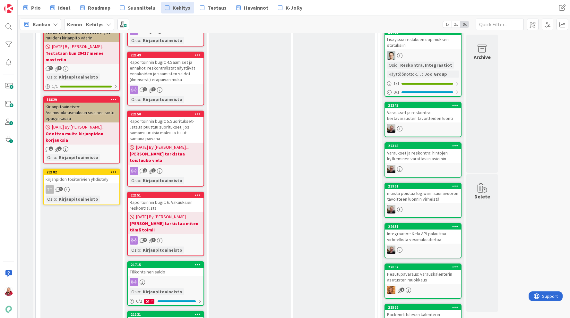
click at [100, 182] on div "kirjanpidon tositerivien yhdistely" at bounding box center [82, 179] width 76 height 8
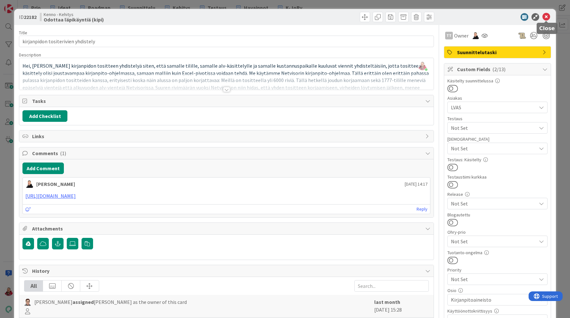
click at [545, 16] on icon at bounding box center [546, 17] width 8 height 8
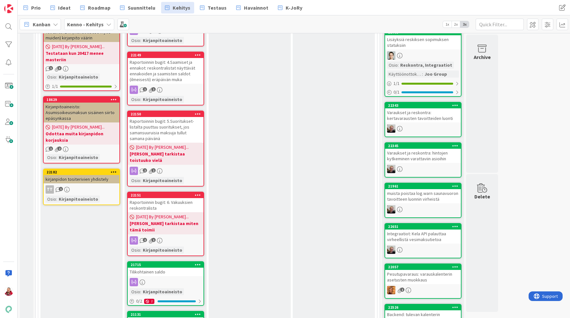
click at [115, 172] on icon at bounding box center [114, 172] width 6 height 4
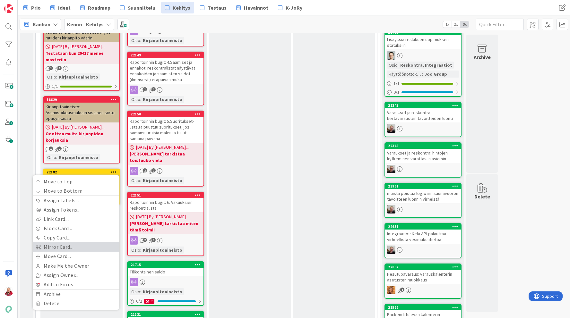
click at [71, 249] on link "Mirror Card..." at bounding box center [76, 247] width 87 height 9
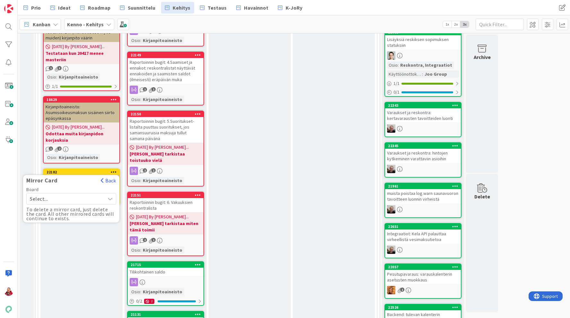
click at [78, 194] on span "Select..." at bounding box center [66, 198] width 72 height 9
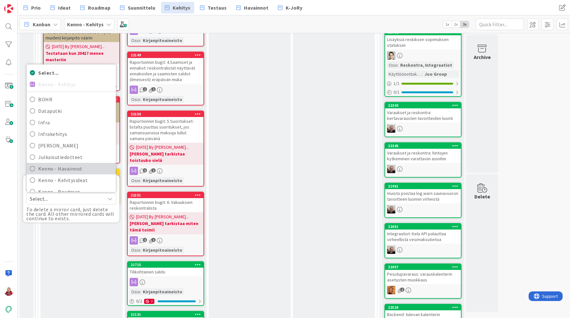
scroll to position [105, 0]
click at [68, 166] on span "Kenno-Kumppanipriorisointi" at bounding box center [75, 168] width 74 height 10
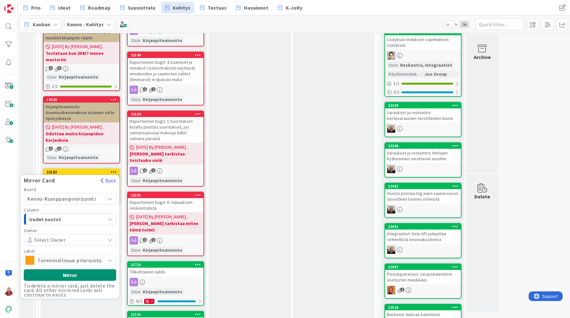
click at [60, 217] on span "Uudet nostot" at bounding box center [53, 219] width 48 height 8
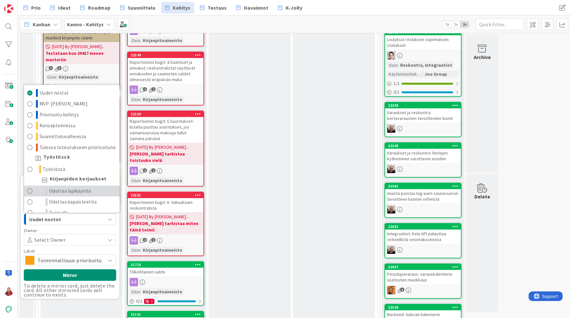
click at [57, 192] on span "Odottaa läpikäyntiä" at bounding box center [70, 191] width 42 height 8
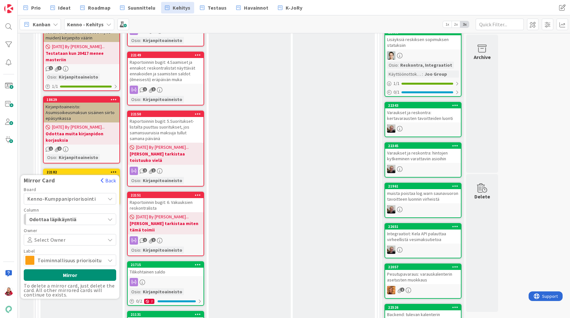
click at [61, 258] on span "Toiminnallisuus priorisoitu" at bounding box center [70, 260] width 64 height 9
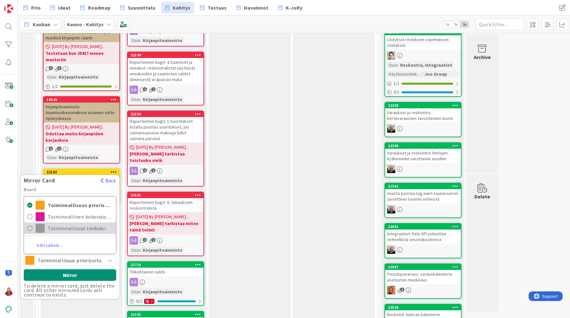
click at [58, 231] on span "Toiminnallisuus tiedoksi" at bounding box center [80, 229] width 65 height 10
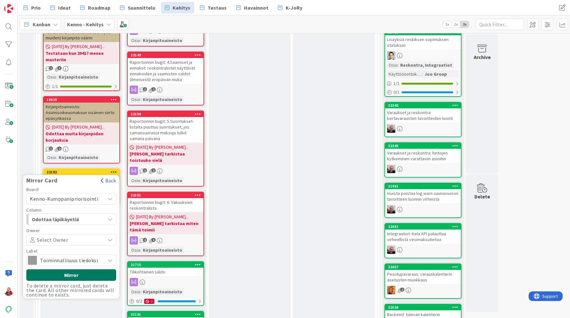
click at [61, 274] on button "Mirror" at bounding box center [71, 276] width 90 height 12
